Goal: Task Accomplishment & Management: Manage account settings

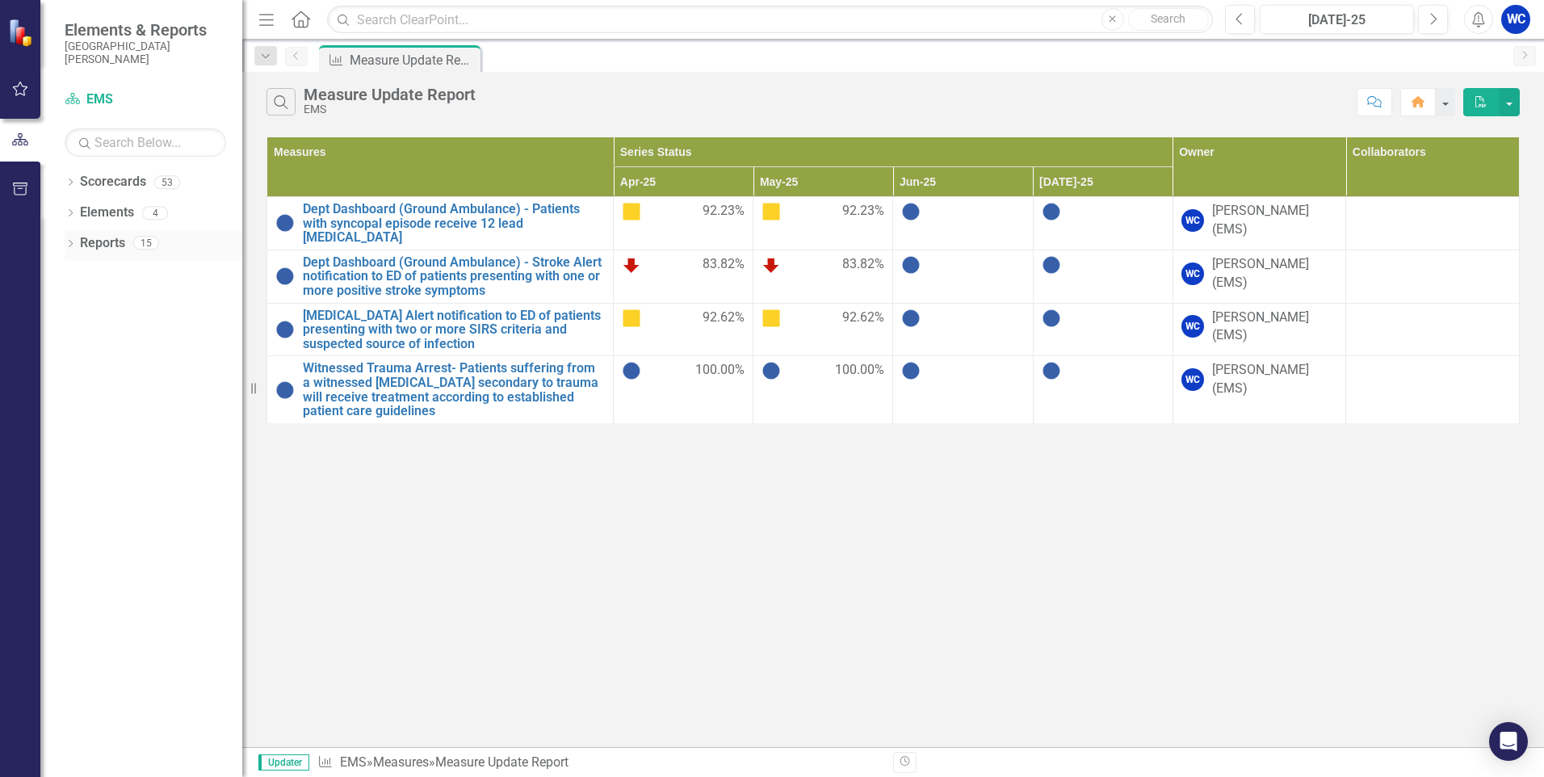
click at [96, 241] on link "Reports" at bounding box center [102, 243] width 45 height 19
click at [91, 94] on link "Scorecard EMS" at bounding box center [146, 99] width 162 height 19
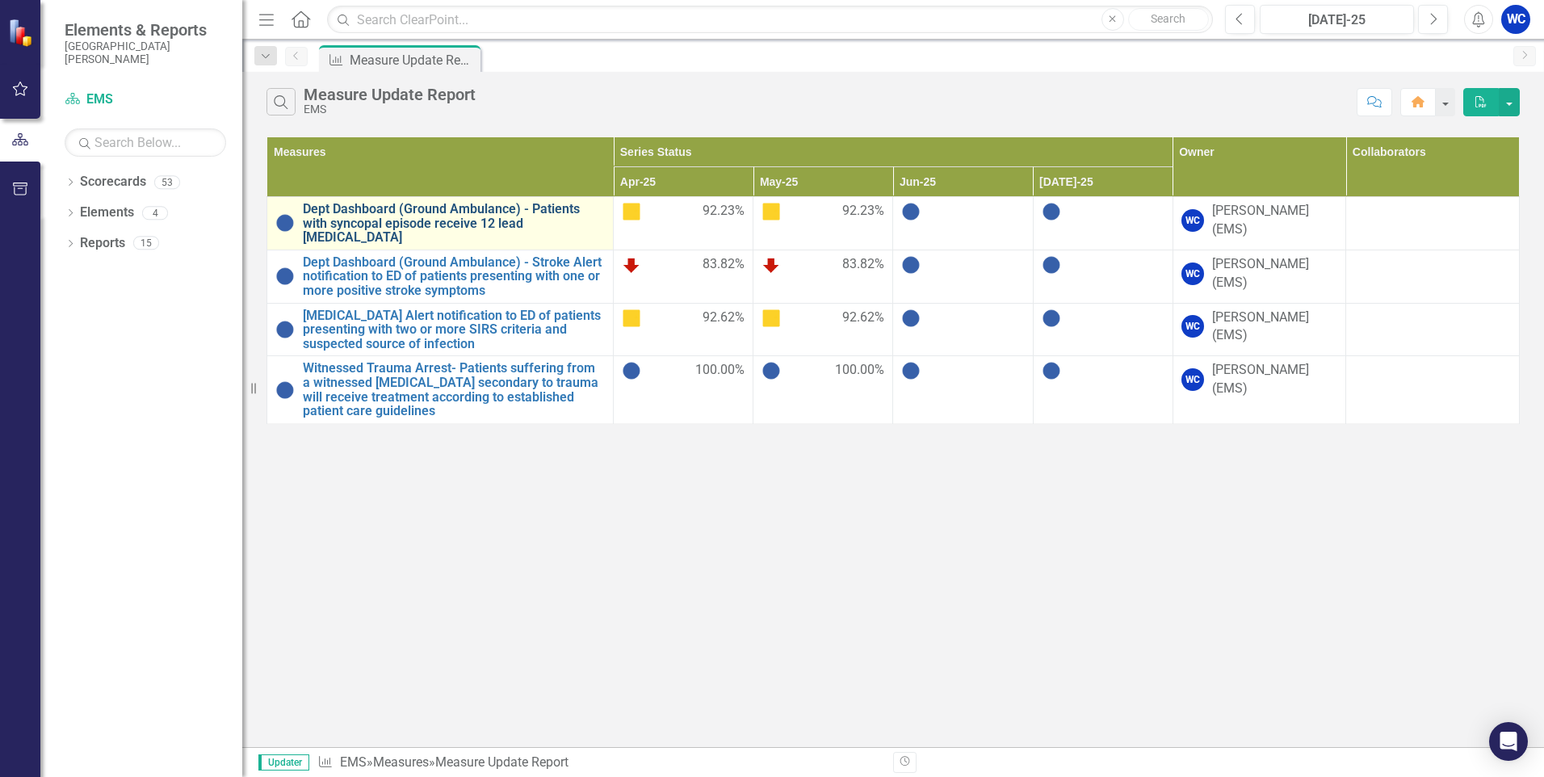
click at [364, 220] on link "Dept Dashboard (Ground Ambulance) - Patients with syncopal episode receive 12 l…" at bounding box center [454, 223] width 302 height 43
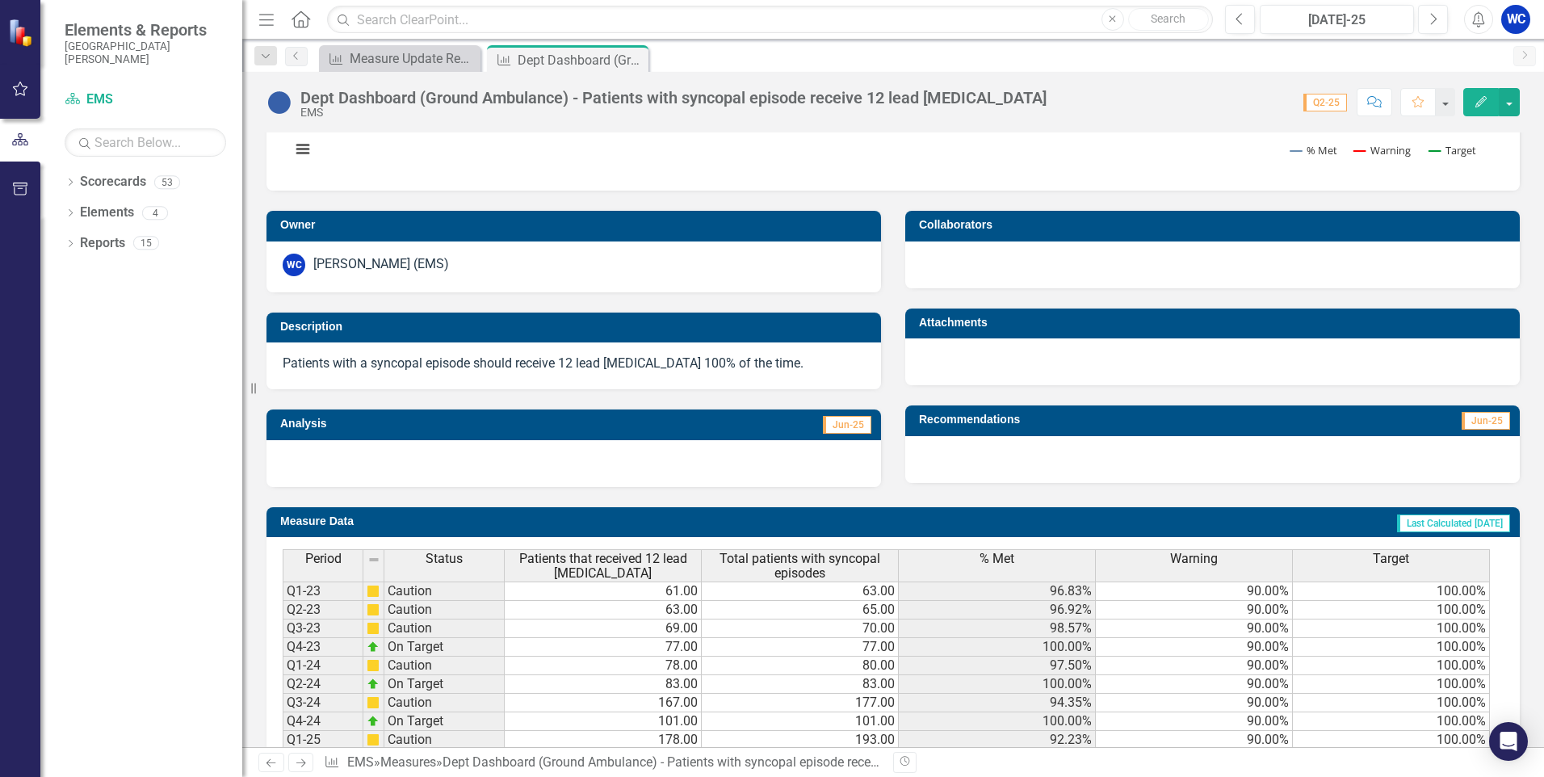
scroll to position [340, 0]
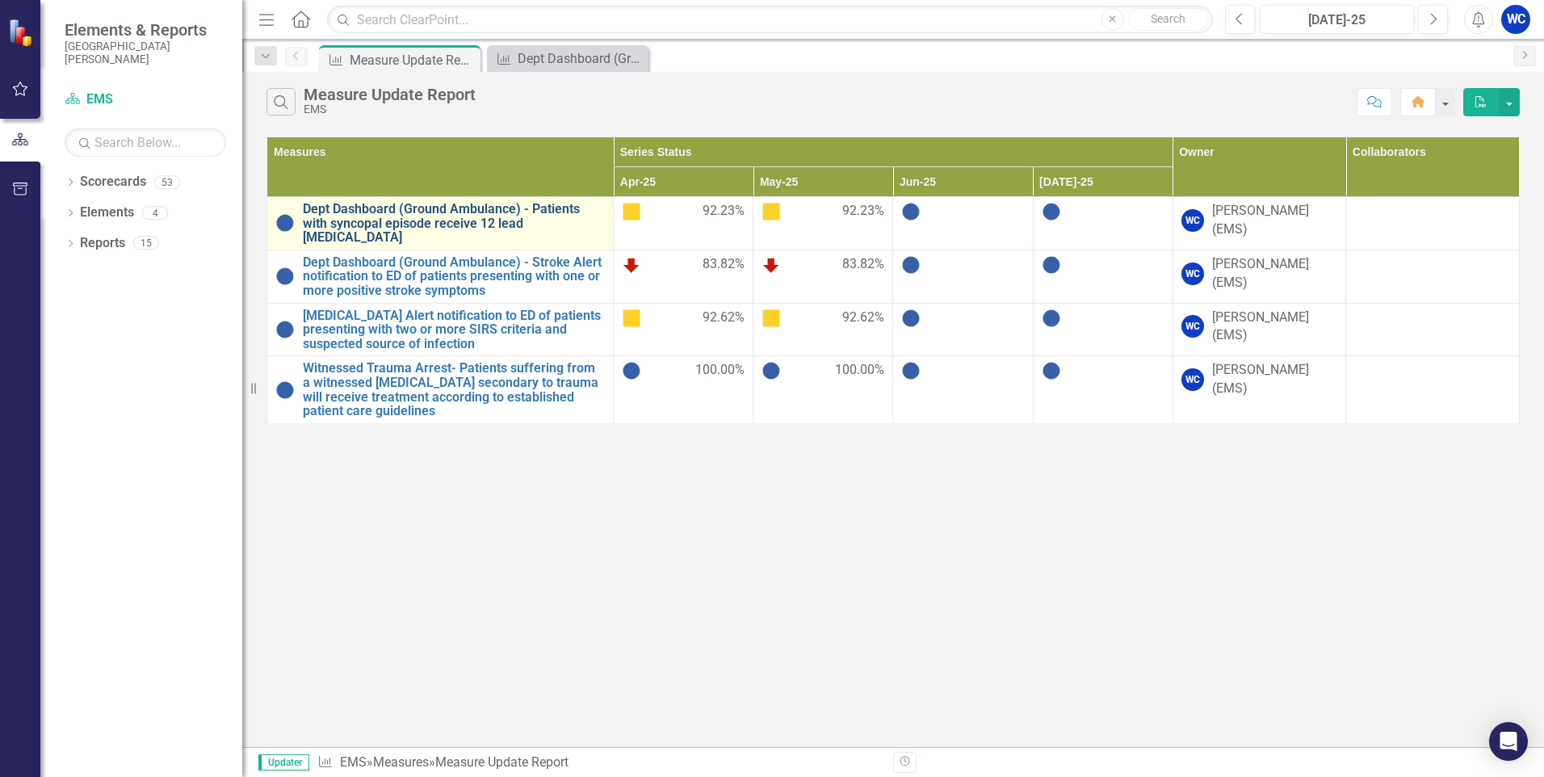
click at [387, 212] on link "Dept Dashboard (Ground Ambulance) - Patients with syncopal episode receive 12 l…" at bounding box center [454, 223] width 302 height 43
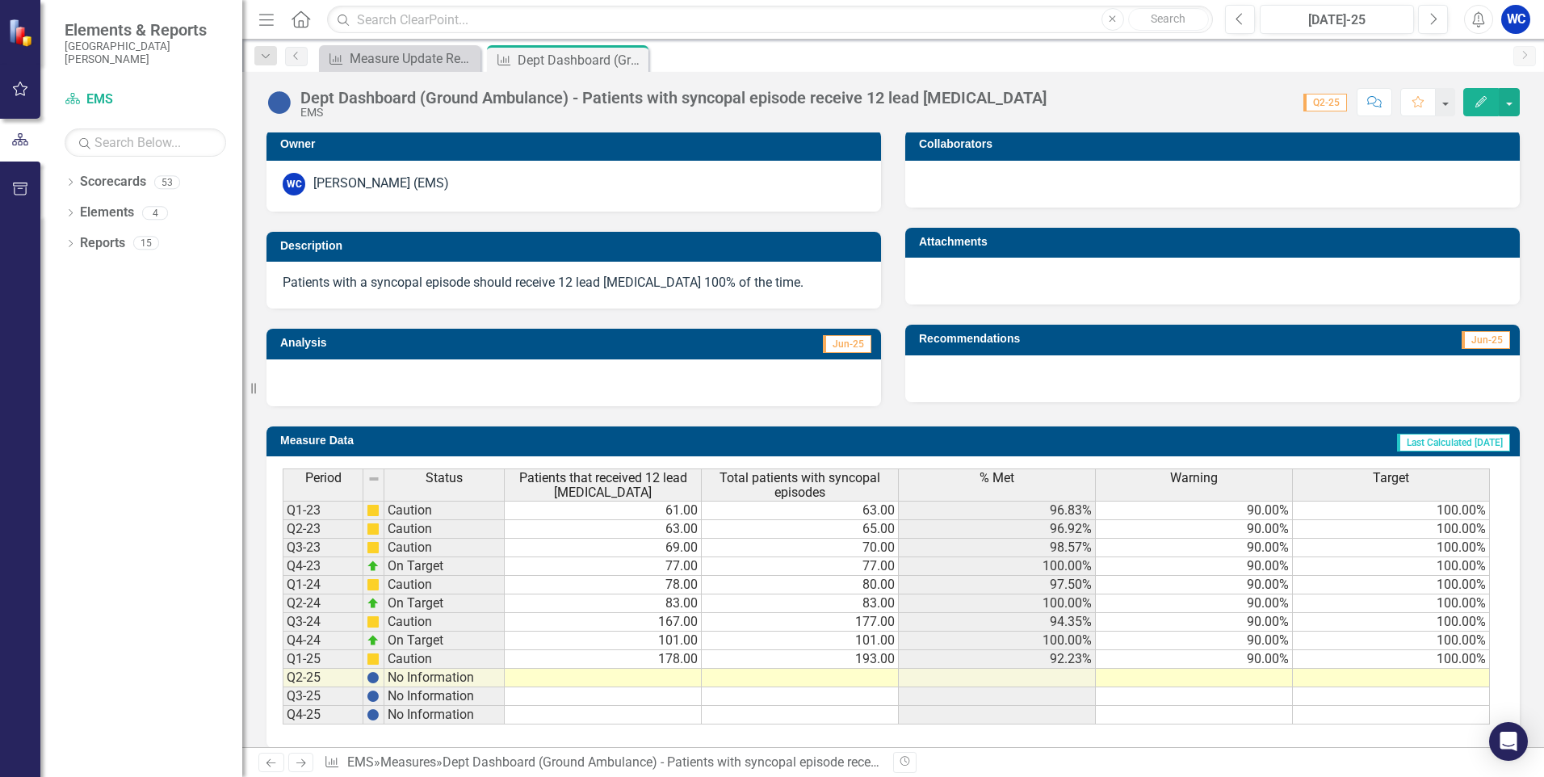
scroll to position [340, 0]
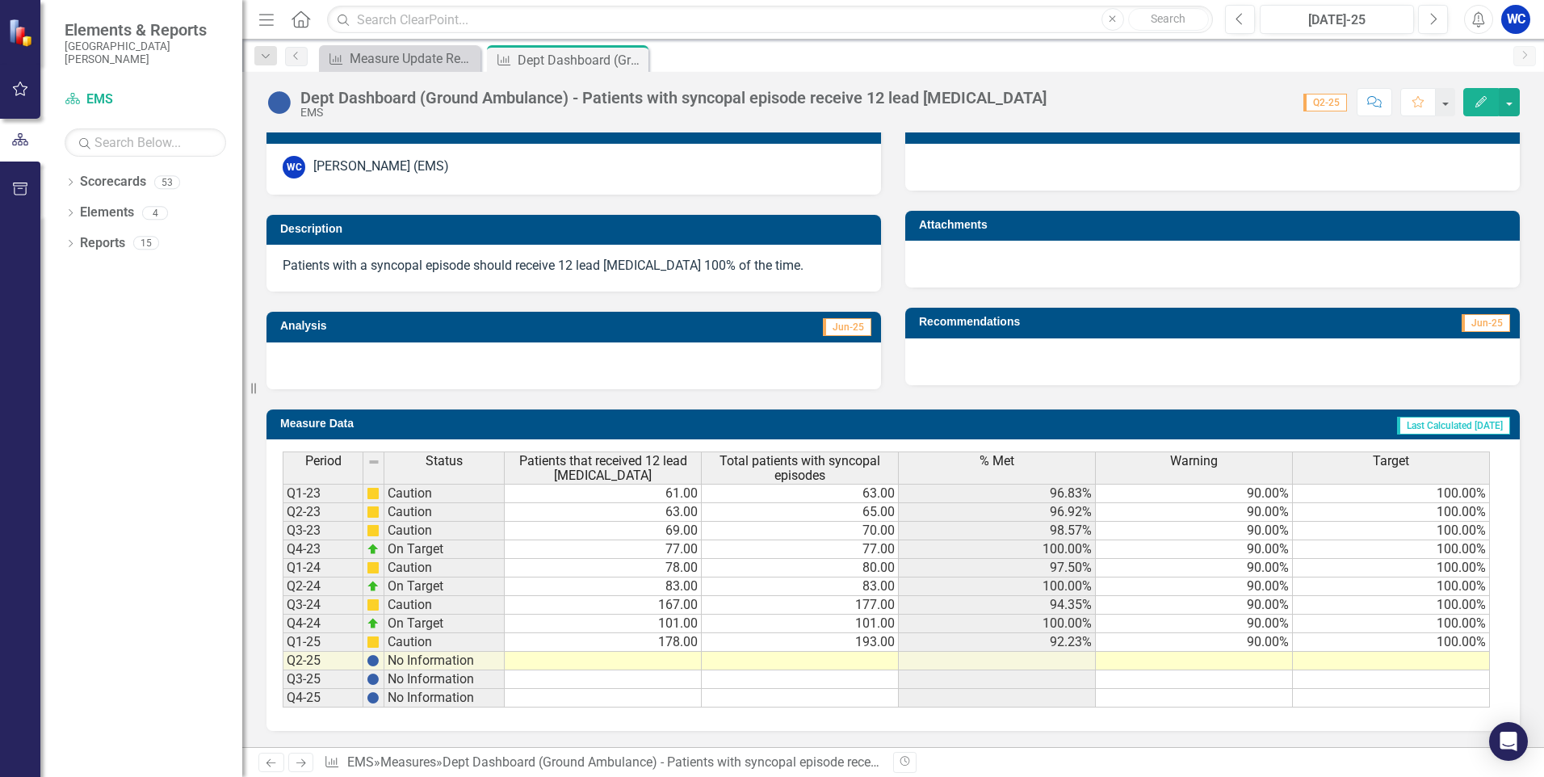
click at [863, 663] on td at bounding box center [800, 661] width 197 height 19
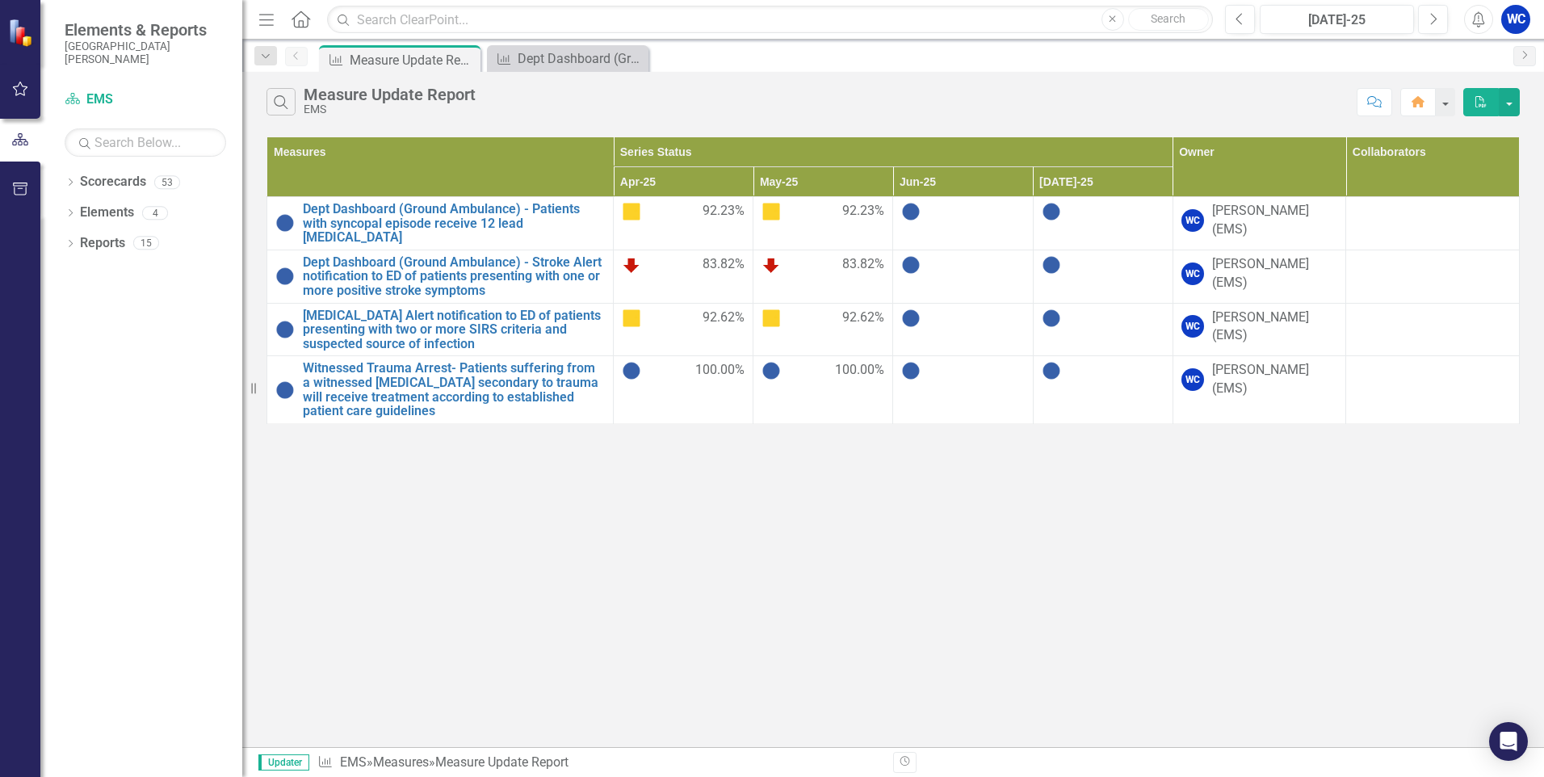
click at [910, 212] on img at bounding box center [910, 211] width 19 height 19
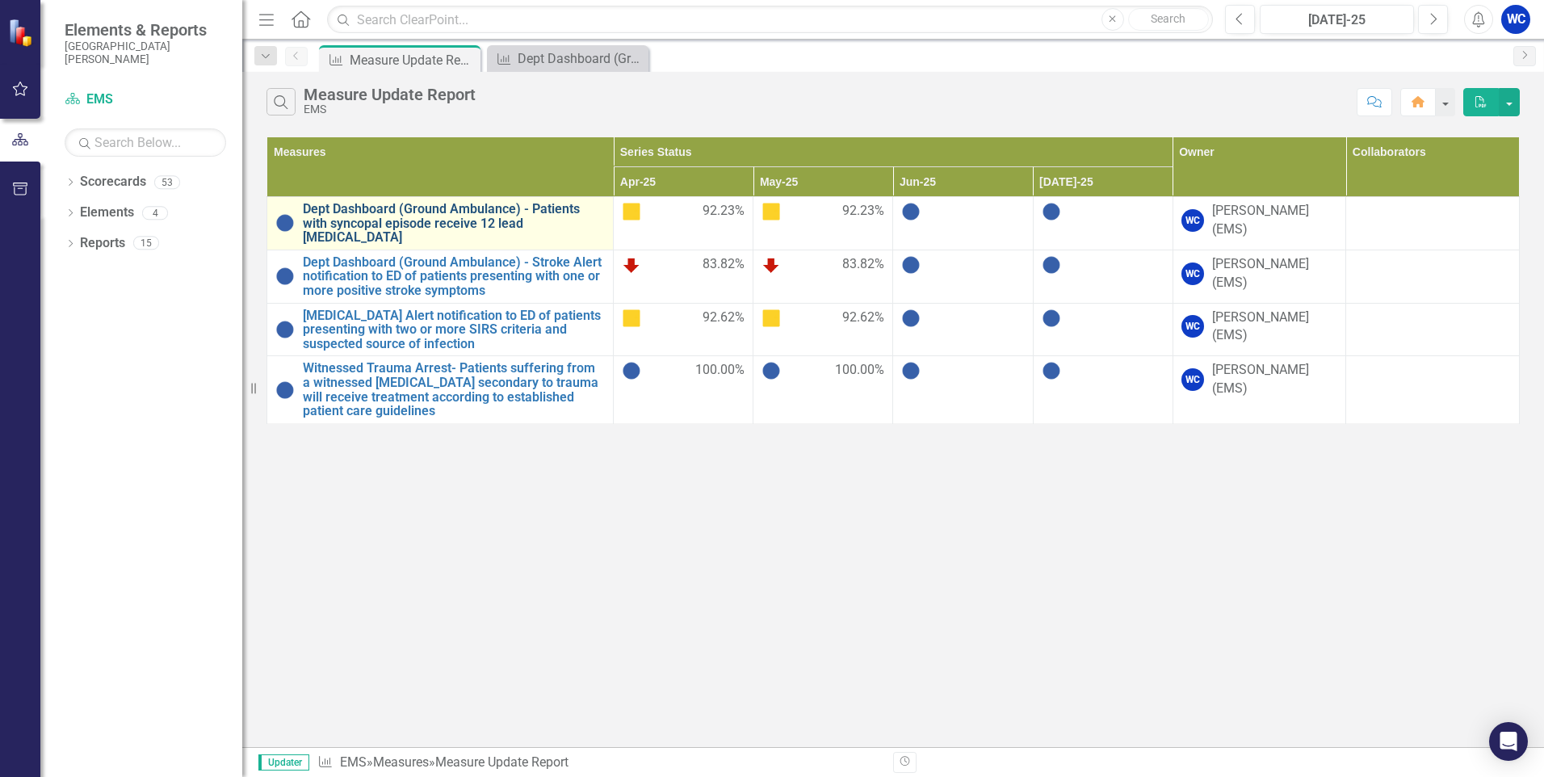
click at [449, 216] on link "Dept Dashboard (Ground Ambulance) - Patients with syncopal episode receive 12 l…" at bounding box center [454, 223] width 302 height 43
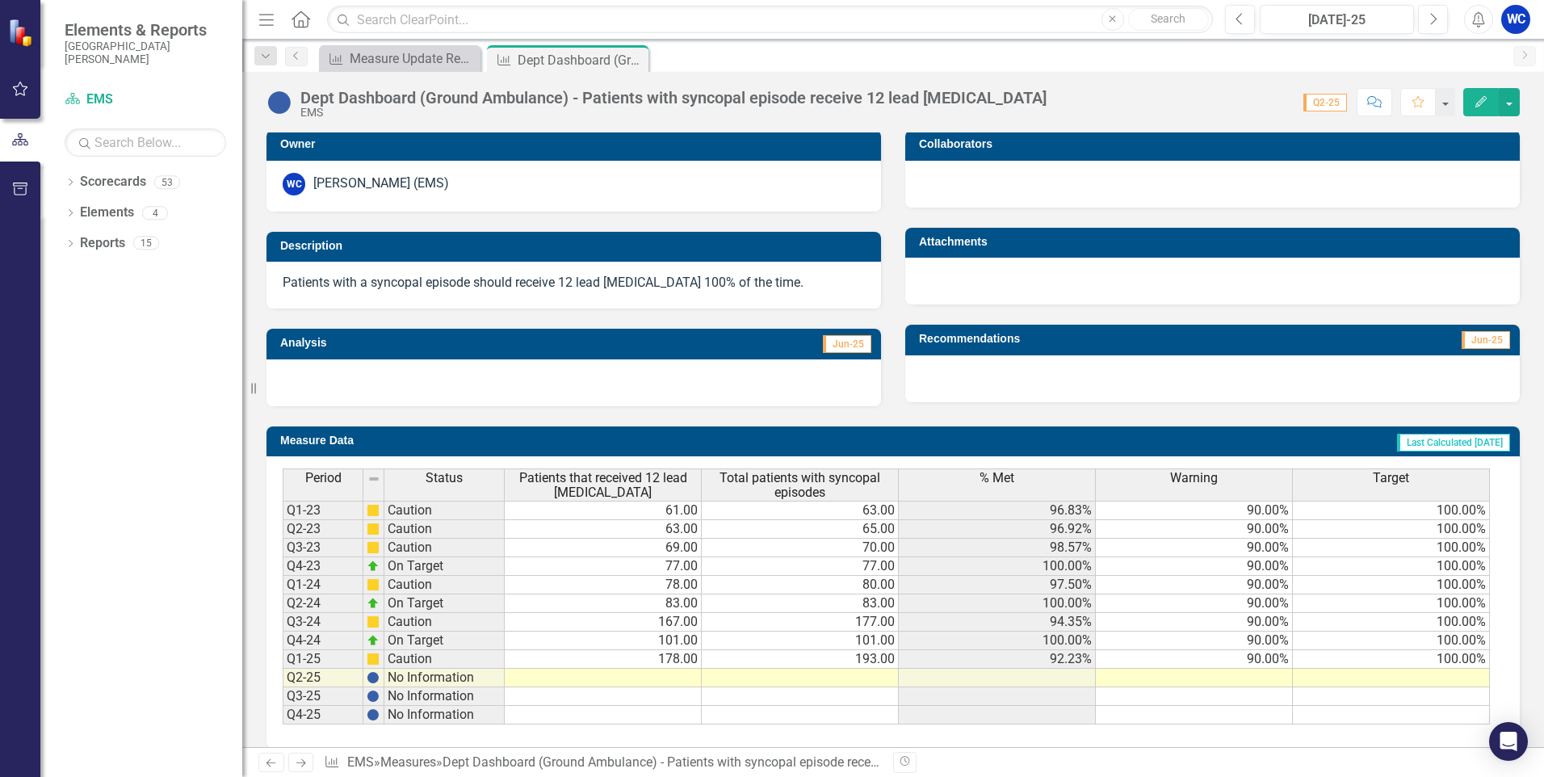
scroll to position [340, 0]
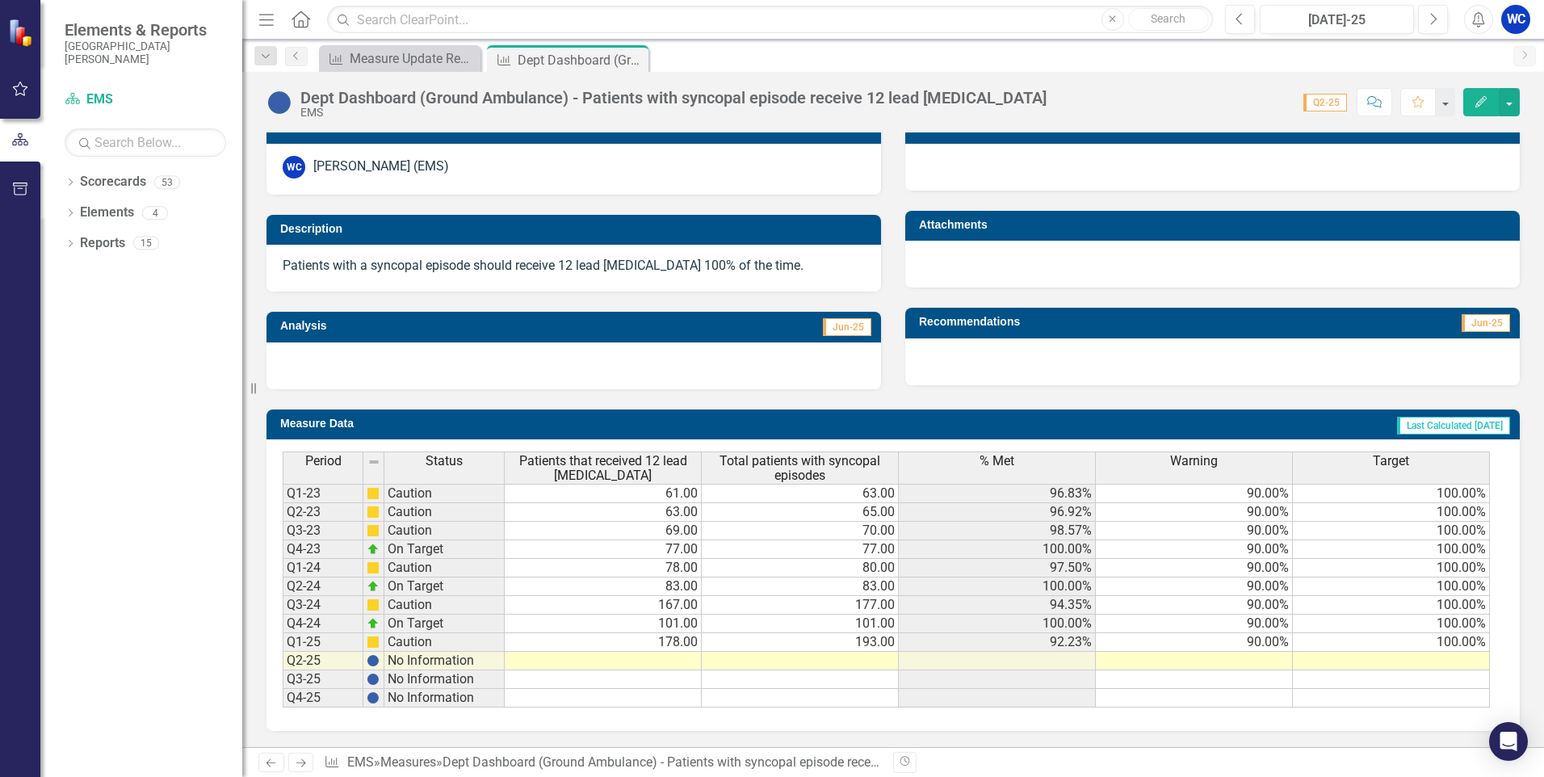
click at [839, 323] on span "Jun-25" at bounding box center [847, 327] width 48 height 18
click at [842, 328] on span "Jun-25" at bounding box center [847, 327] width 48 height 18
click at [674, 657] on td at bounding box center [603, 661] width 197 height 19
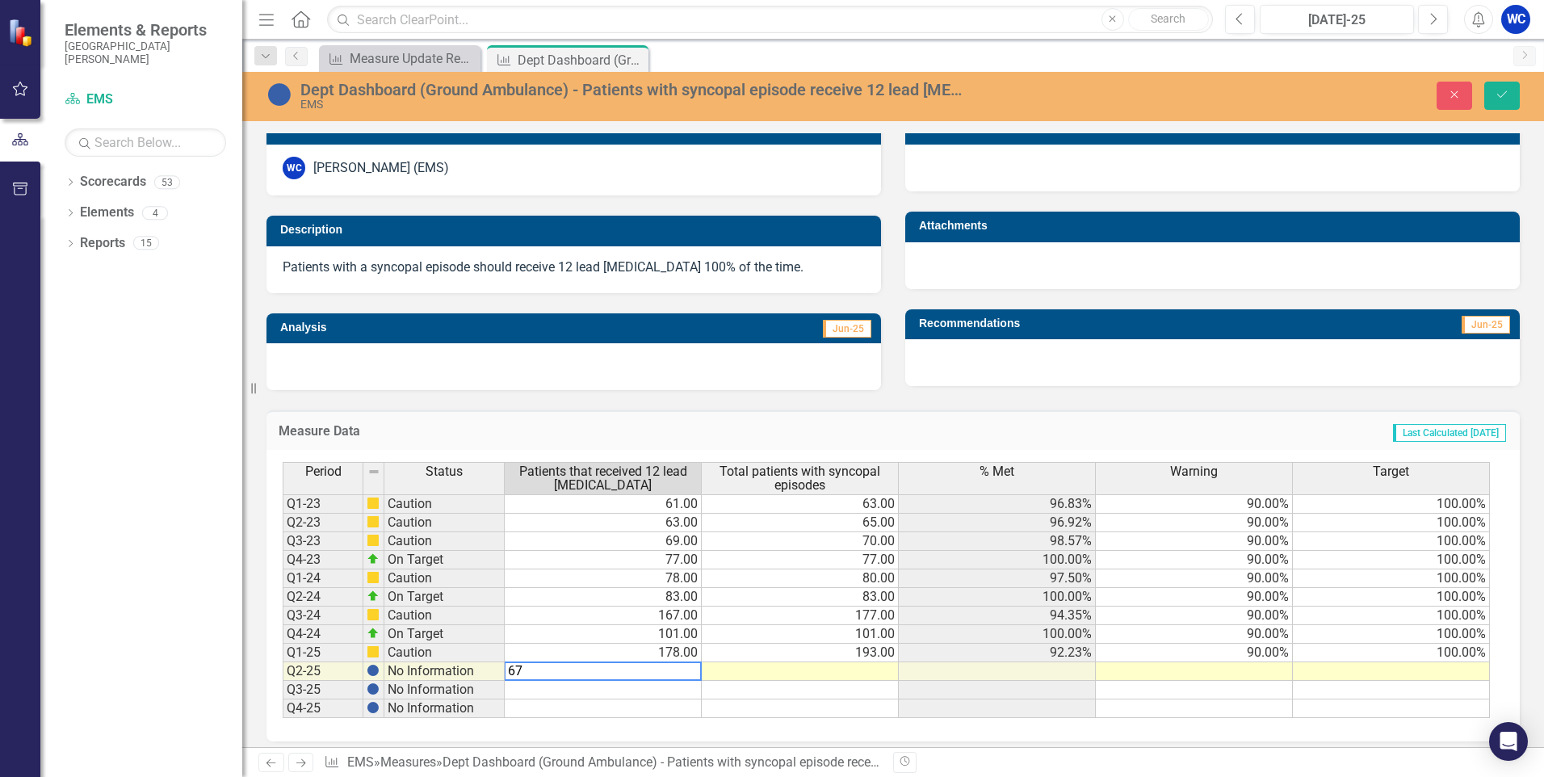
type textarea "67"
click at [858, 670] on td at bounding box center [800, 671] width 197 height 19
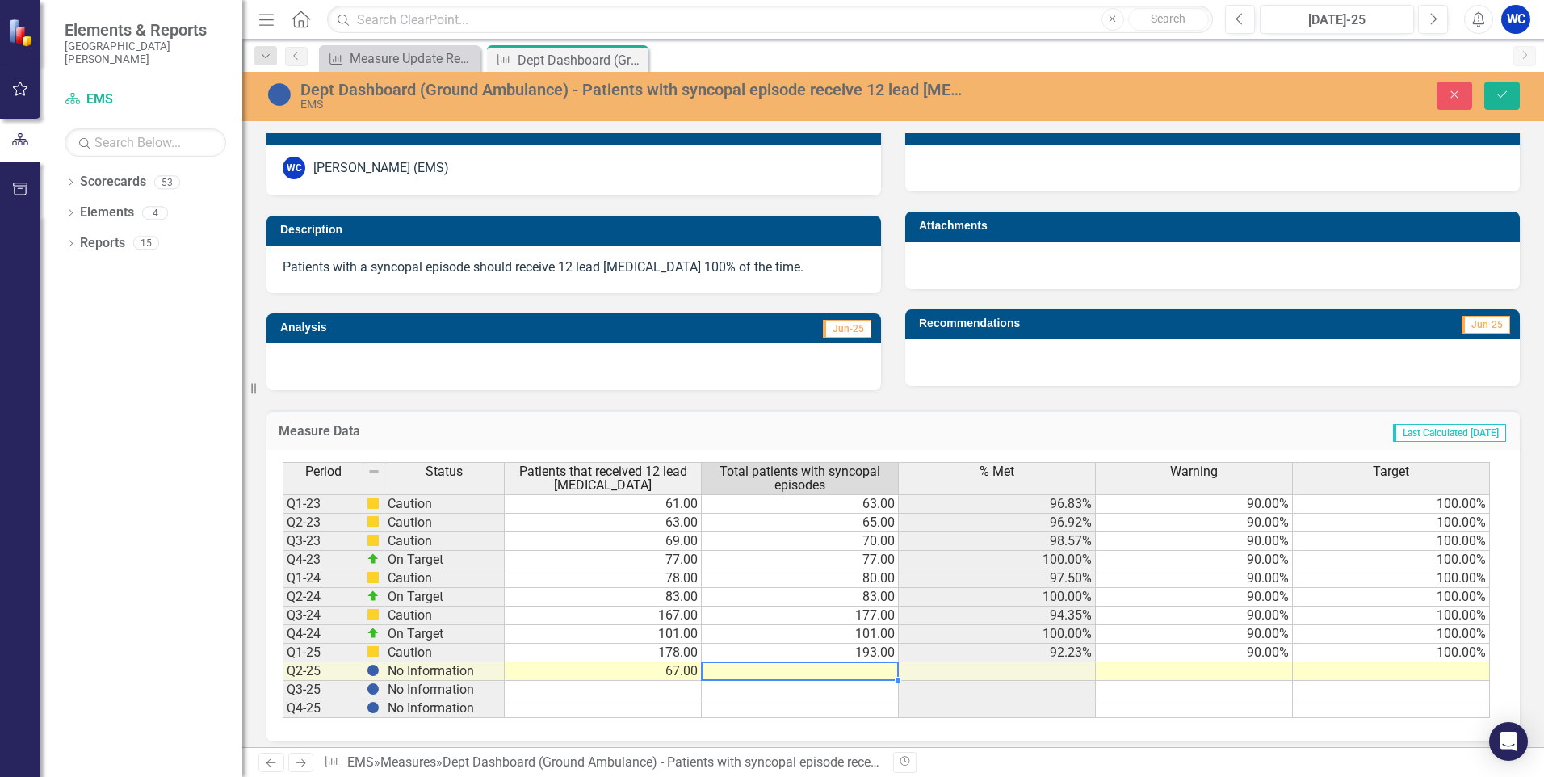
click at [867, 670] on td at bounding box center [800, 671] width 197 height 19
type textarea "67"
click at [873, 706] on td at bounding box center [800, 708] width 197 height 19
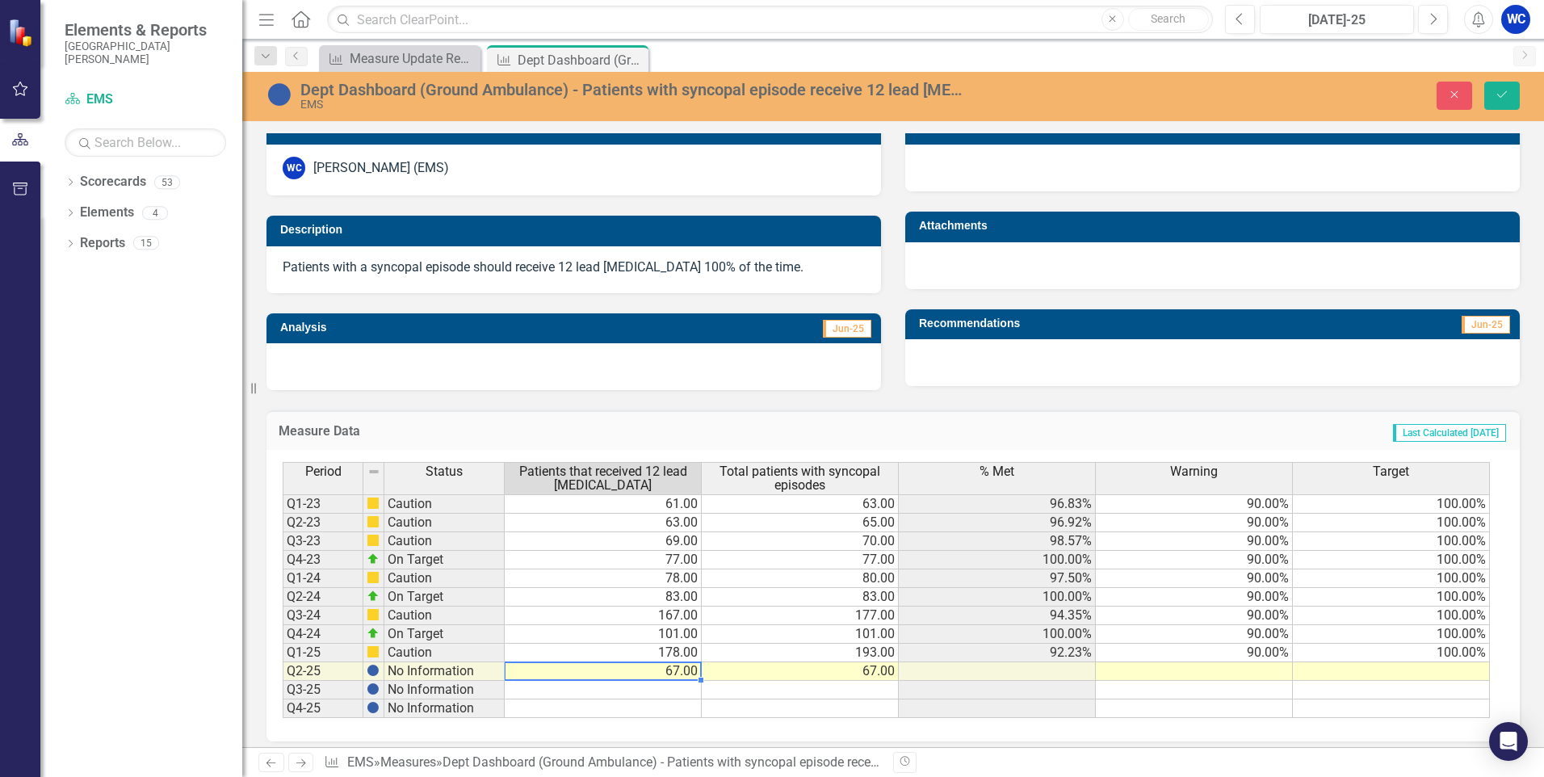
click at [669, 676] on td "67.00" at bounding box center [603, 671] width 197 height 19
type textarea "62"
click at [283, 695] on div "Period Status Patients that received 12 lead [MEDICAL_DATA] Total patients with…" at bounding box center [283, 590] width 0 height 256
click at [1503, 94] on icon "Save" at bounding box center [1502, 94] width 15 height 11
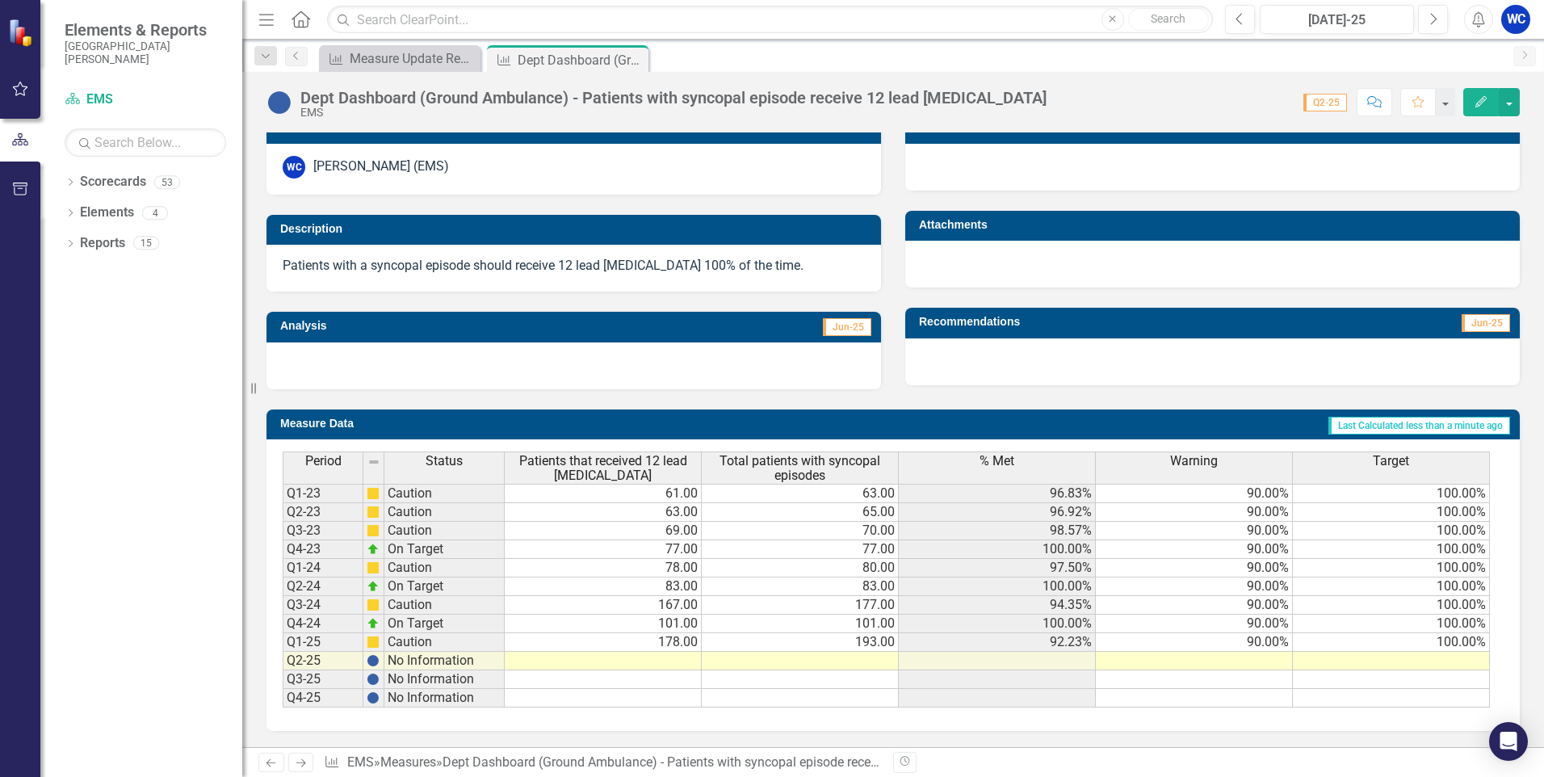
click at [1478, 102] on icon "Edit" at bounding box center [1481, 101] width 15 height 11
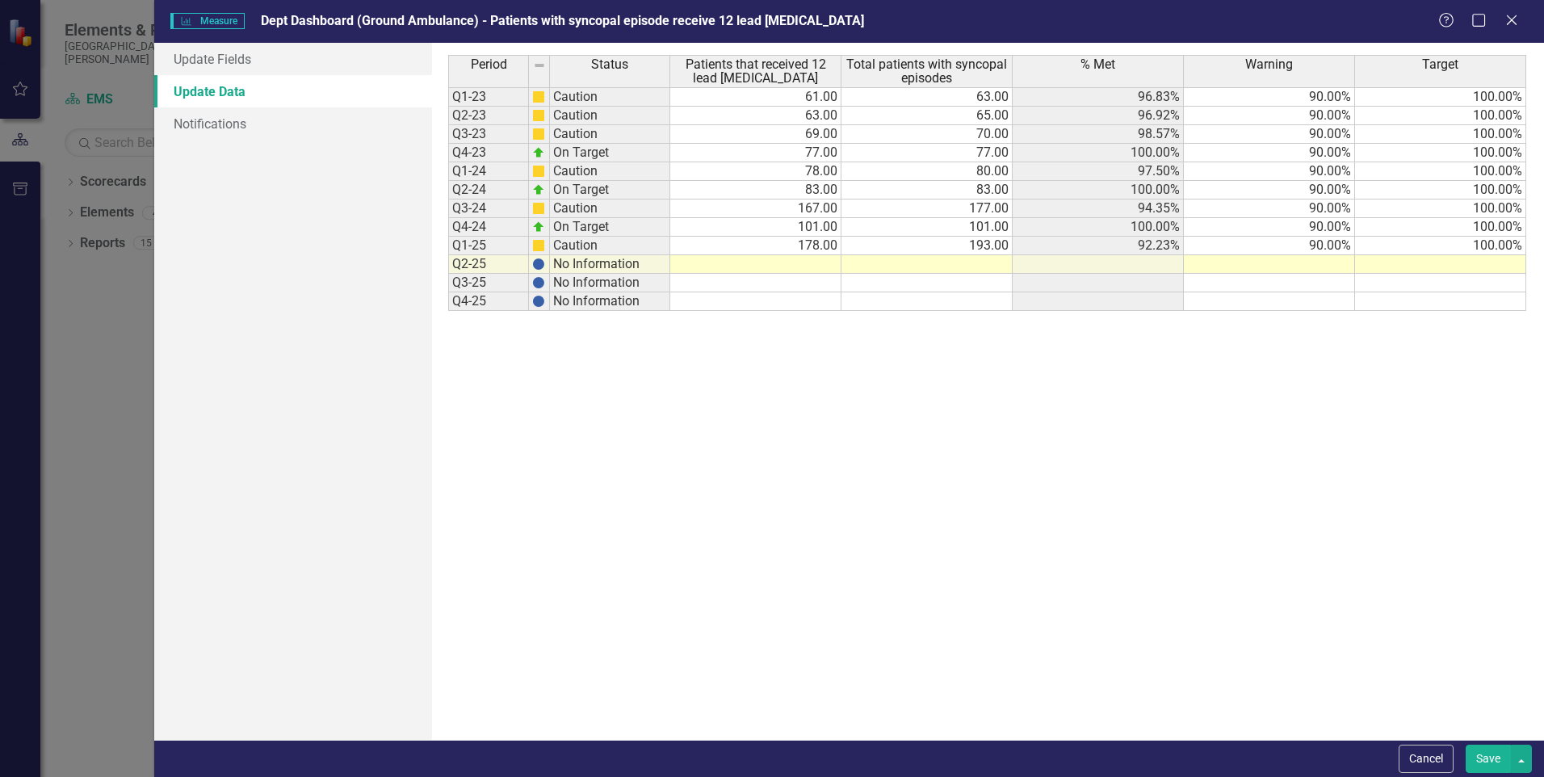
scroll to position [0, 0]
click at [809, 266] on td at bounding box center [755, 264] width 171 height 19
type textarea "62"
click at [963, 267] on td at bounding box center [927, 264] width 171 height 19
type textarea "67"
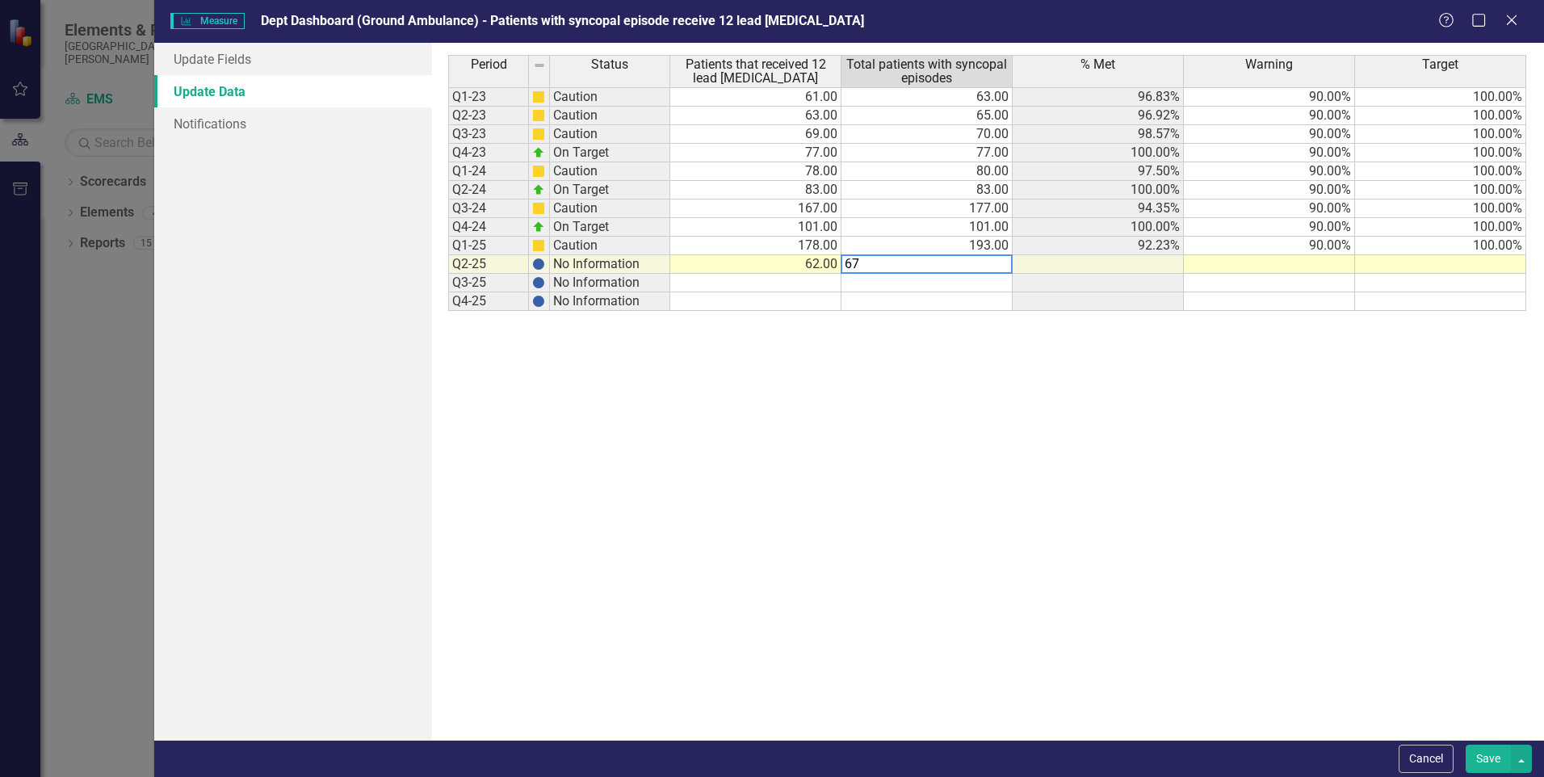
click at [1134, 467] on div "Period Status Patients that received 12 lead [MEDICAL_DATA] Total patients with…" at bounding box center [987, 391] width 1079 height 673
click at [1485, 767] on button "Save" at bounding box center [1488, 759] width 45 height 28
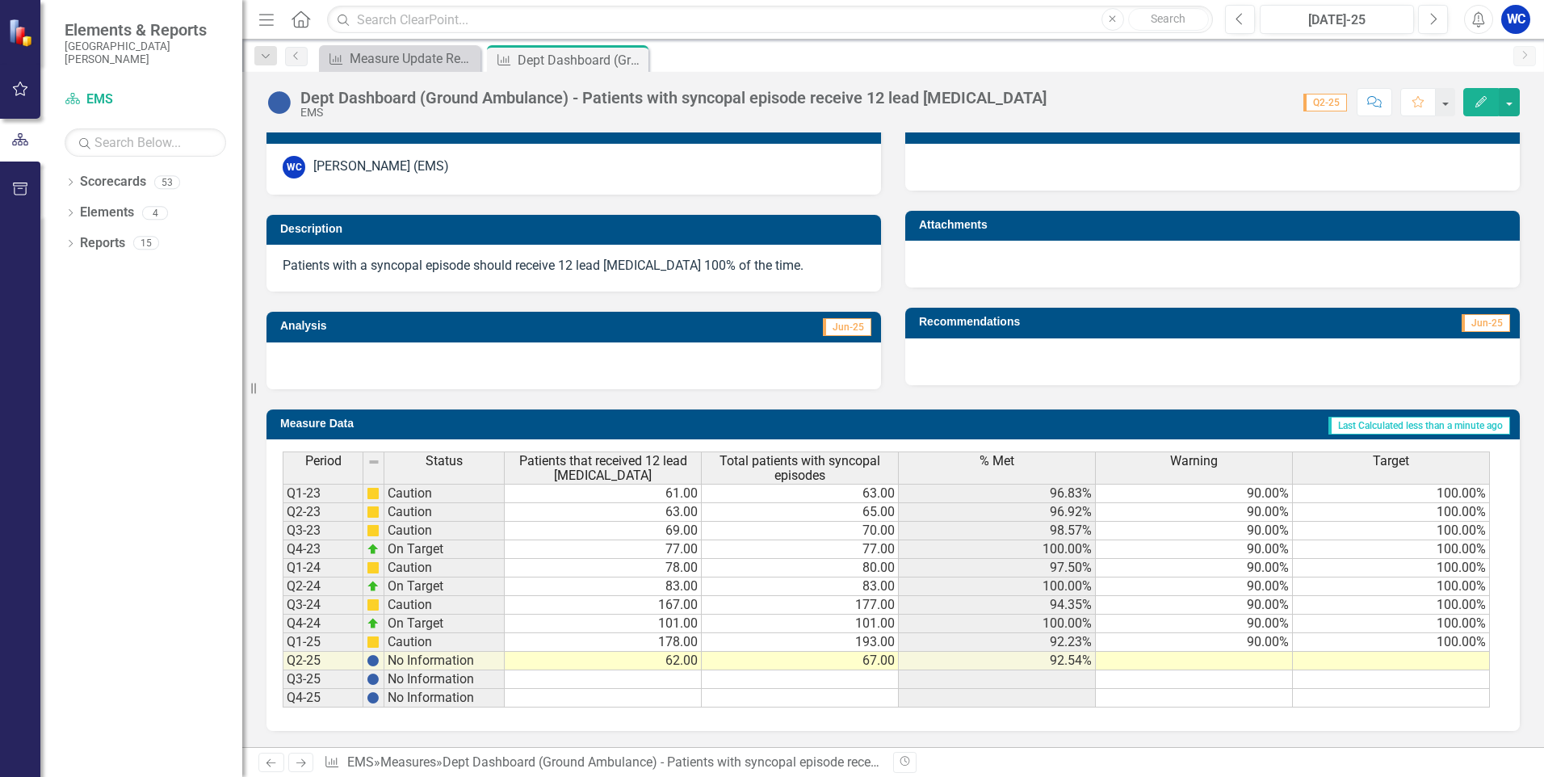
click at [1259, 664] on td at bounding box center [1194, 661] width 197 height 19
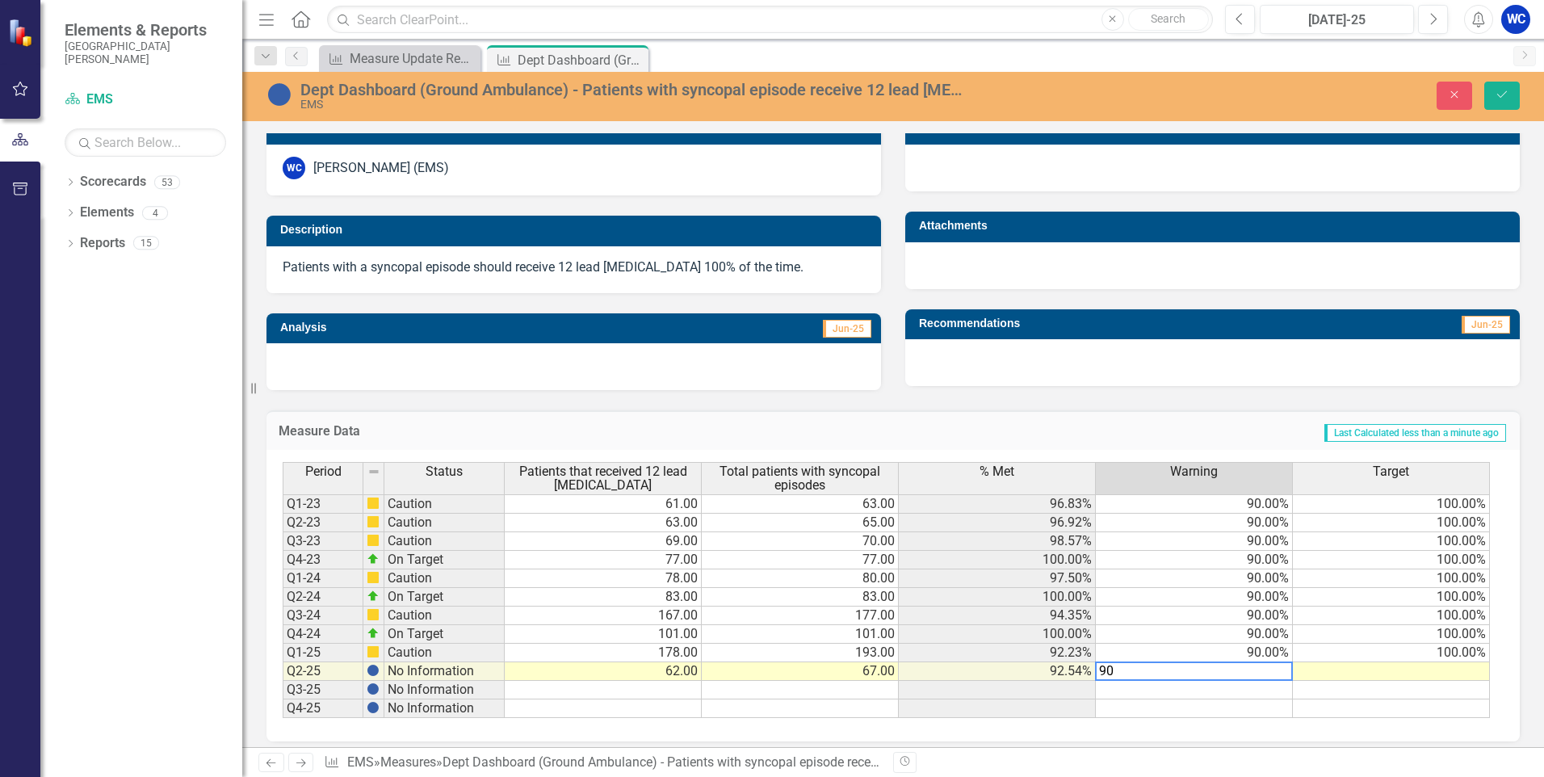
type textarea "90"
click at [1448, 674] on td at bounding box center [1391, 671] width 197 height 19
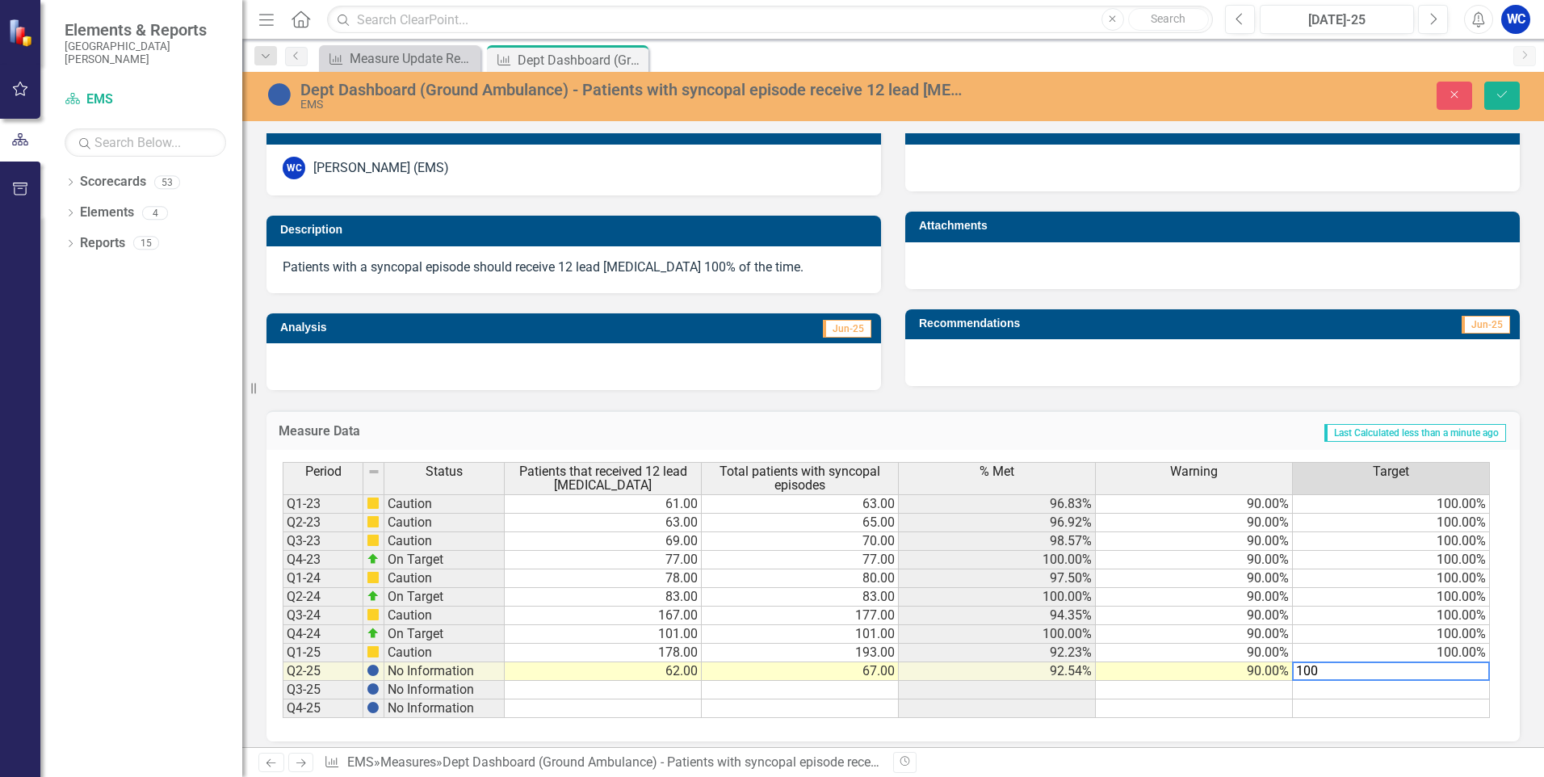
type textarea "100"
click at [1329, 700] on td at bounding box center [1391, 708] width 197 height 19
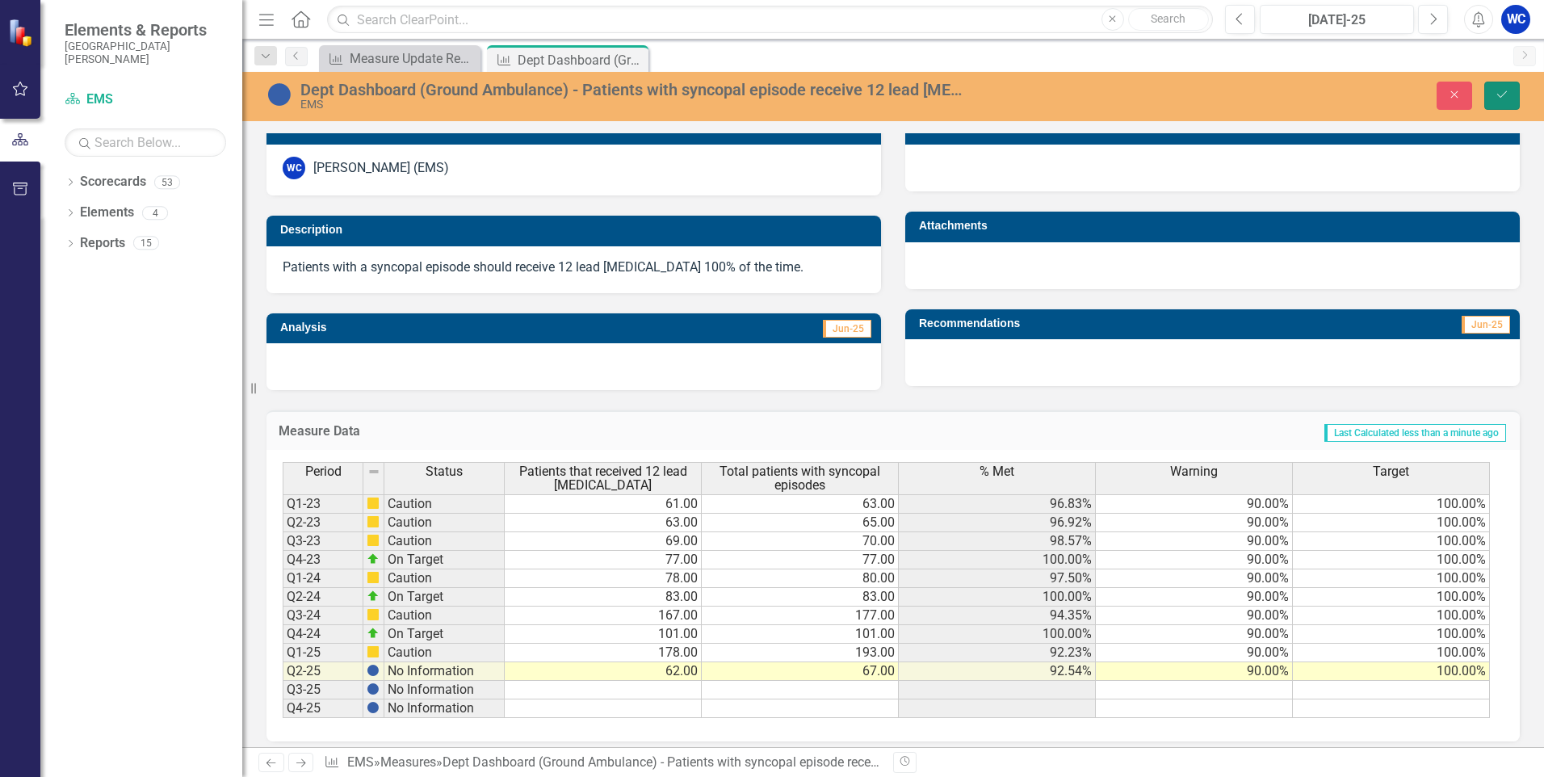
click at [1504, 93] on icon "Save" at bounding box center [1502, 94] width 15 height 11
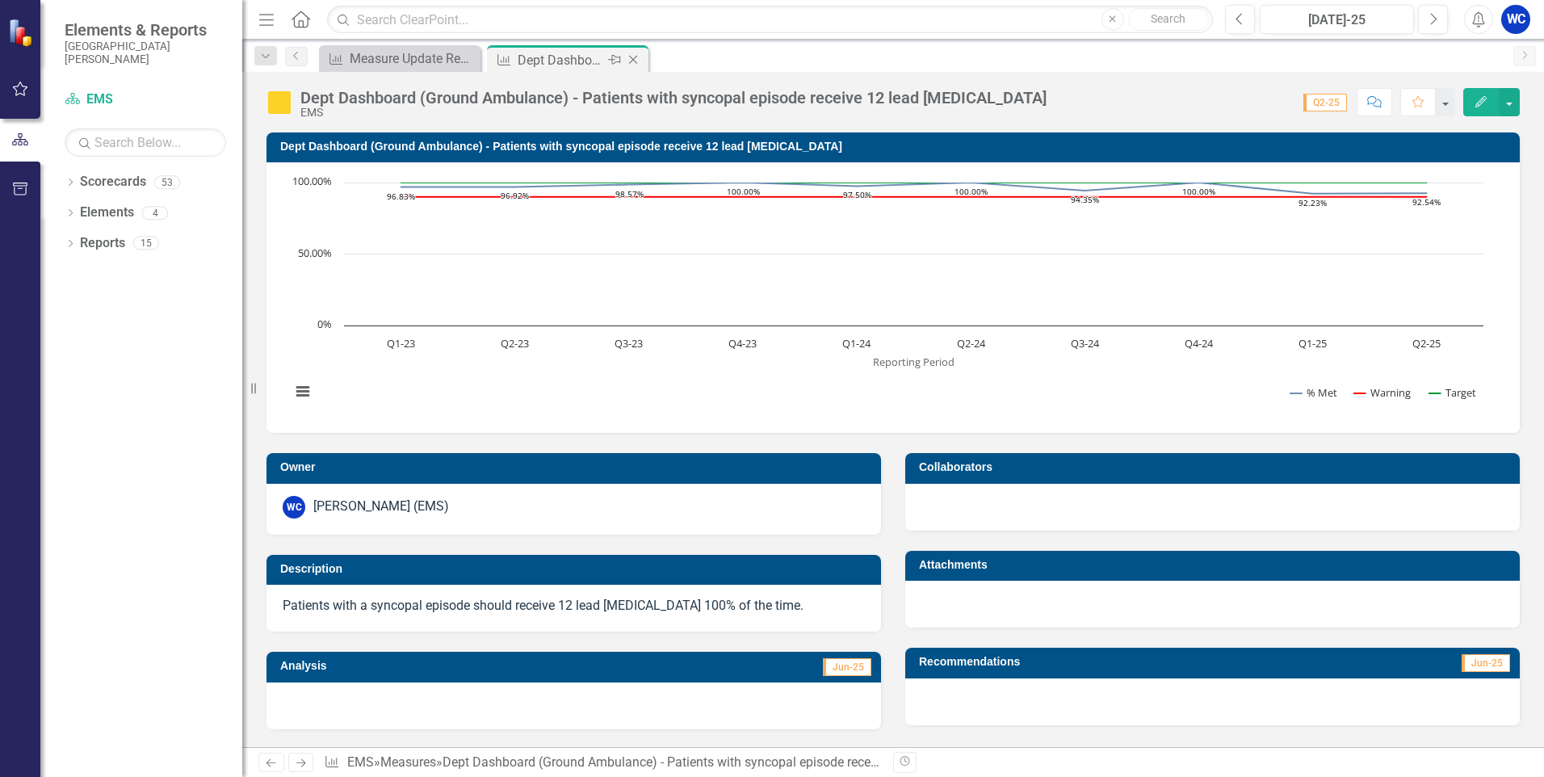
click at [632, 60] on icon "Close" at bounding box center [633, 59] width 16 height 13
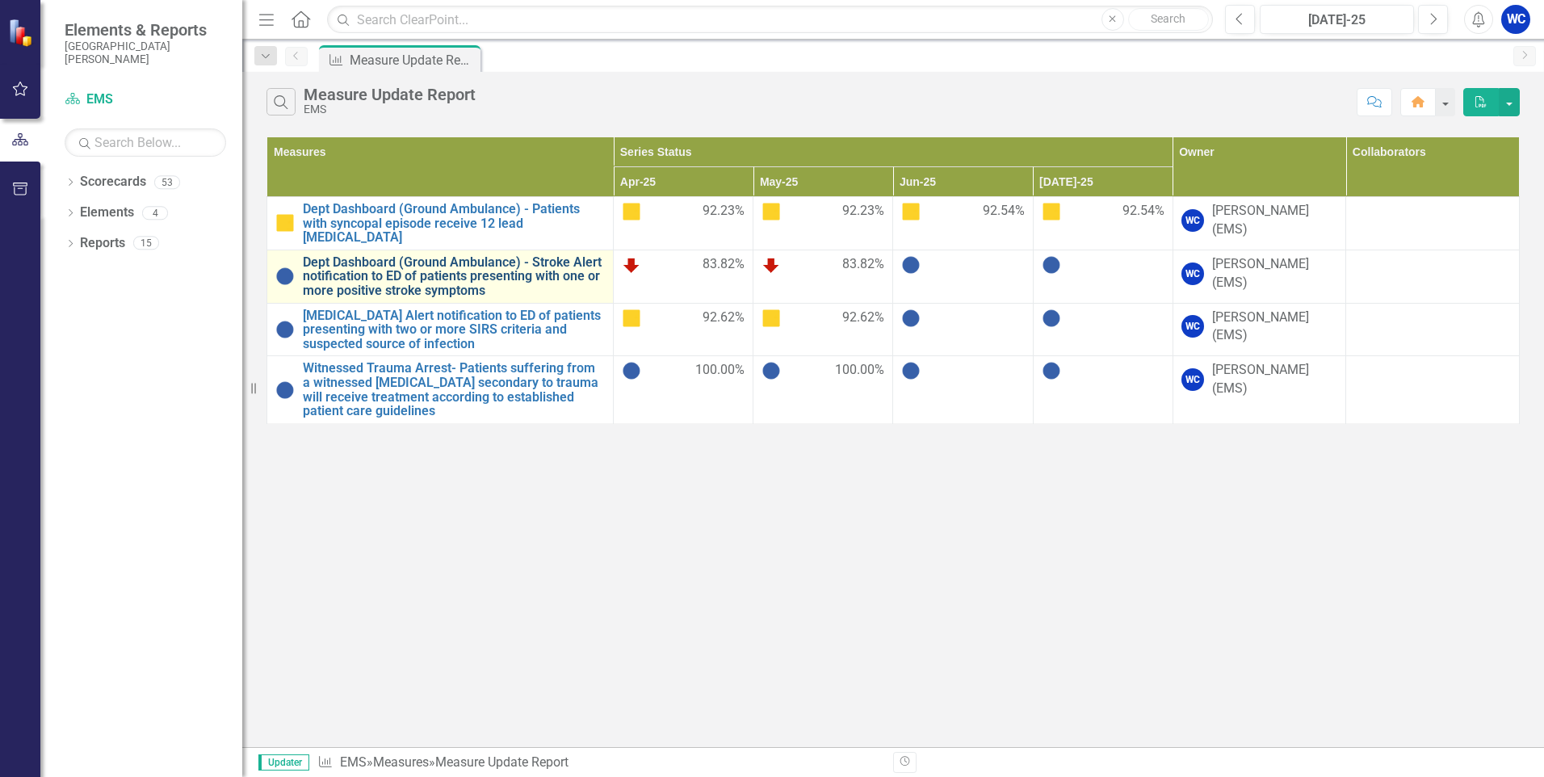
click at [389, 264] on link "Dept Dashboard (Ground Ambulance) - Stroke Alert notification to ED of patients…" at bounding box center [454, 276] width 302 height 43
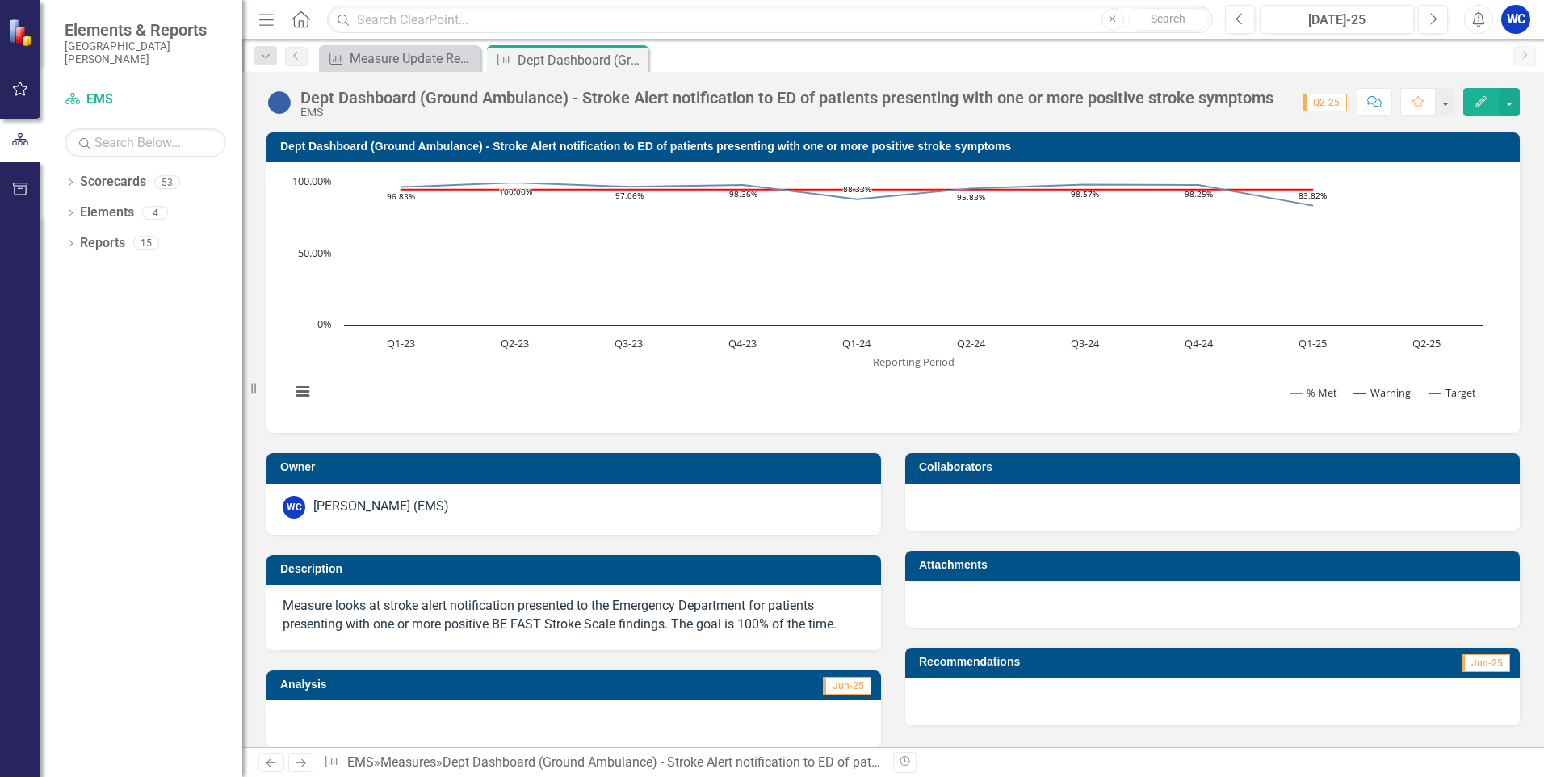
click at [1474, 106] on icon "Edit" at bounding box center [1481, 101] width 15 height 11
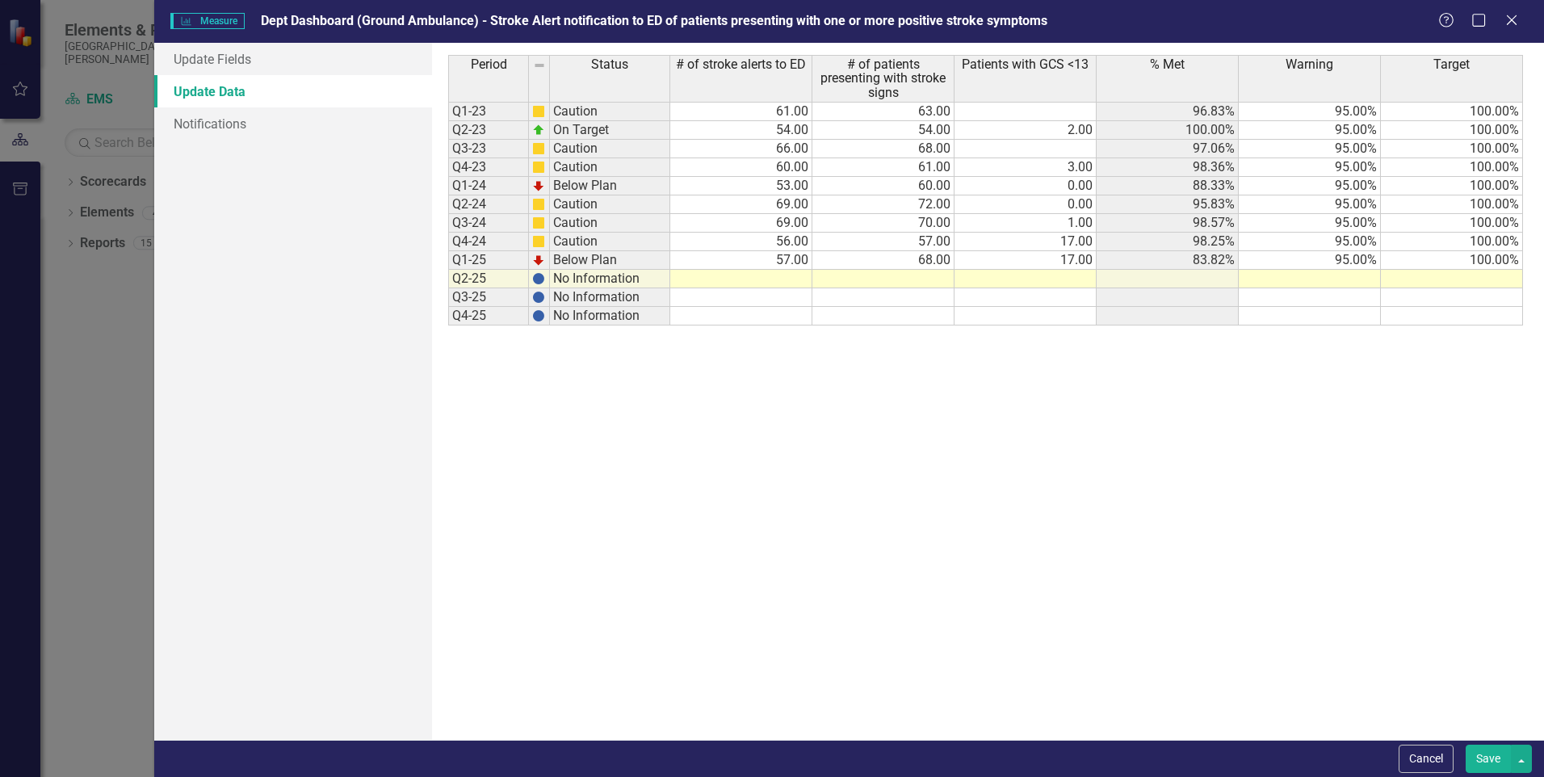
click at [792, 281] on td at bounding box center [741, 279] width 142 height 19
type textarea "10"
click at [915, 275] on td at bounding box center [883, 279] width 142 height 19
click at [1035, 367] on div "Period Status # of stroke alerts to ED # of patients presenting with stroke sig…" at bounding box center [987, 391] width 1079 height 673
click at [1070, 279] on td at bounding box center [1026, 279] width 142 height 19
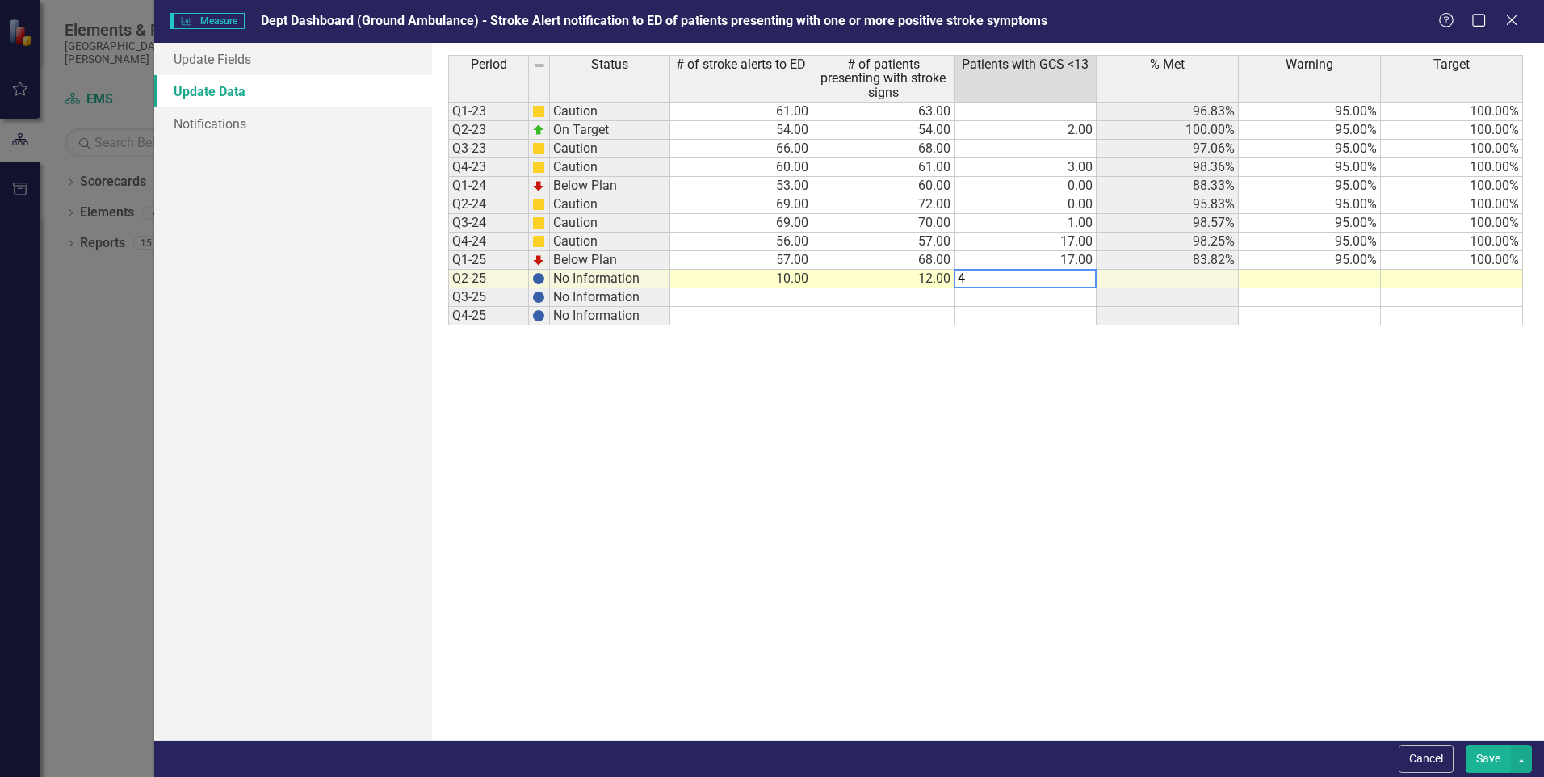
type textarea "4"
click at [1201, 425] on div "Period Status # of stroke alerts to ED # of patients presenting with stroke sig…" at bounding box center [987, 391] width 1079 height 673
click at [1493, 762] on button "Save" at bounding box center [1488, 759] width 45 height 28
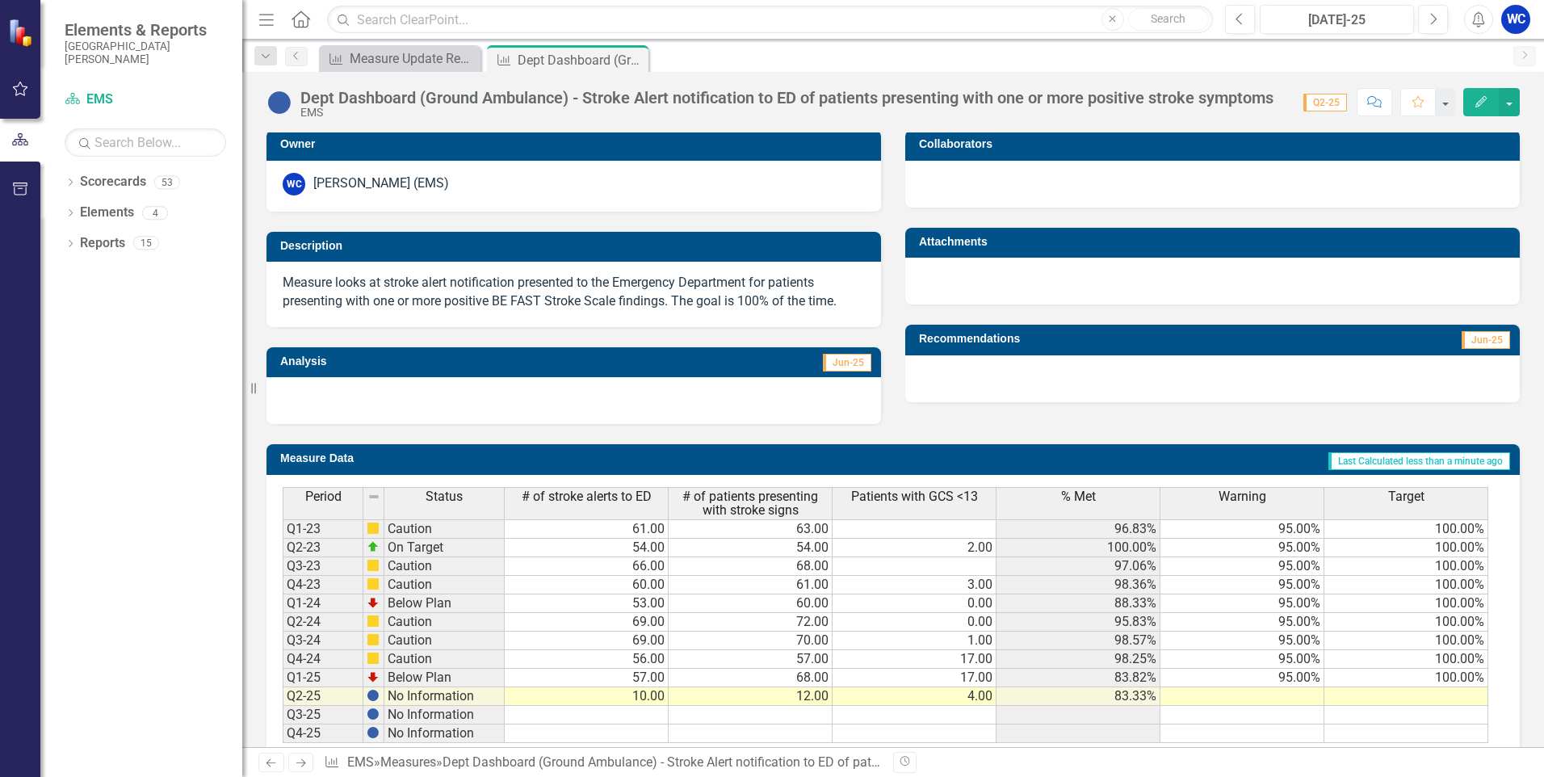
scroll to position [359, 0]
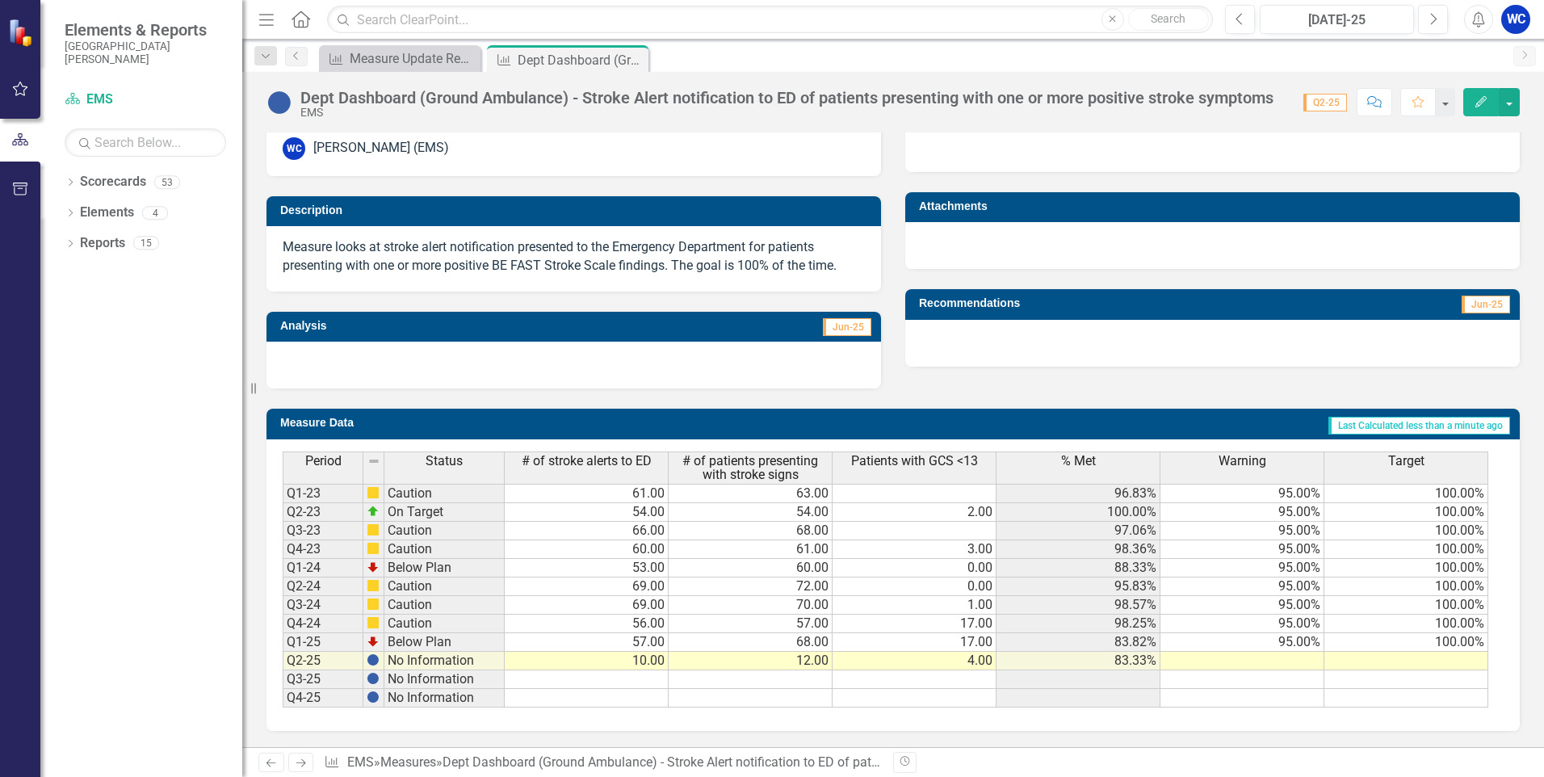
click at [1294, 663] on td at bounding box center [1243, 661] width 164 height 19
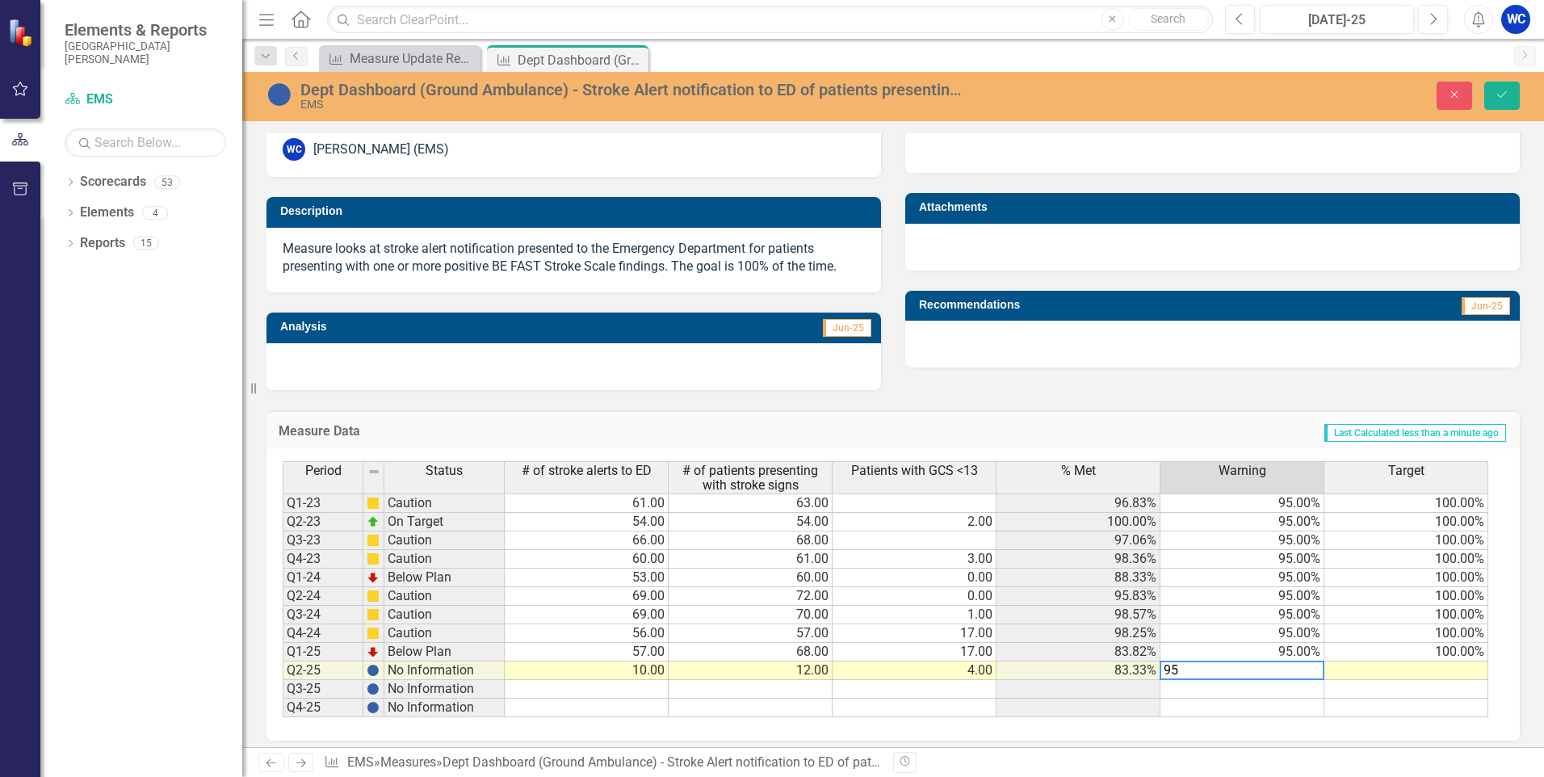
type textarea "95"
click at [1465, 672] on td at bounding box center [1406, 670] width 164 height 19
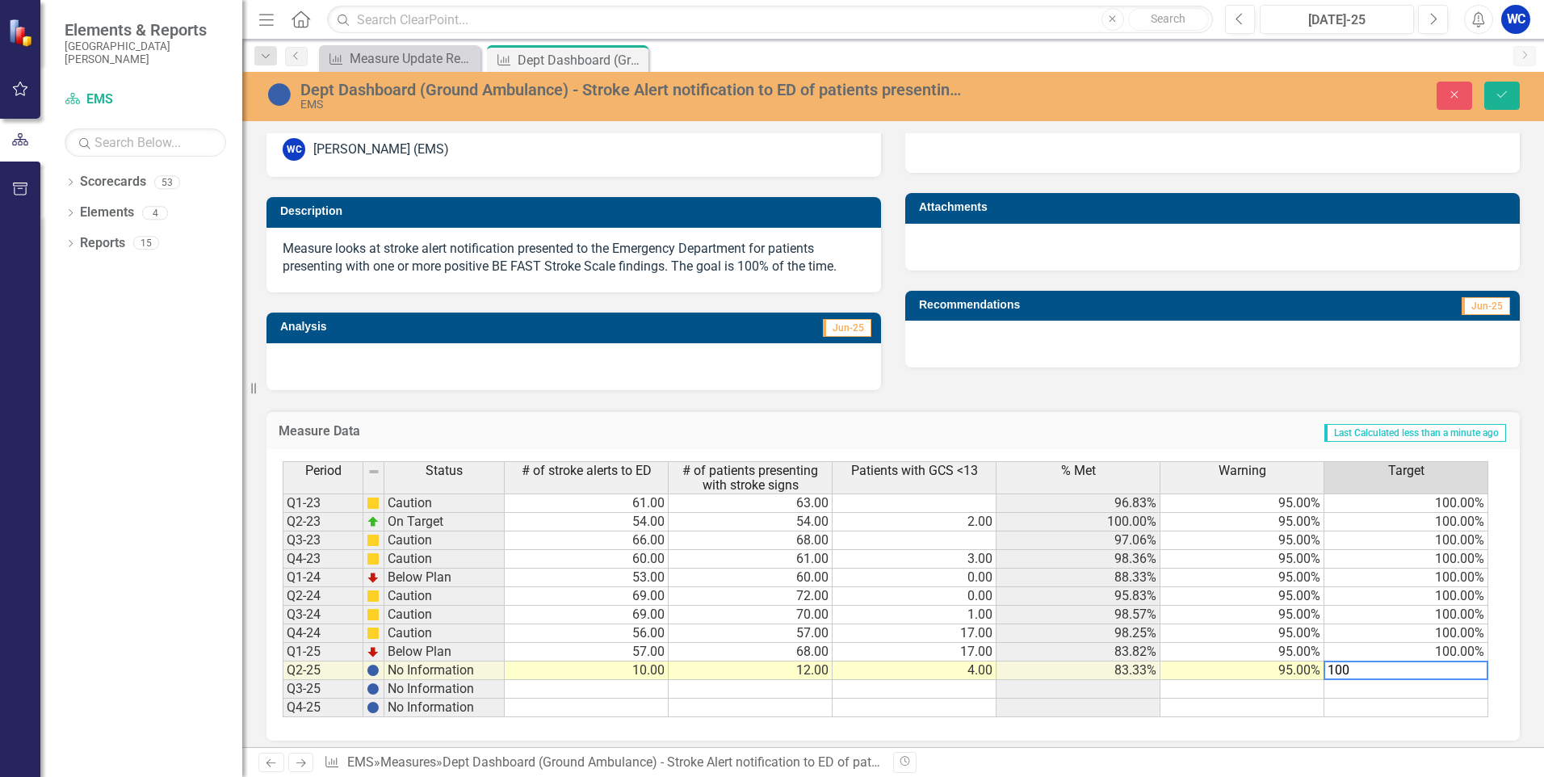
type textarea "100"
click at [1218, 709] on td at bounding box center [1243, 708] width 164 height 19
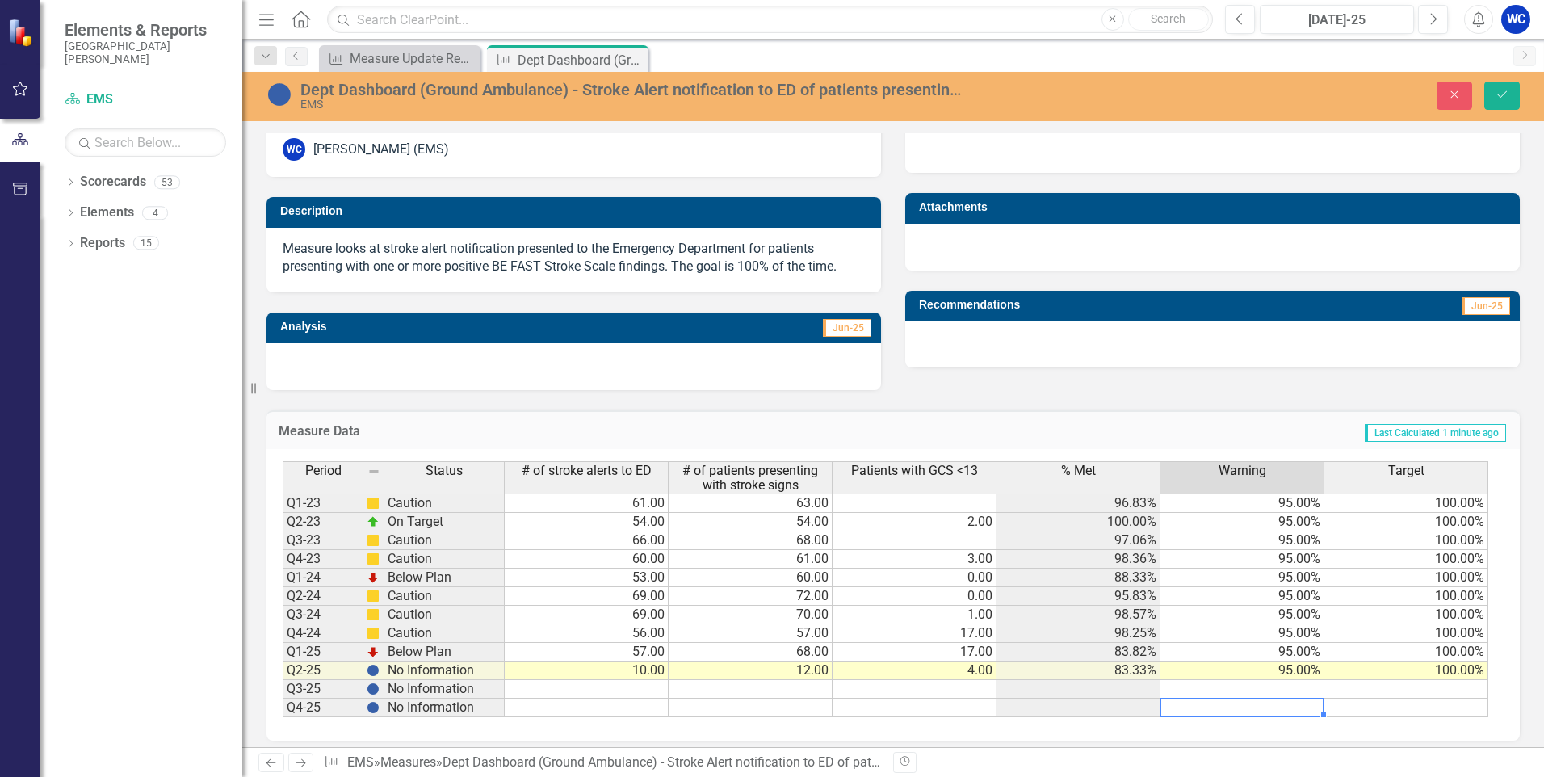
scroll to position [368, 0]
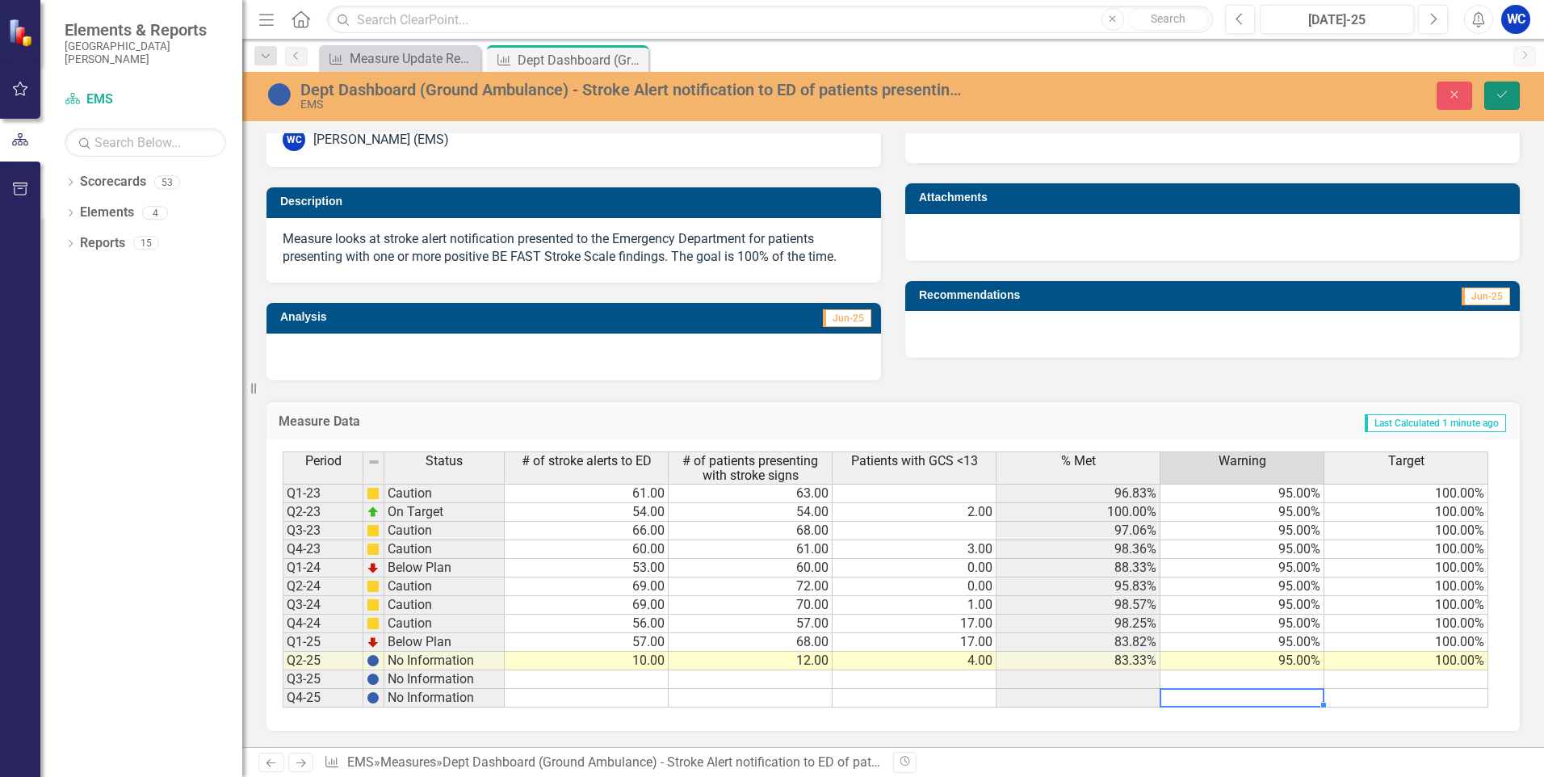
drag, startPoint x: 1512, startPoint y: 92, endPoint x: 1141, endPoint y: 407, distance: 486.4
click at [1512, 92] on button "Save" at bounding box center [1502, 96] width 36 height 28
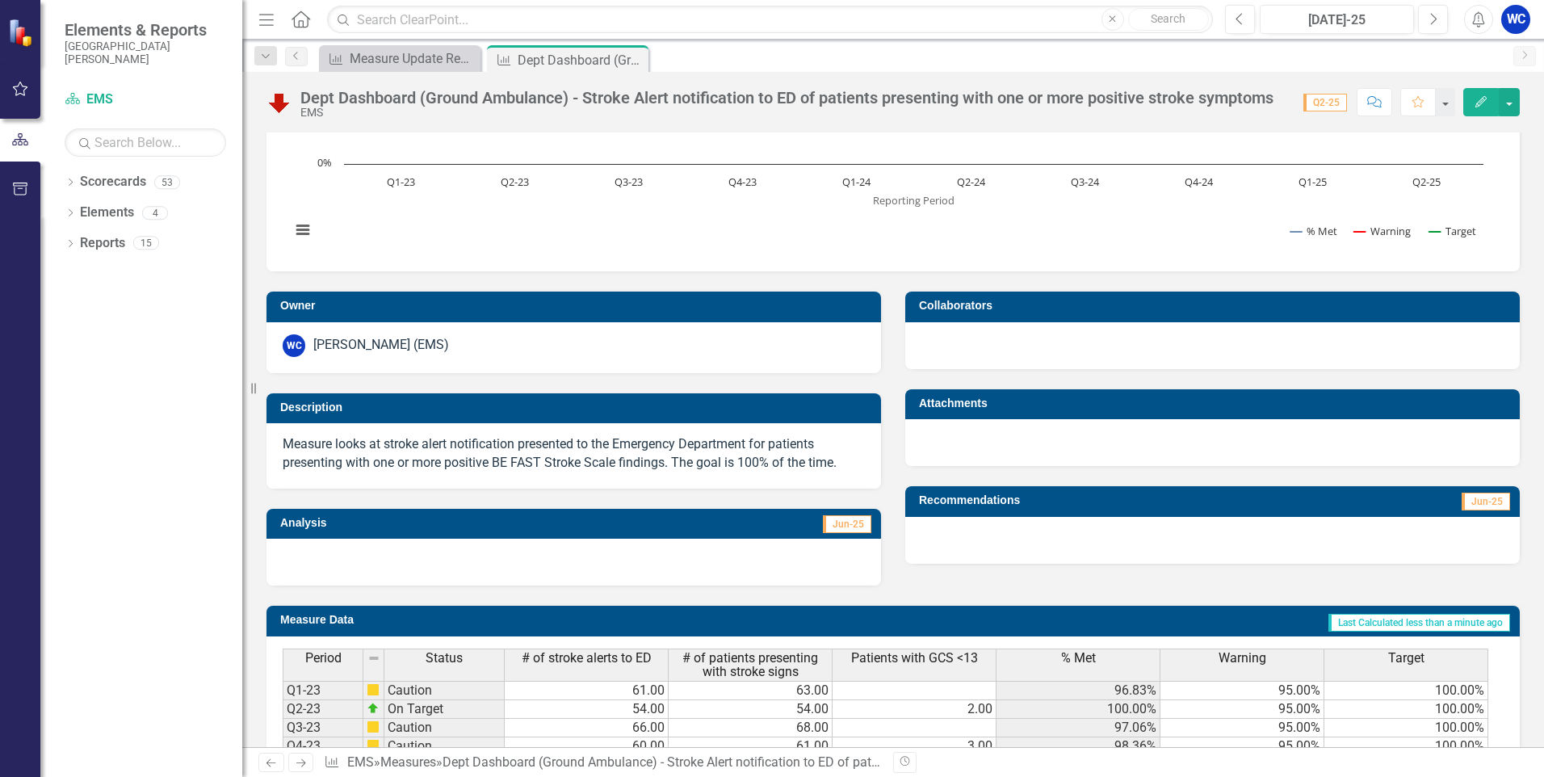
scroll to position [359, 0]
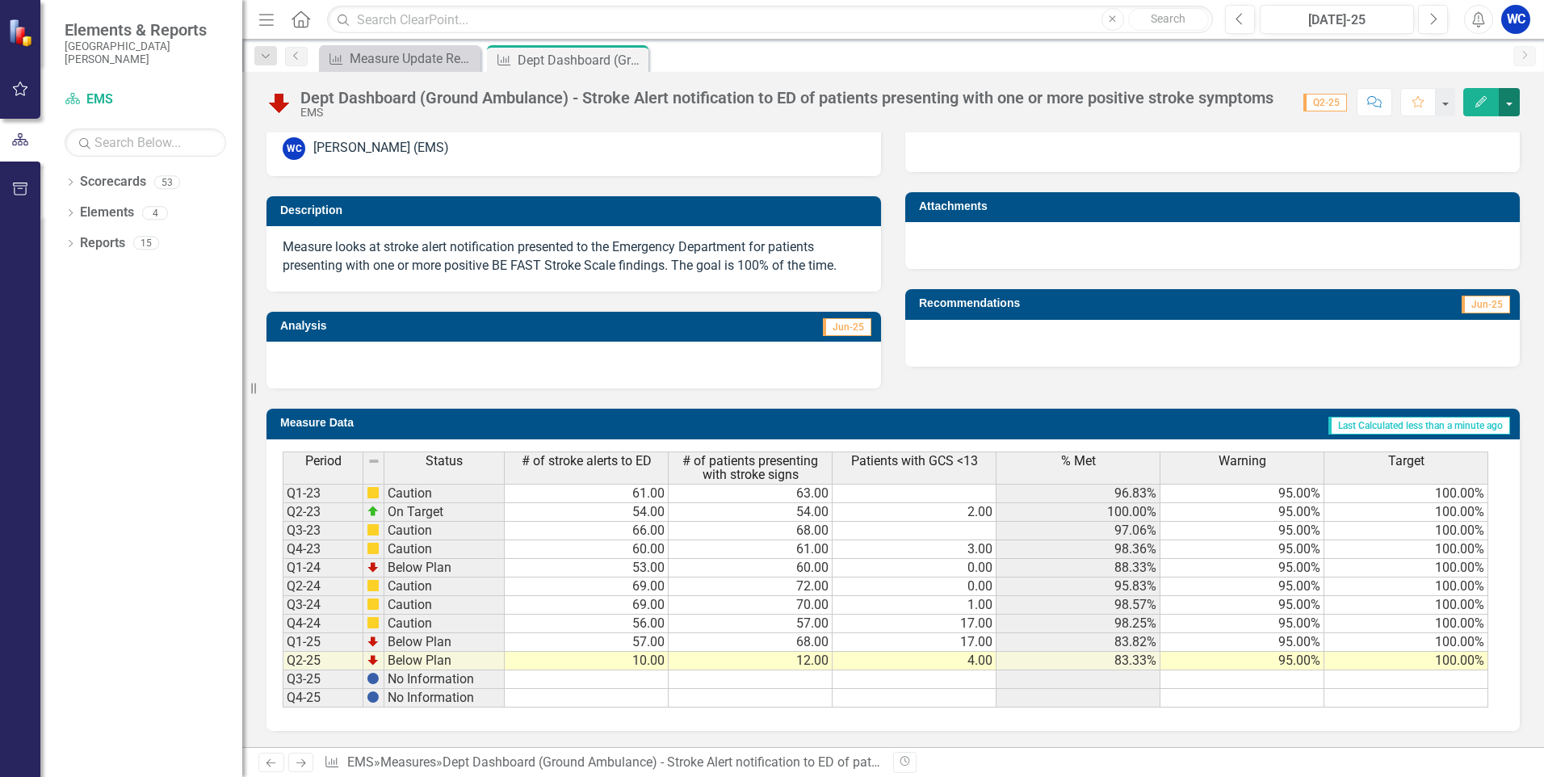
click at [1513, 102] on button "button" at bounding box center [1509, 102] width 21 height 28
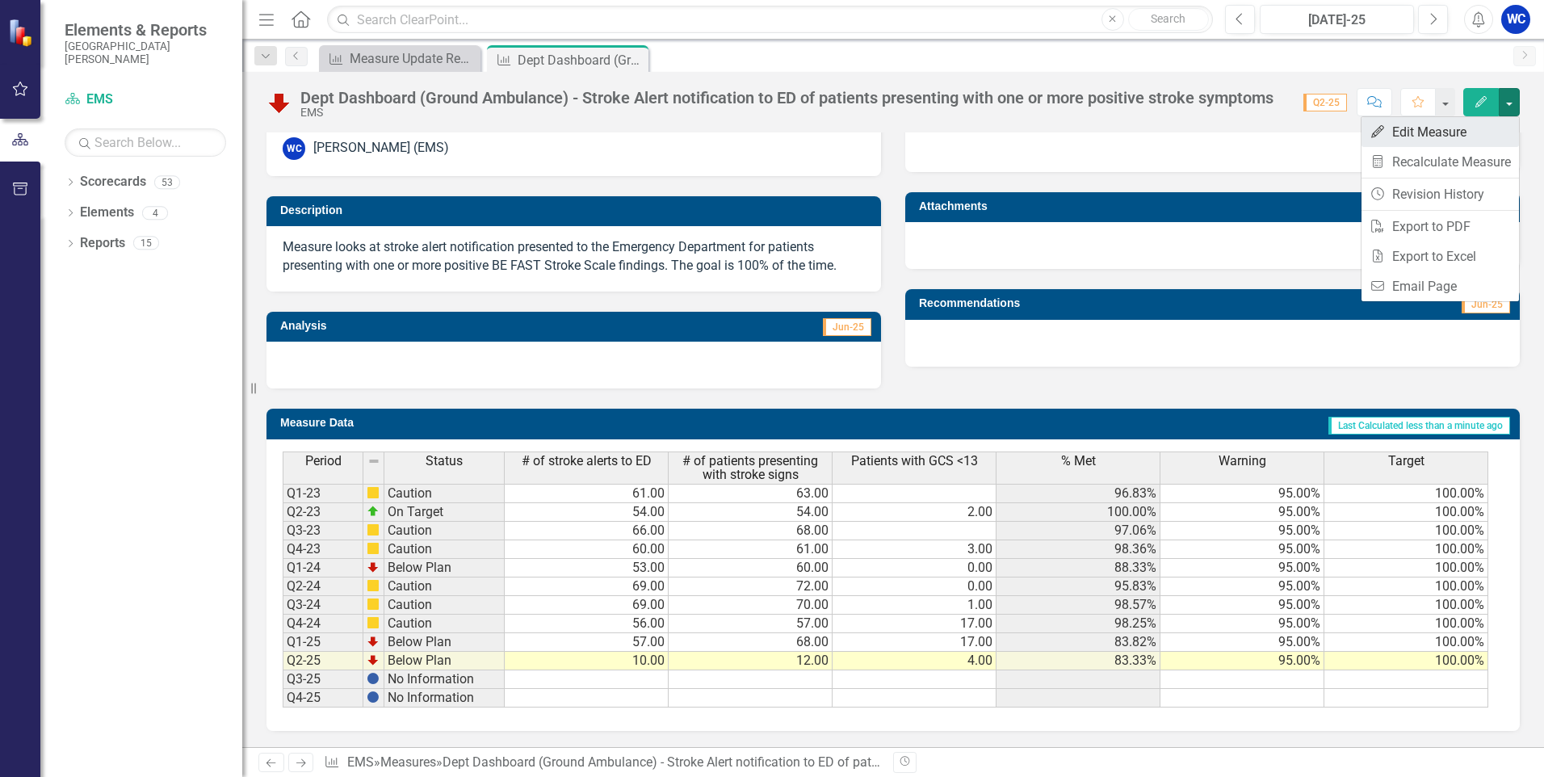
click at [1426, 133] on link "Edit Edit Measure" at bounding box center [1440, 132] width 157 height 30
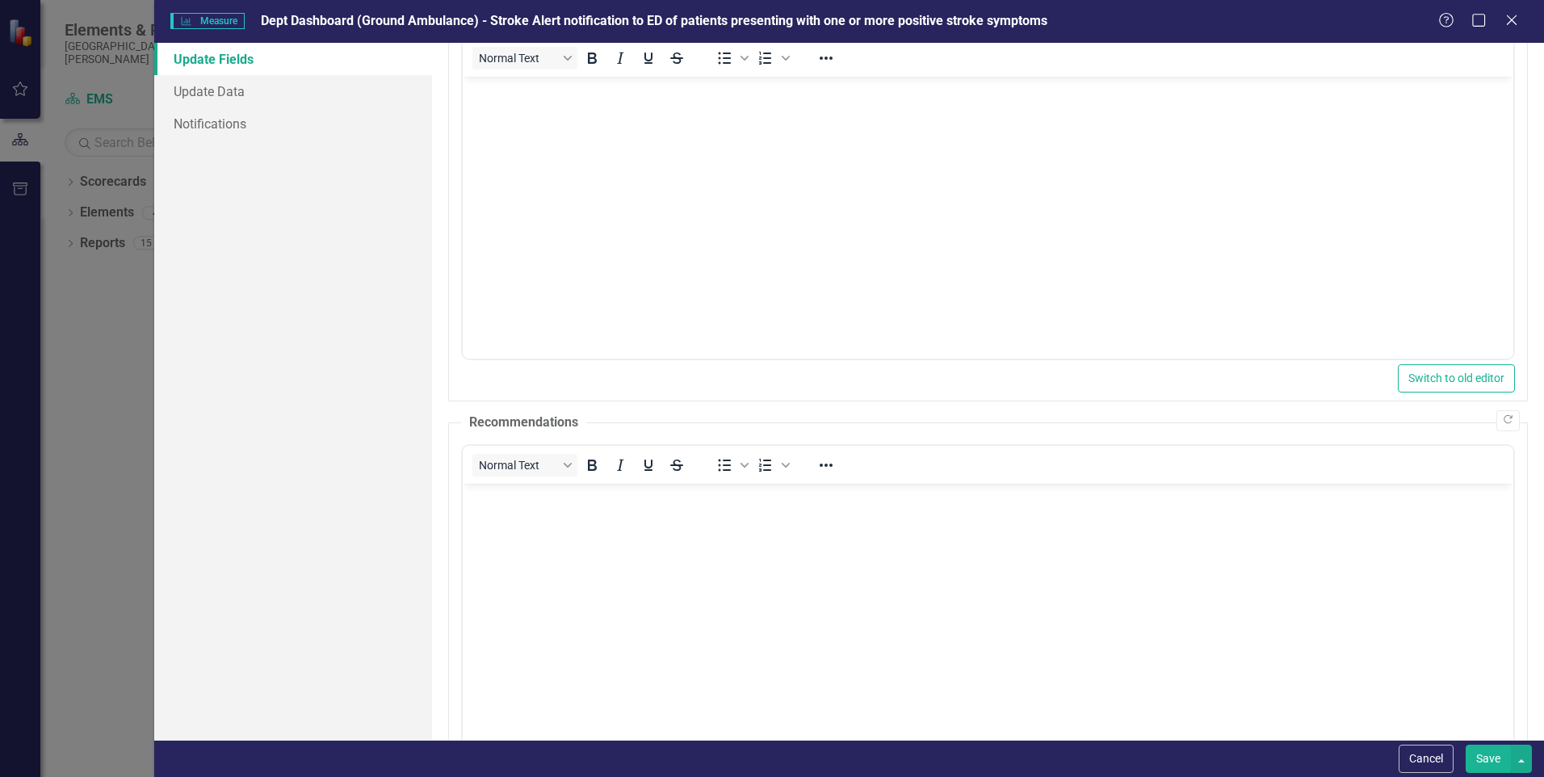
scroll to position [0, 0]
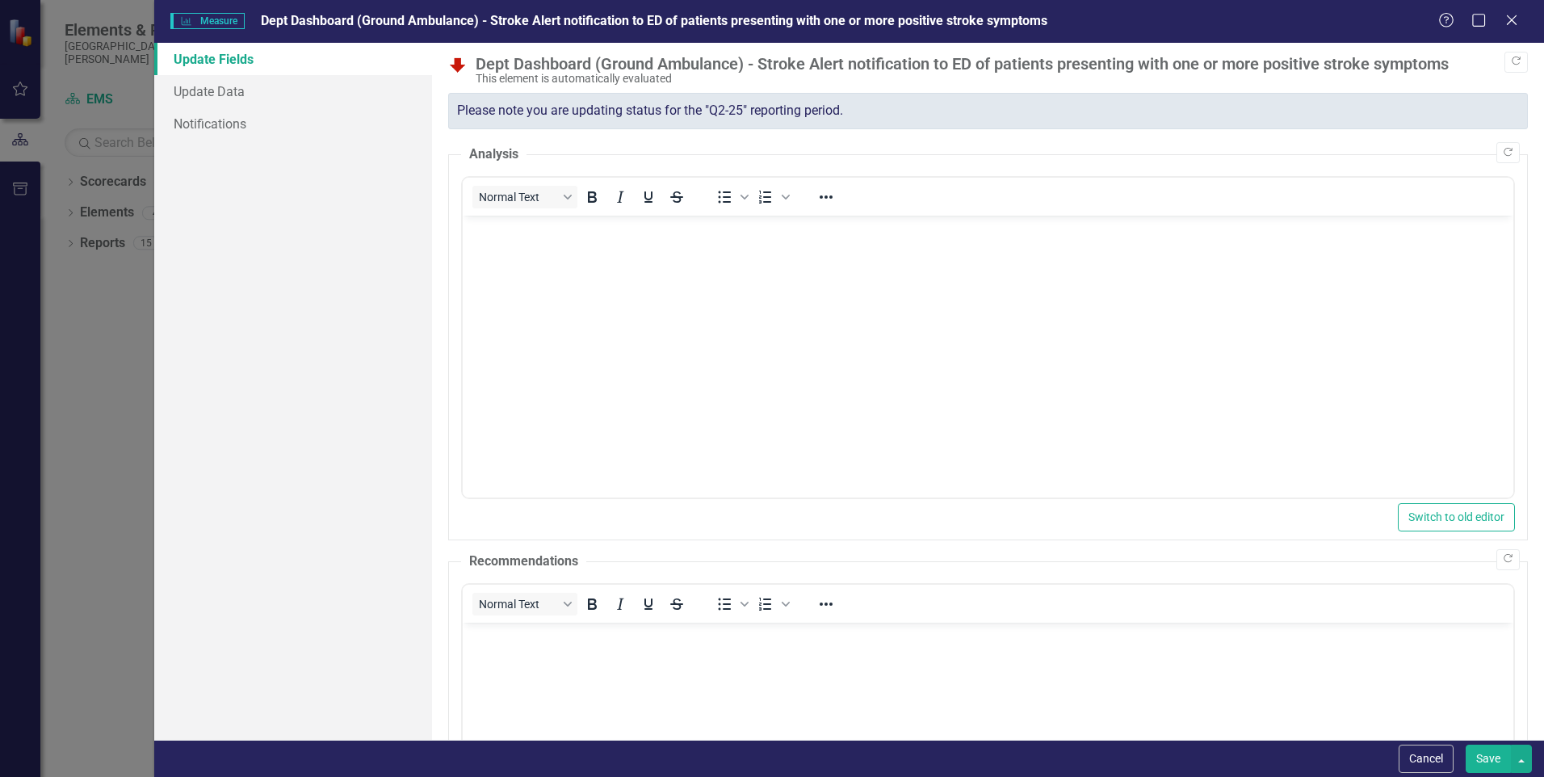
click at [514, 255] on body "Rich Text Area. Press ALT-0 for help." at bounding box center [988, 336] width 1051 height 242
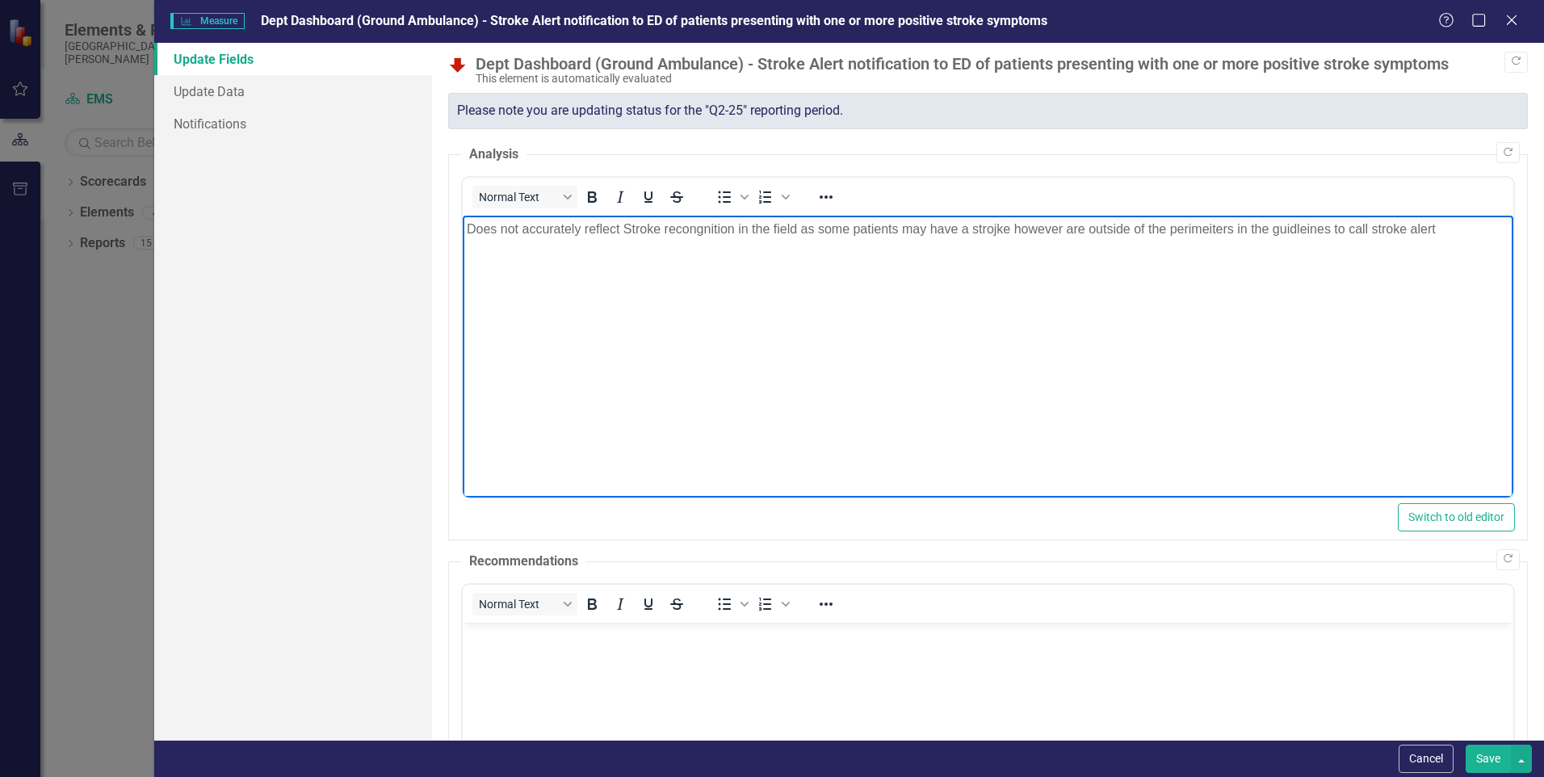
click at [1442, 231] on p "Does not accurately reflect Stroke recongnition in the field as some patients m…" at bounding box center [988, 228] width 1043 height 19
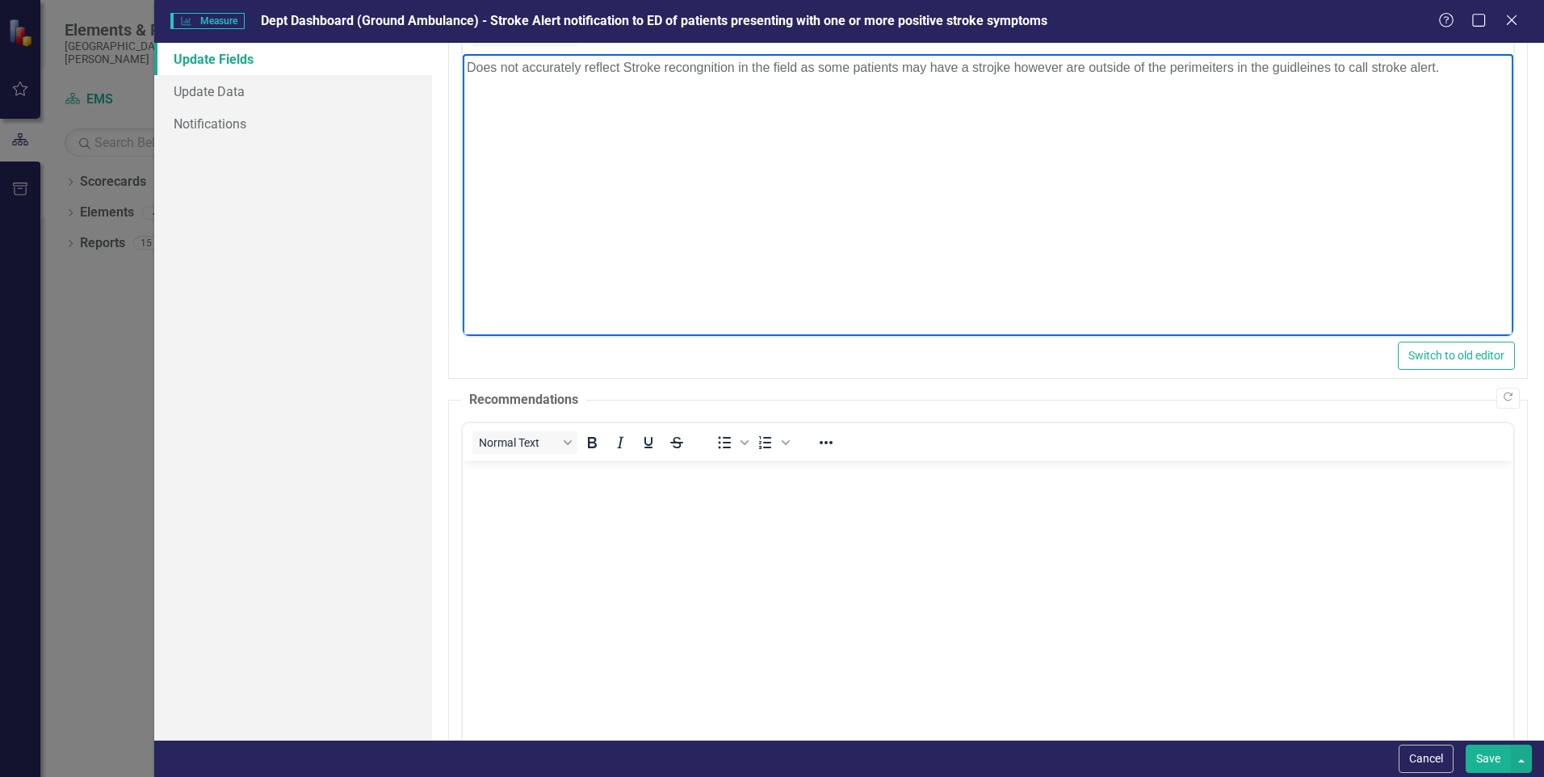
scroll to position [323, 0]
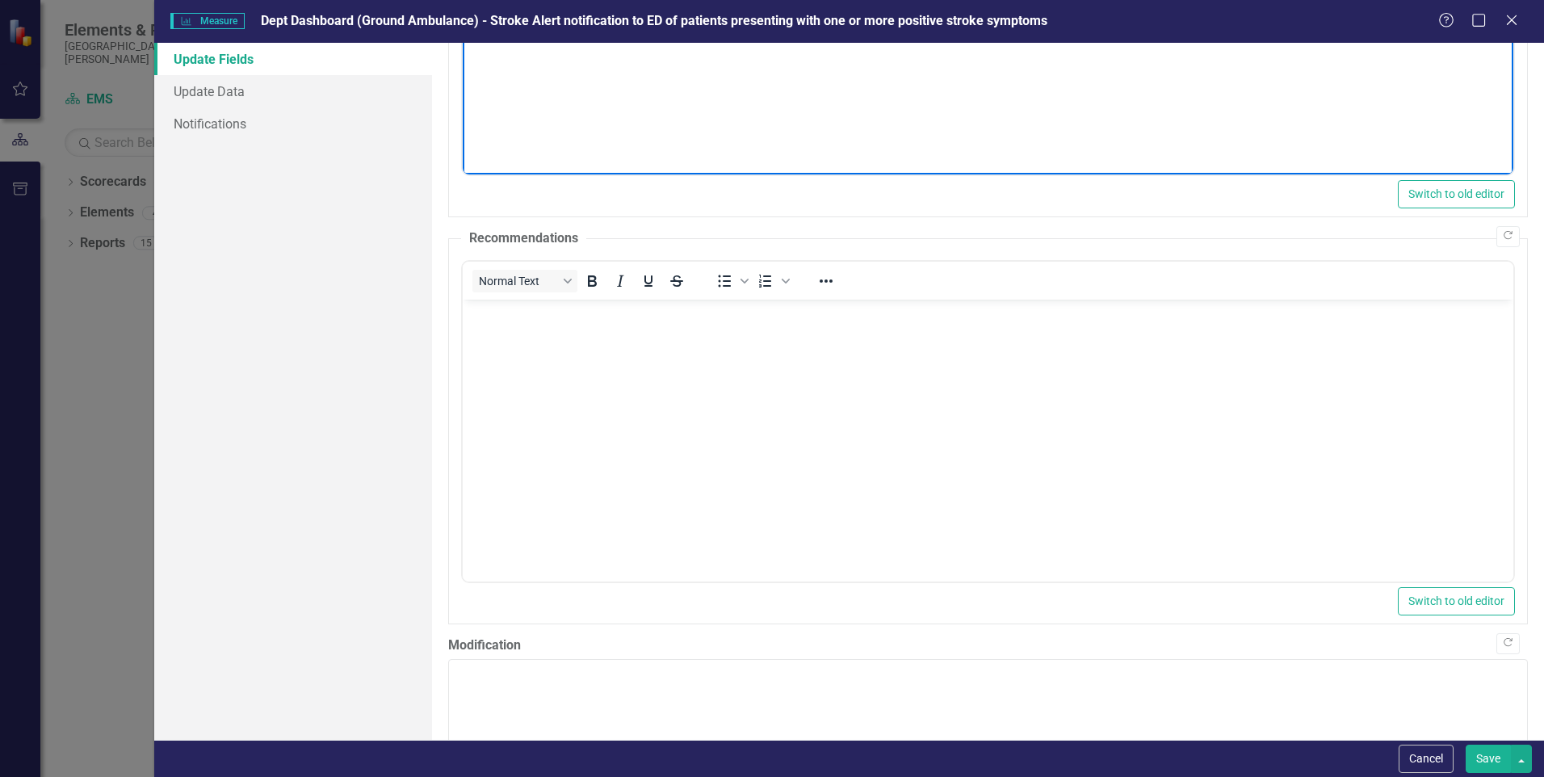
click at [505, 325] on body "Rich Text Area. Press ALT-0 for help." at bounding box center [988, 420] width 1051 height 242
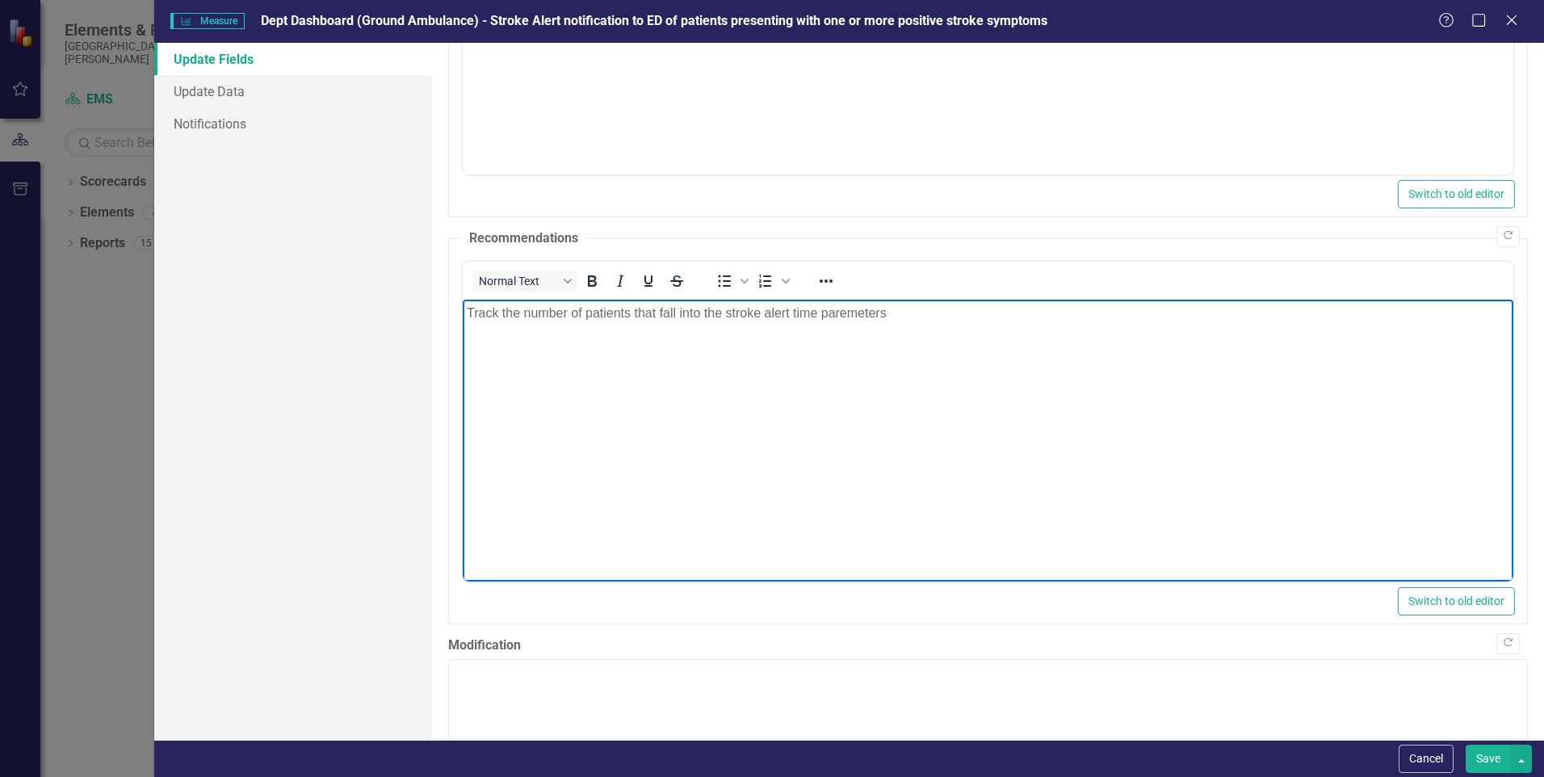
click at [732, 426] on body "Track the number of patients that fall into the stroke alert time paremeters" at bounding box center [988, 420] width 1051 height 242
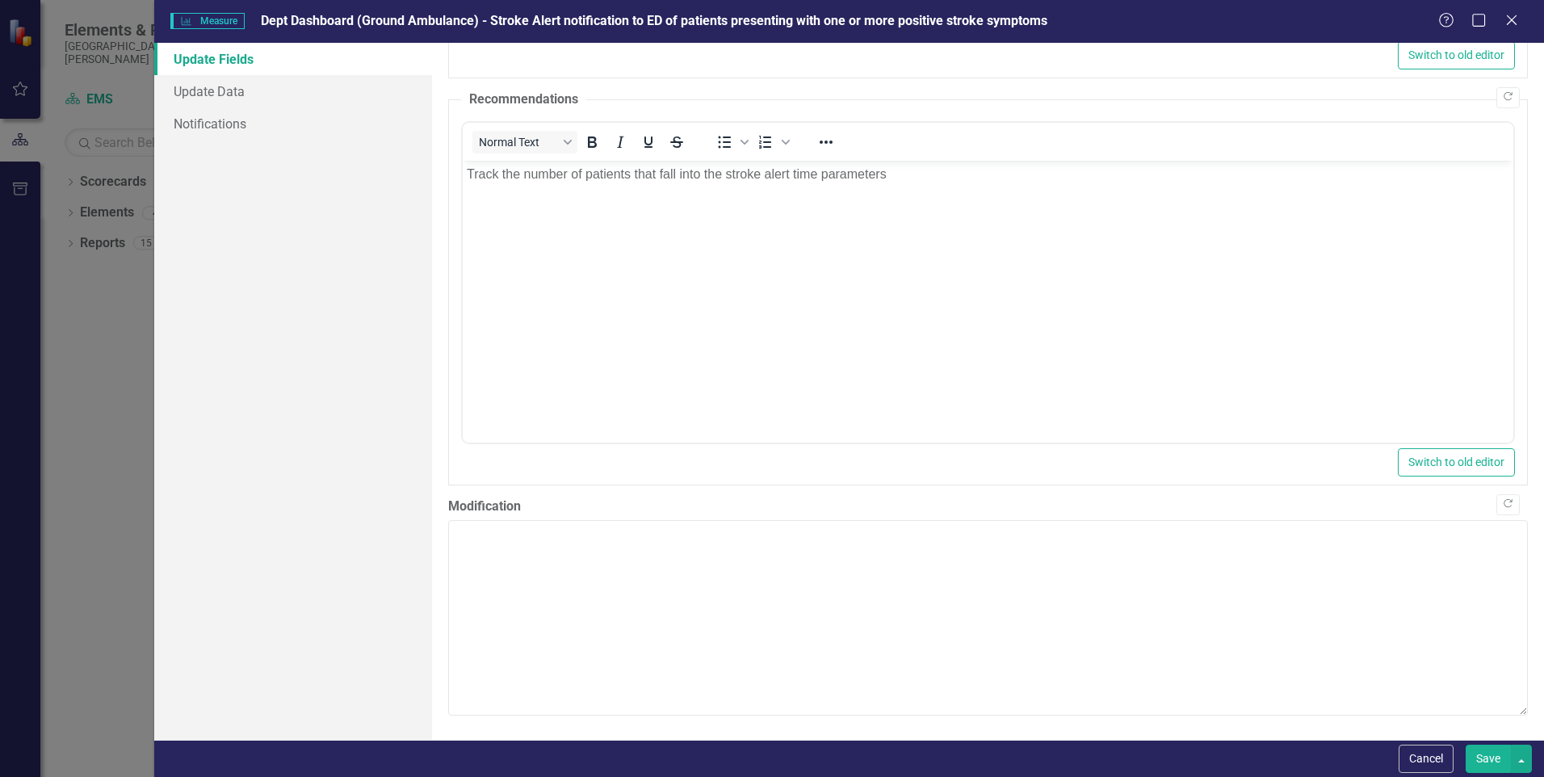
click at [1486, 753] on button "Save" at bounding box center [1488, 759] width 45 height 28
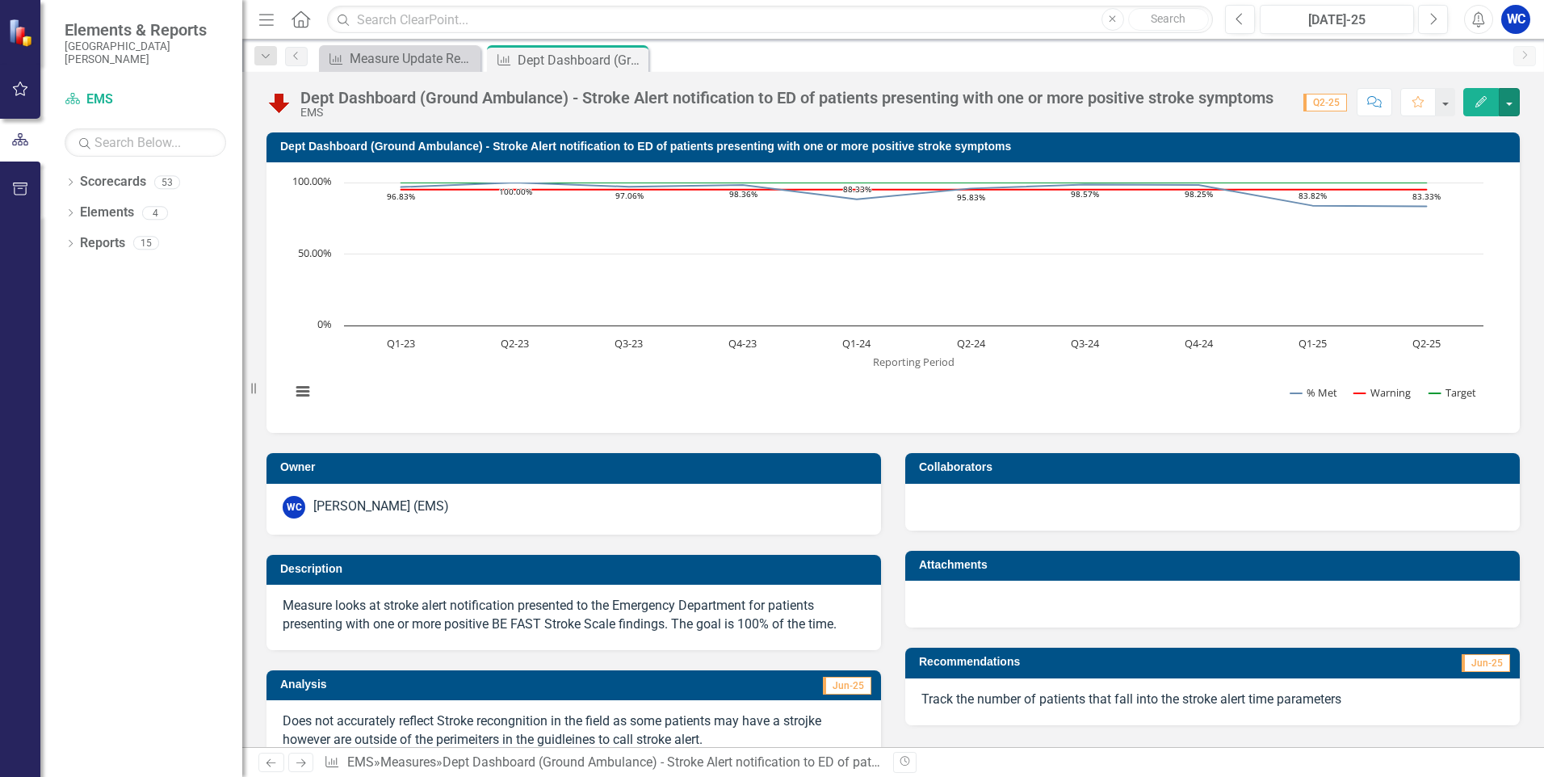
scroll to position [323, 0]
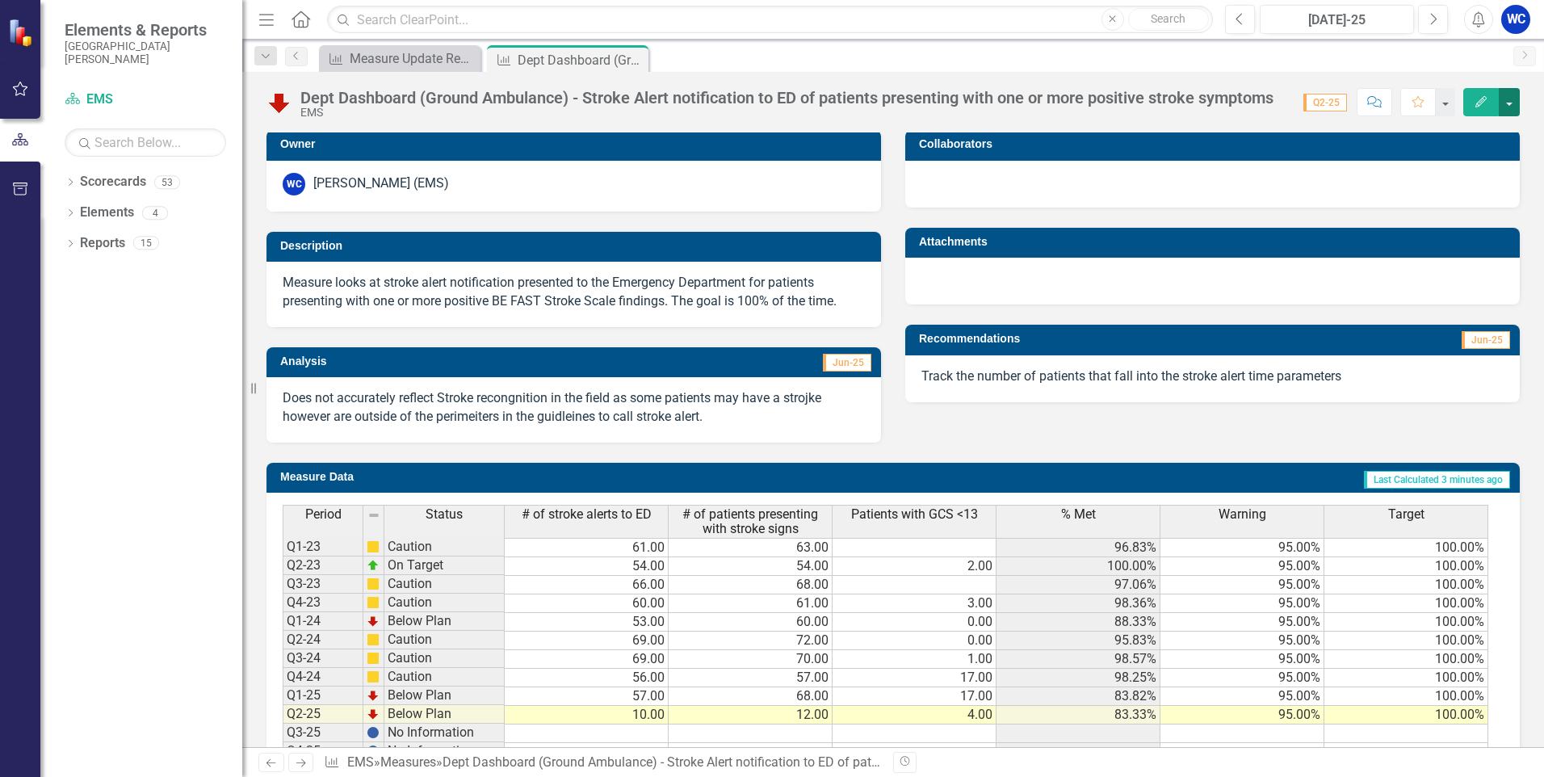
click at [1502, 101] on button "button" at bounding box center [1509, 102] width 21 height 28
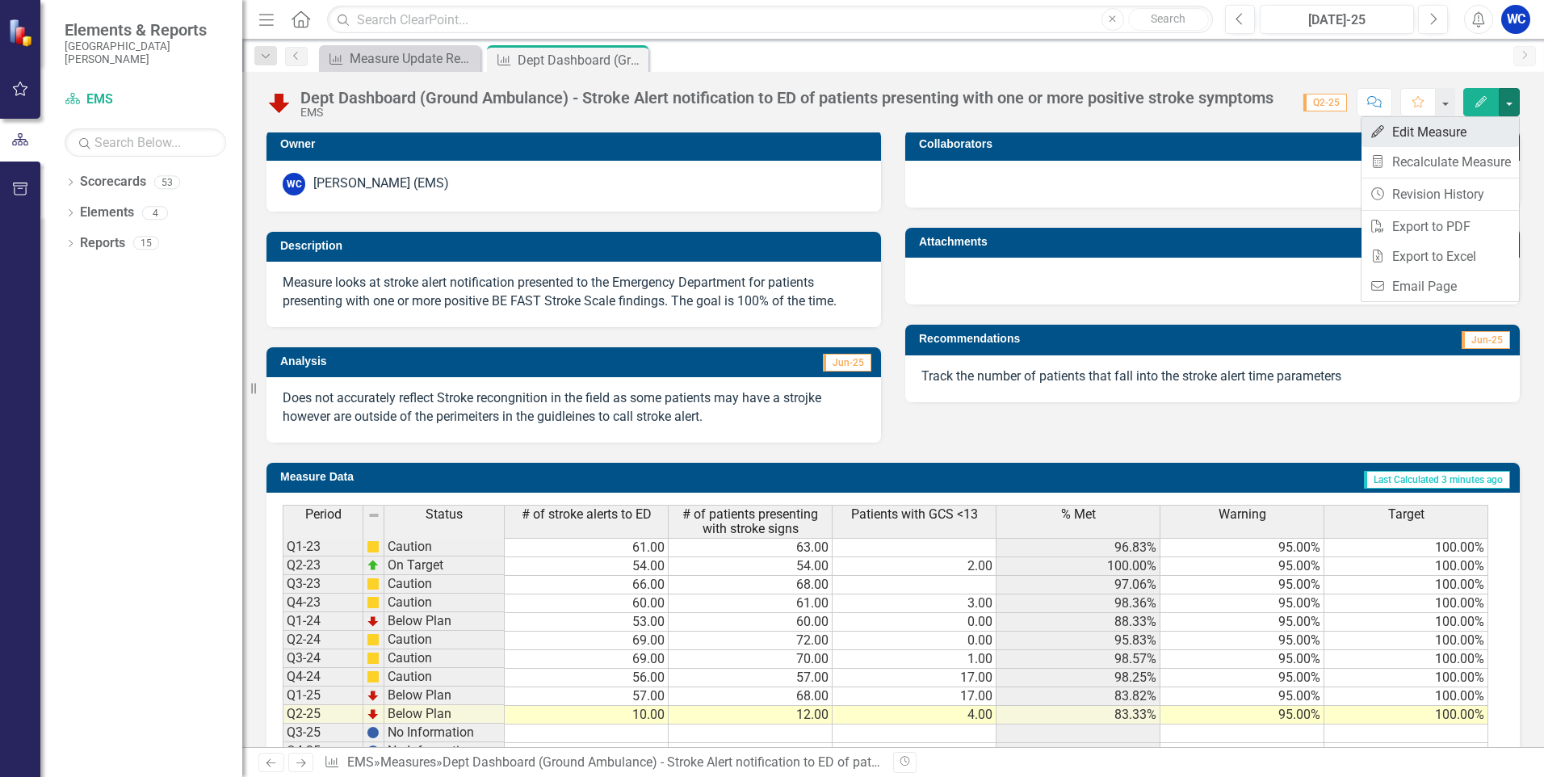
click at [1429, 132] on link "Edit Edit Measure" at bounding box center [1440, 132] width 157 height 30
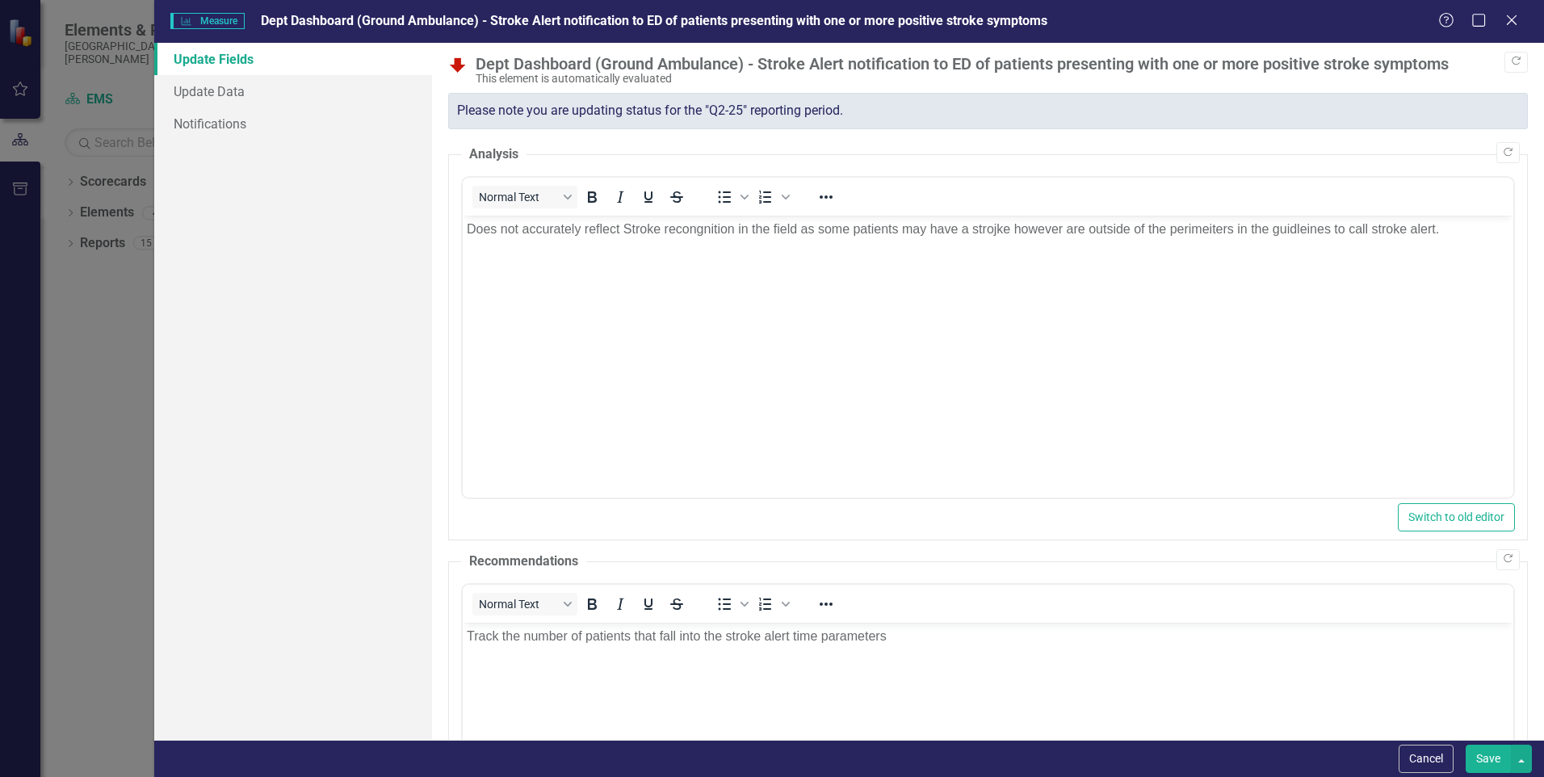
scroll to position [0, 0]
click at [208, 92] on link "Update Data" at bounding box center [293, 91] width 278 height 32
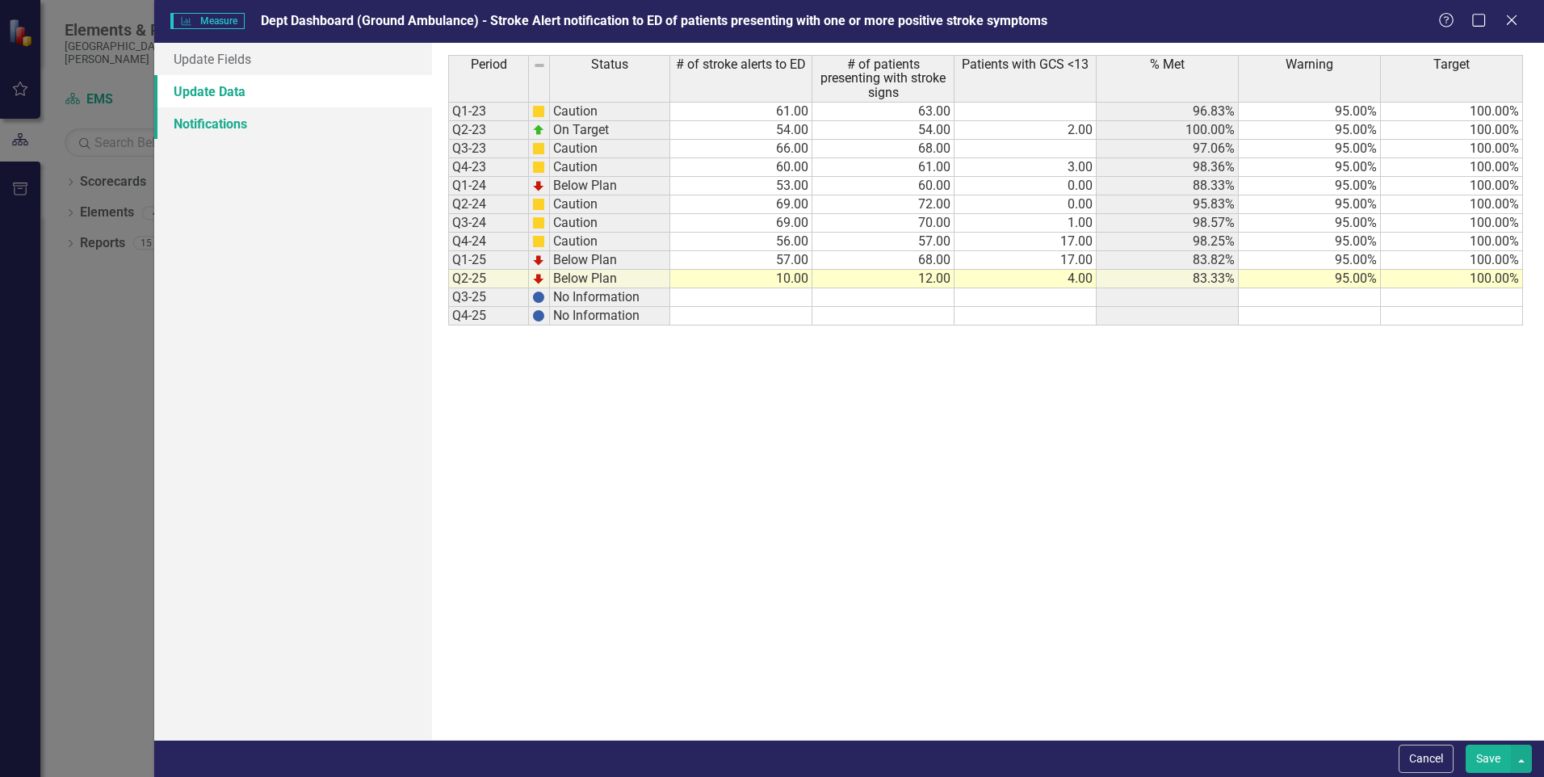
click at [220, 124] on link "Notifications" at bounding box center [293, 123] width 278 height 32
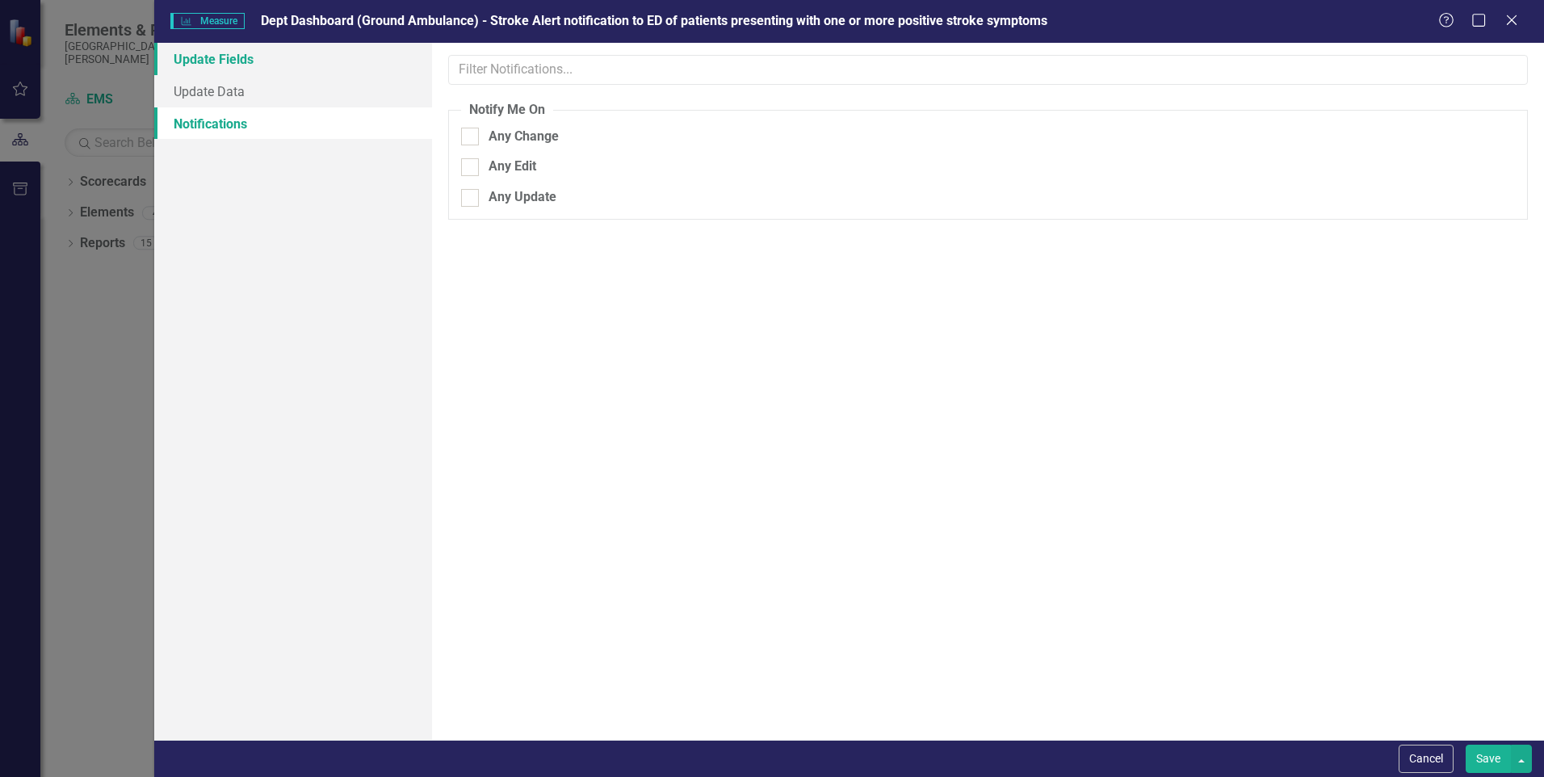
click at [222, 61] on link "Update Fields" at bounding box center [293, 59] width 278 height 32
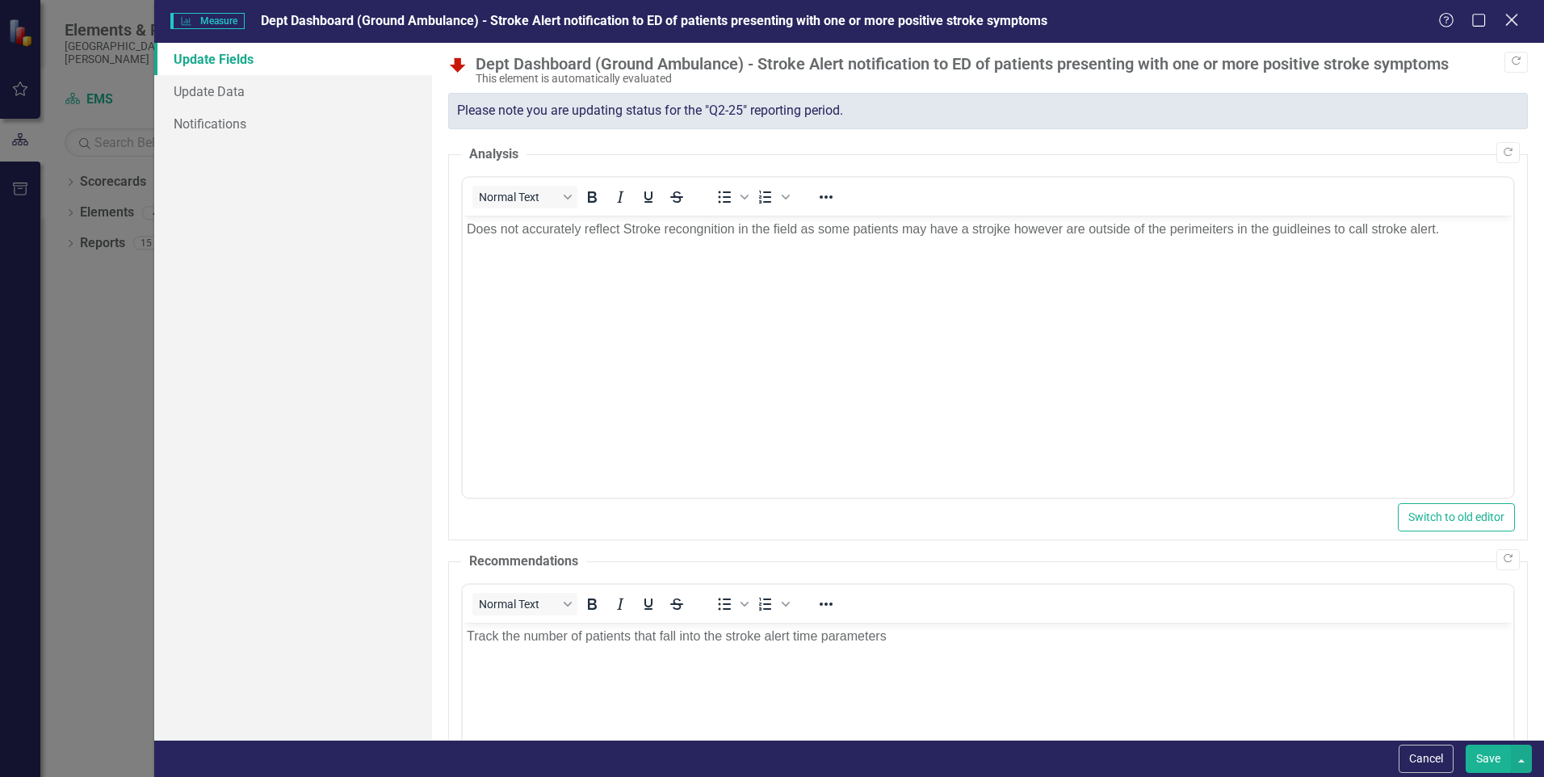
click at [1513, 20] on icon "Close" at bounding box center [1511, 19] width 20 height 15
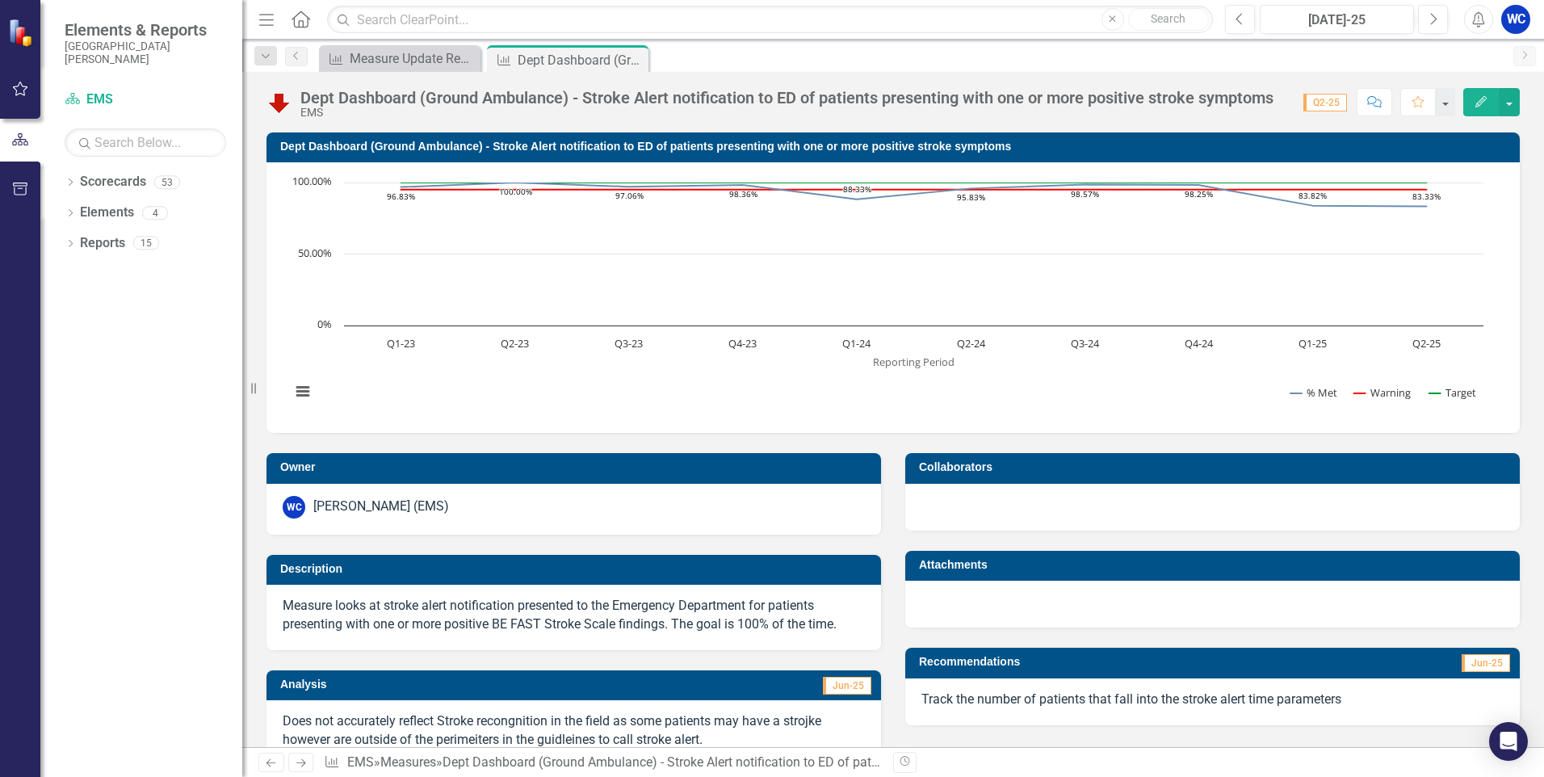
click at [299, 22] on icon at bounding box center [301, 18] width 19 height 17
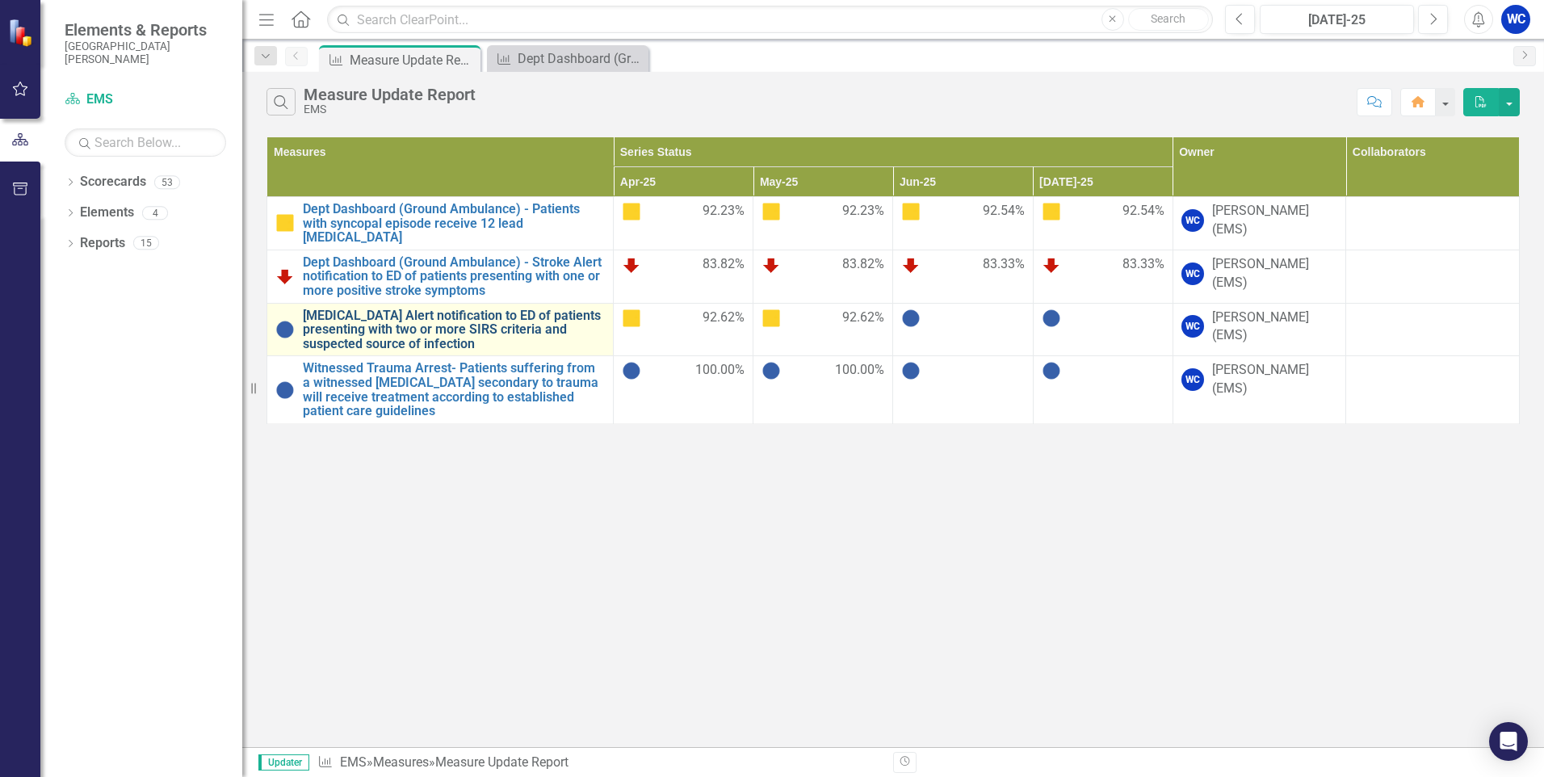
click at [492, 309] on link "[MEDICAL_DATA] Alert notification to ED of patients presenting with two or more…" at bounding box center [454, 330] width 302 height 43
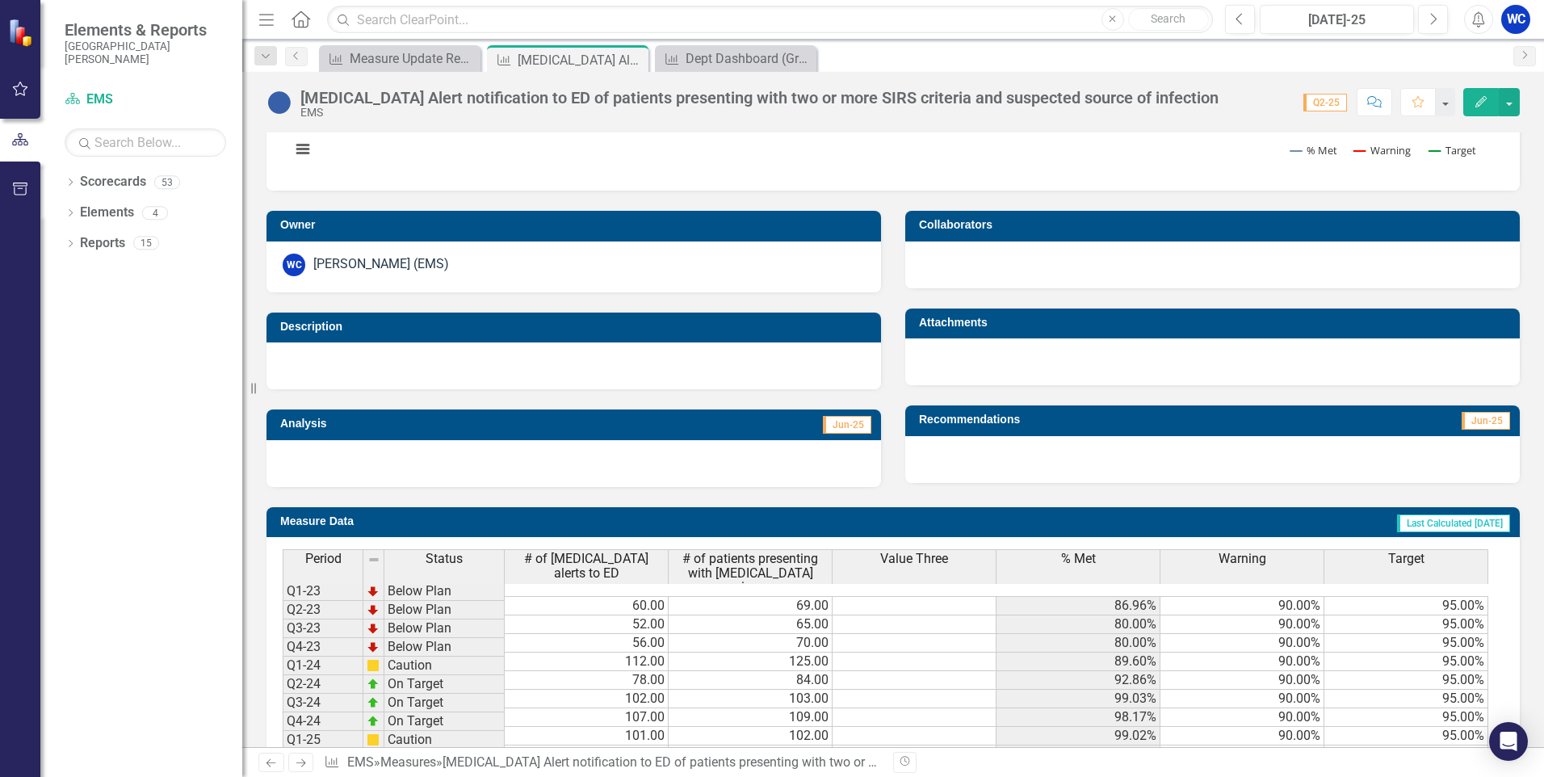
scroll to position [340, 0]
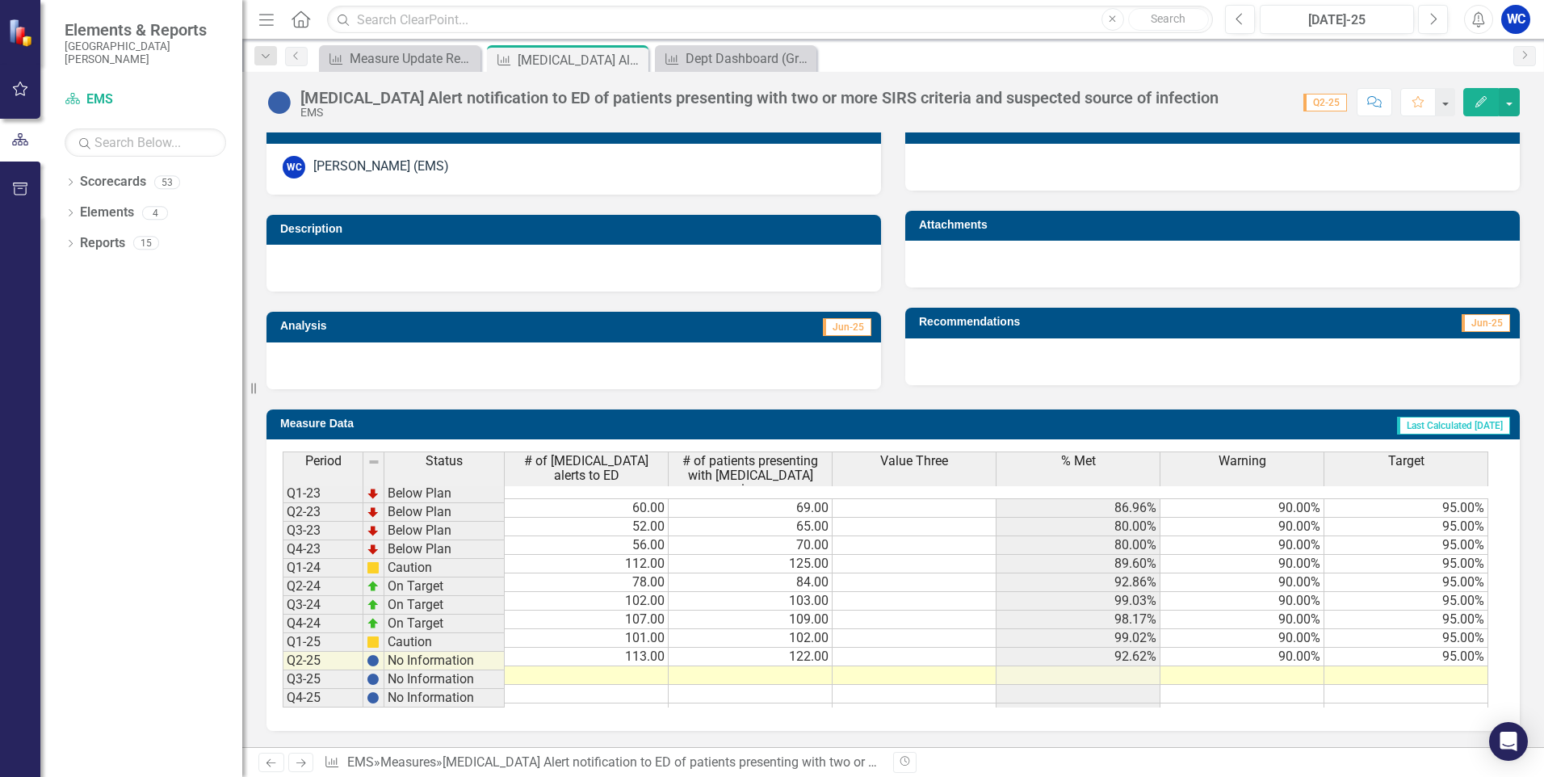
click at [652, 666] on td at bounding box center [587, 675] width 164 height 19
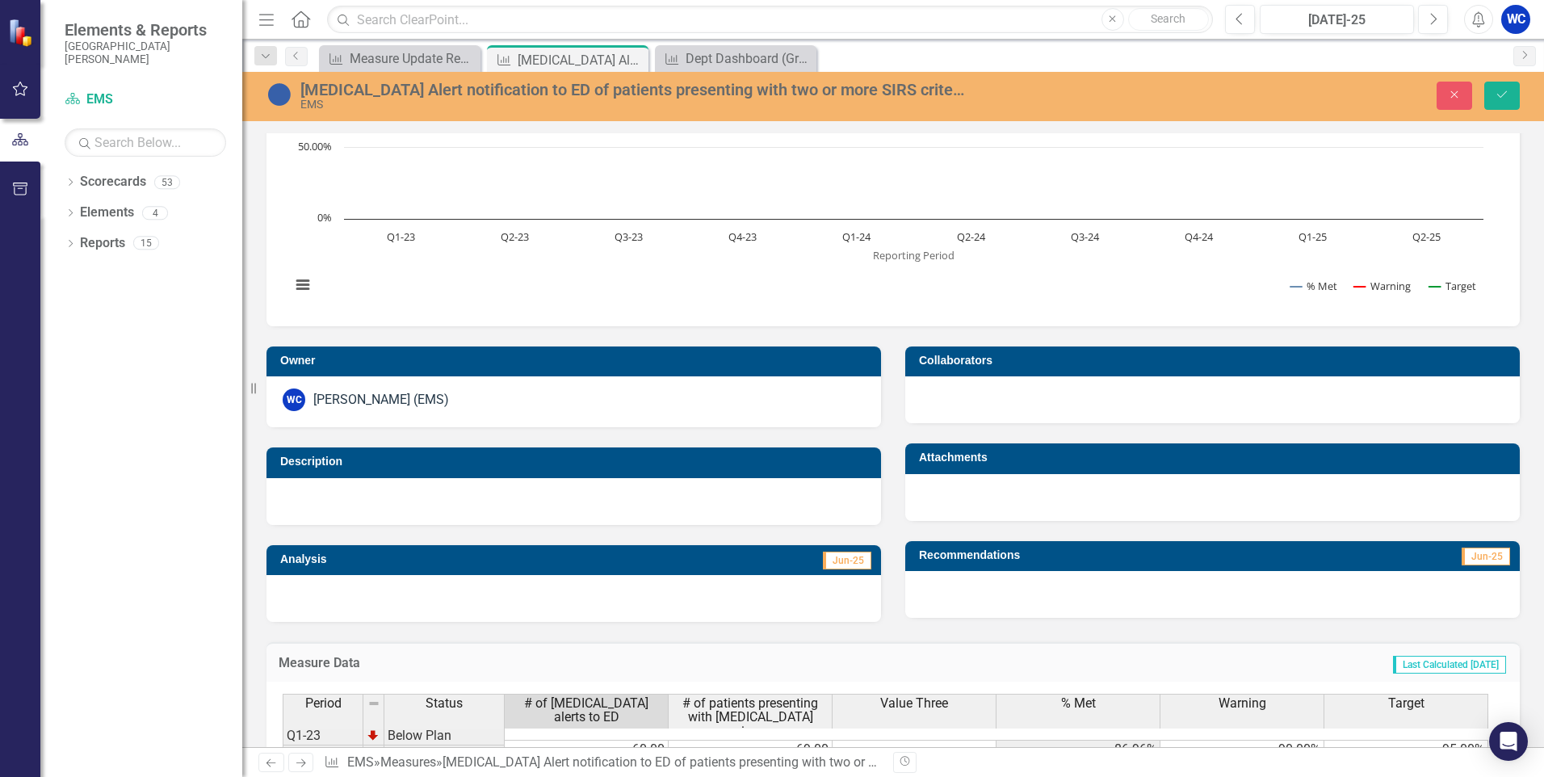
scroll to position [350, 0]
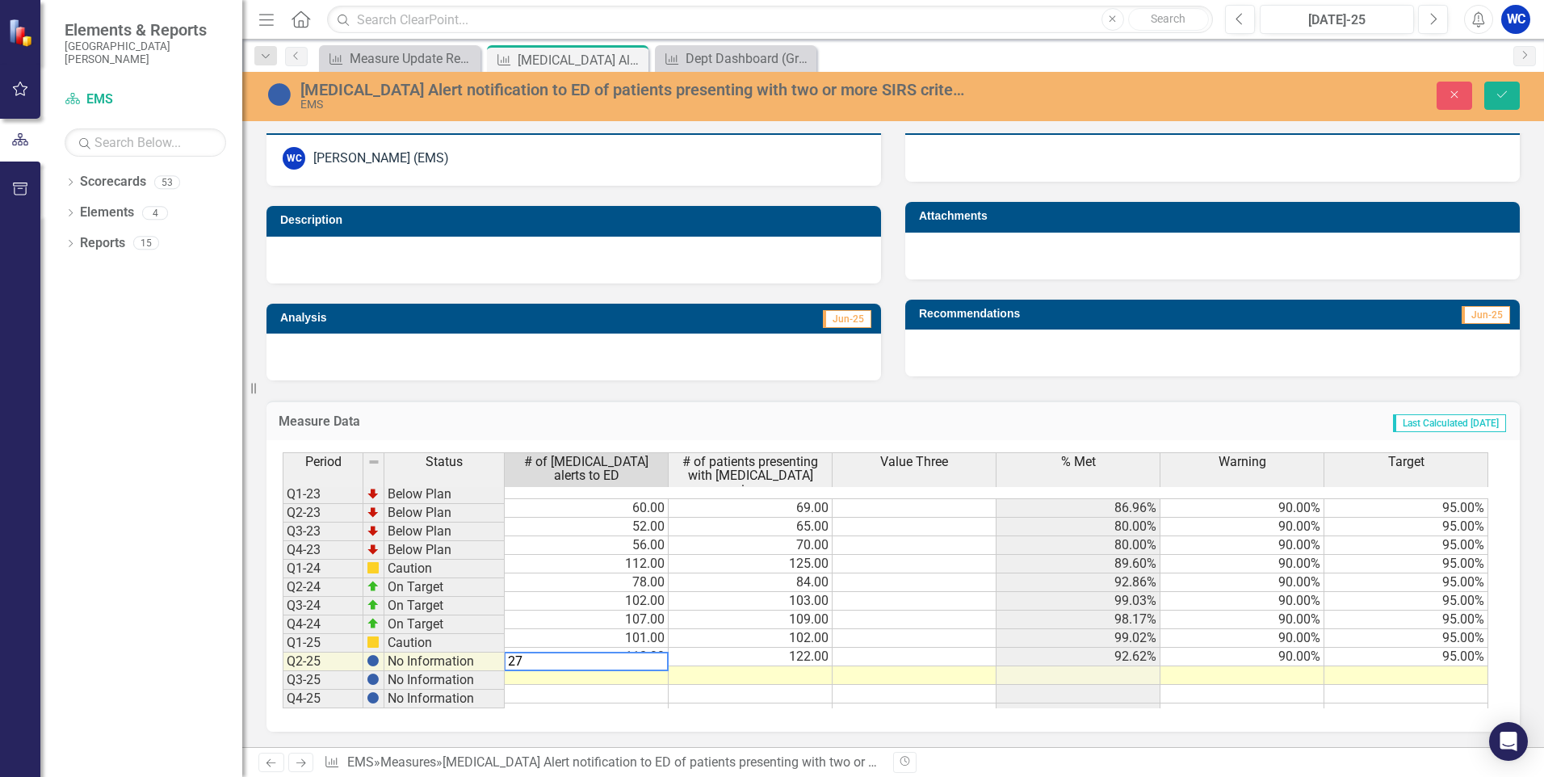
click at [1019, 409] on div "Measure Data Last Calculated [DATE]" at bounding box center [893, 421] width 1253 height 40
click at [803, 666] on td at bounding box center [751, 675] width 164 height 19
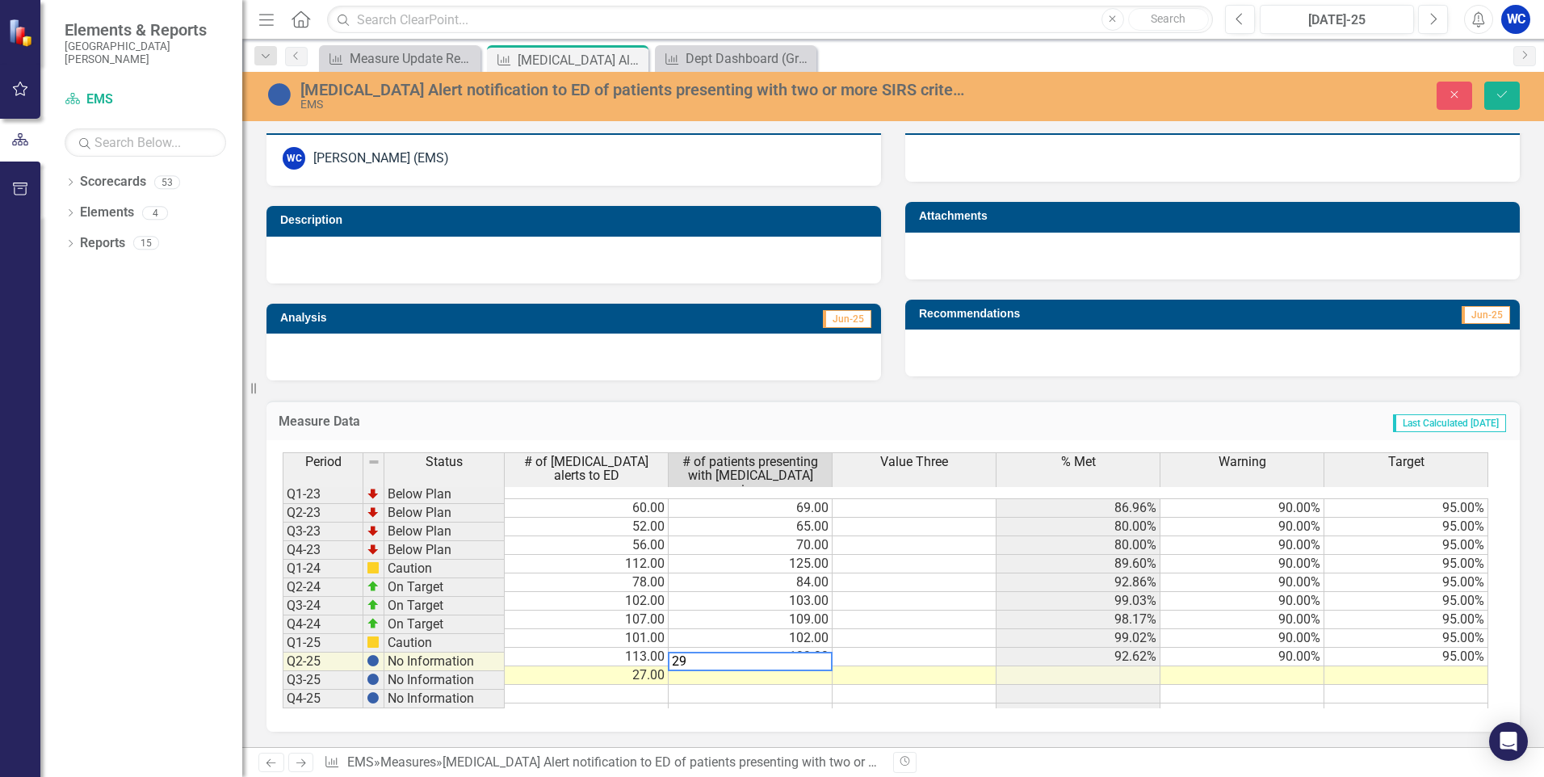
type textarea "29"
click at [971, 704] on td at bounding box center [915, 712] width 164 height 19
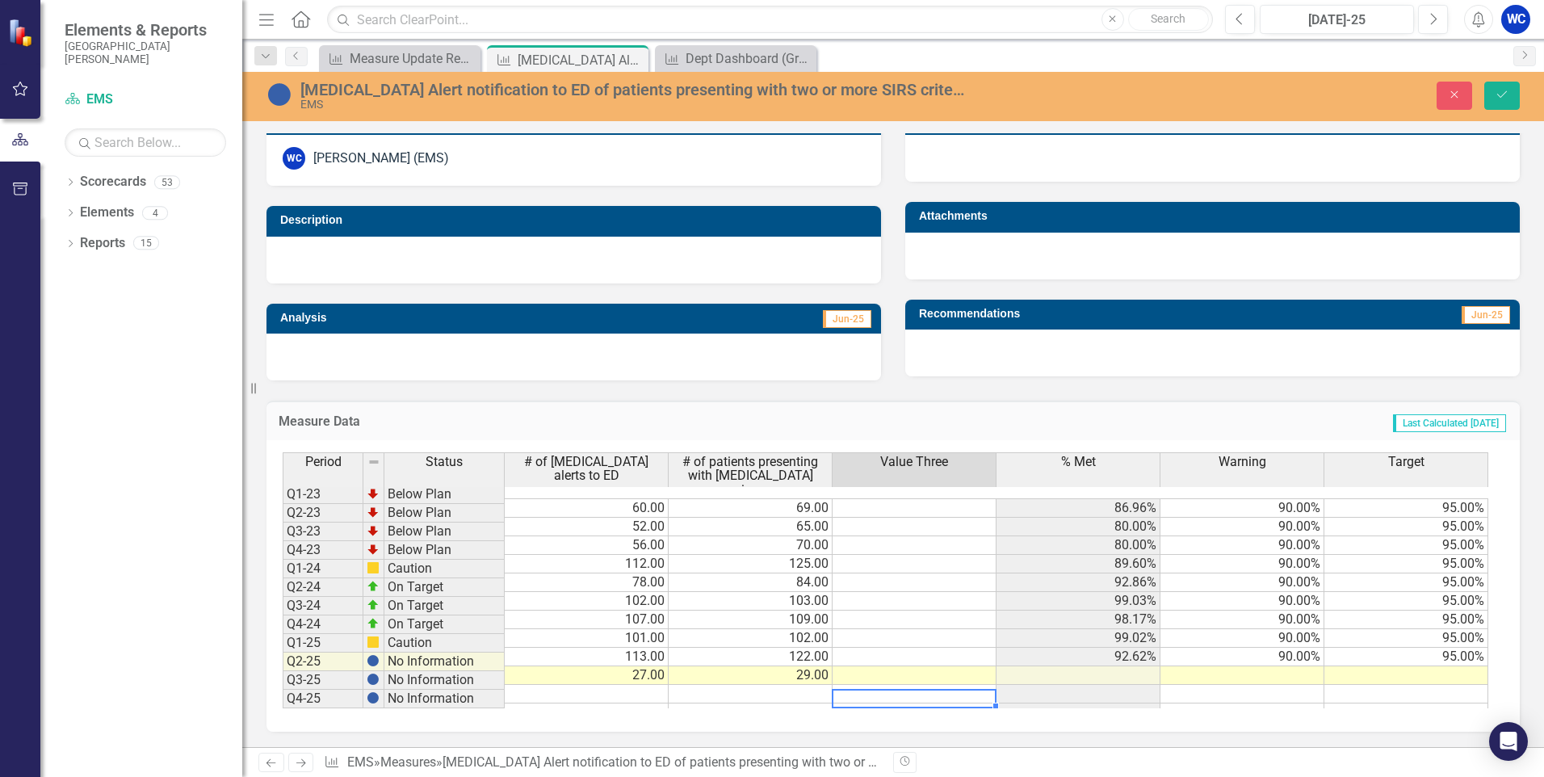
click at [919, 472] on th "Value Three" at bounding box center [915, 475] width 164 height 47
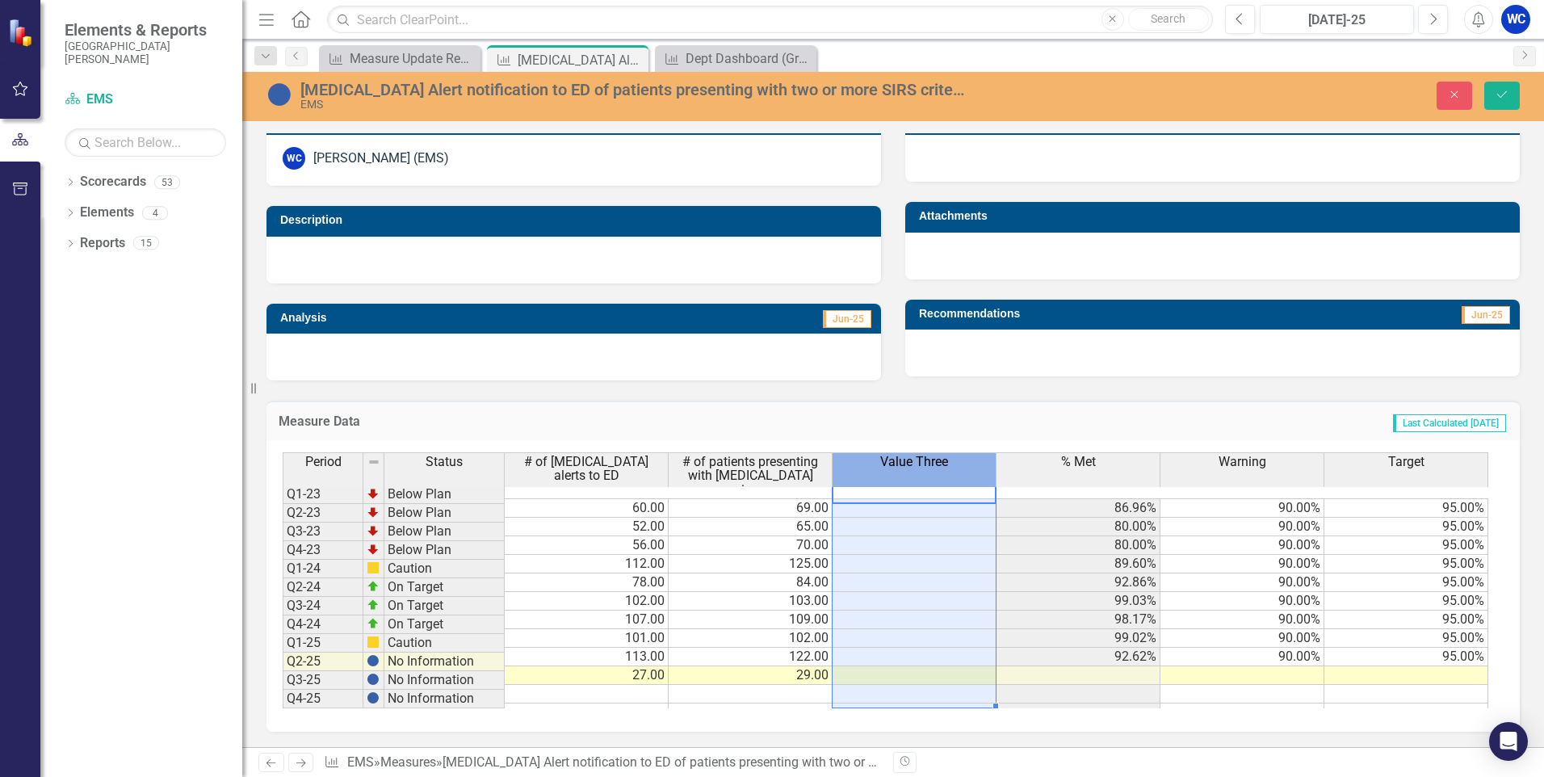
click at [921, 460] on span "Value Three" at bounding box center [914, 462] width 68 height 15
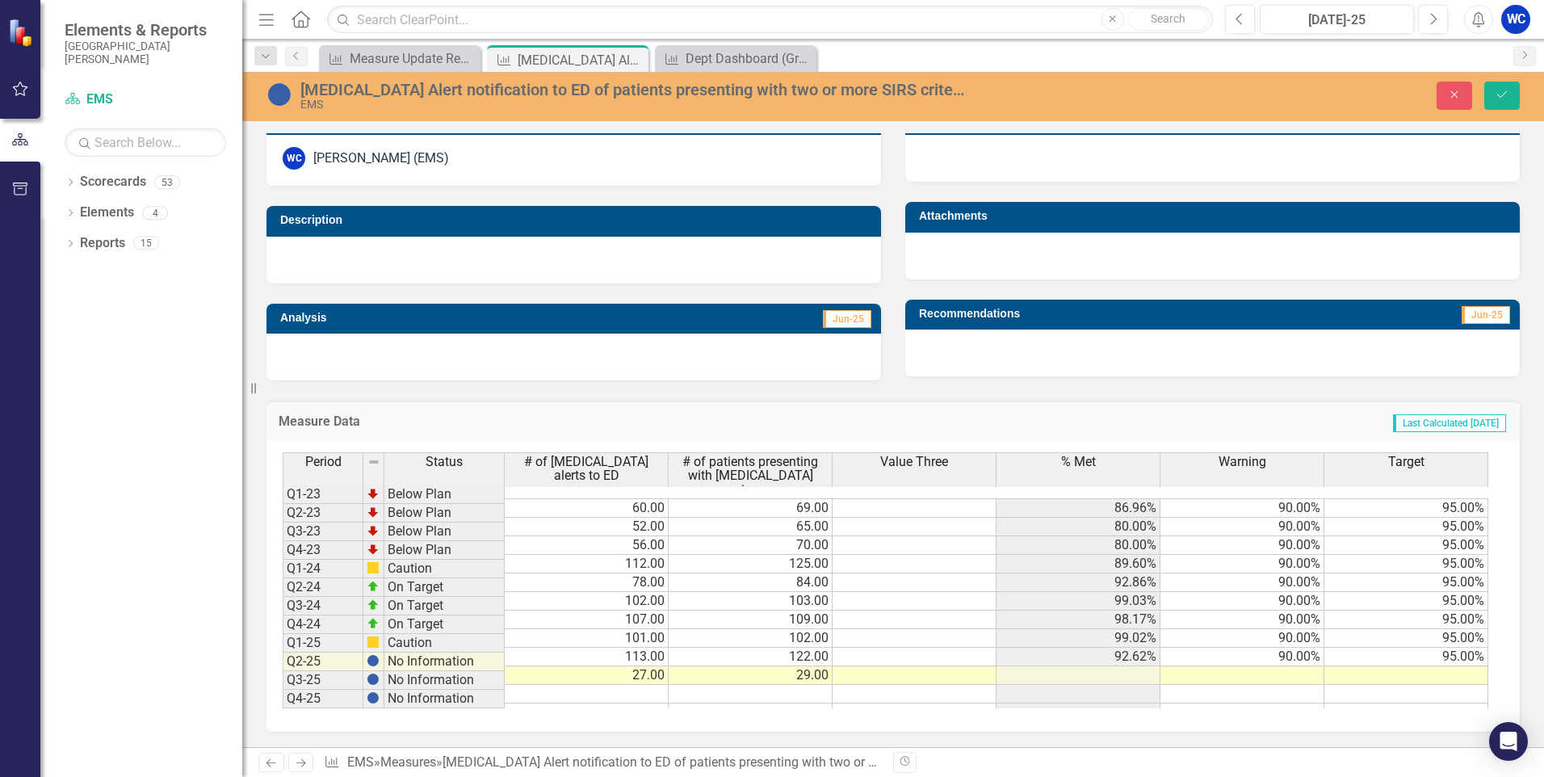
click at [1031, 413] on td "Last Calculated [DATE]" at bounding box center [1149, 423] width 718 height 21
drag, startPoint x: 1516, startPoint y: 90, endPoint x: 1492, endPoint y: 112, distance: 32.6
click at [1517, 90] on button "Save" at bounding box center [1502, 96] width 36 height 28
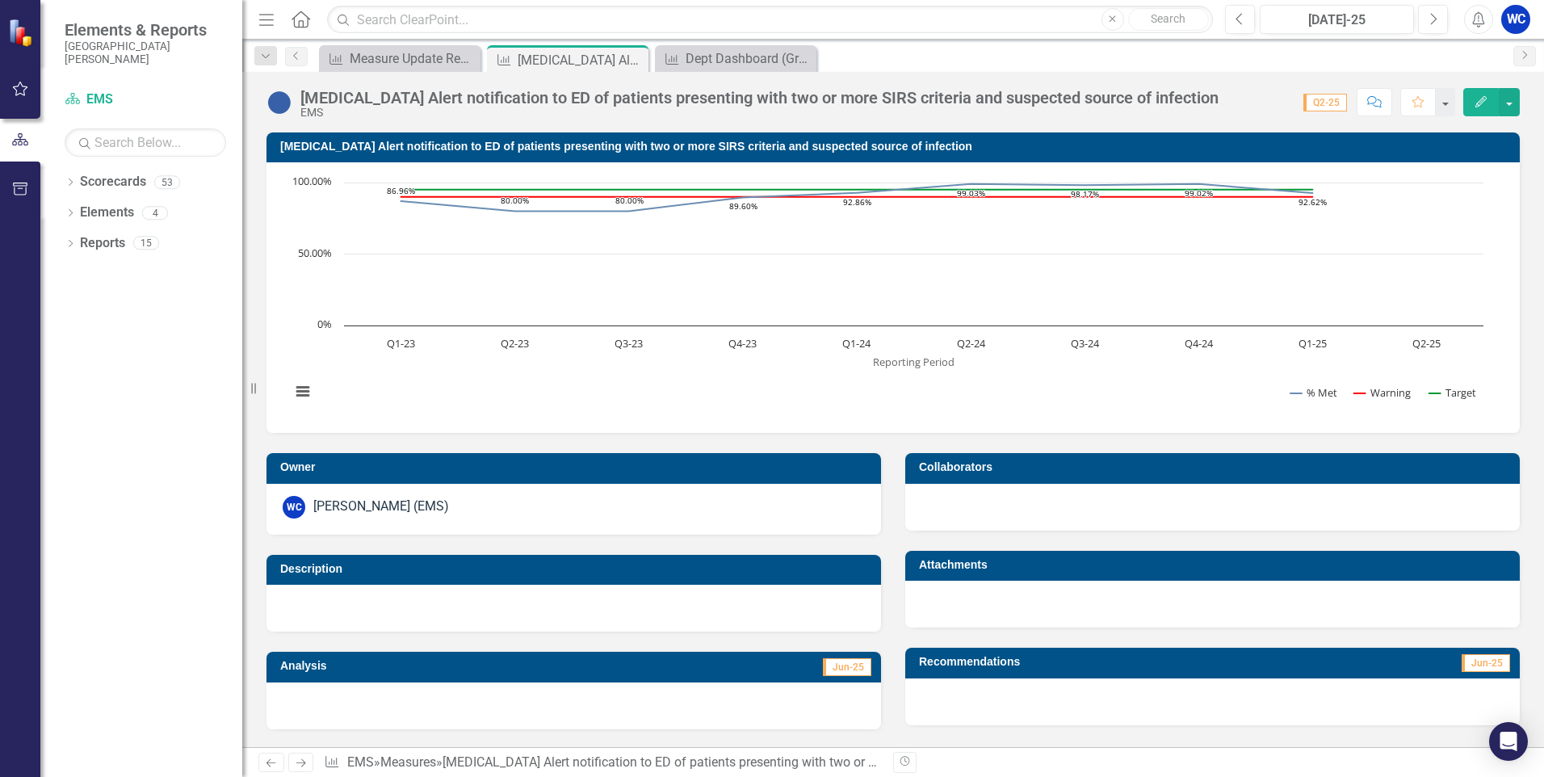
scroll to position [340, 0]
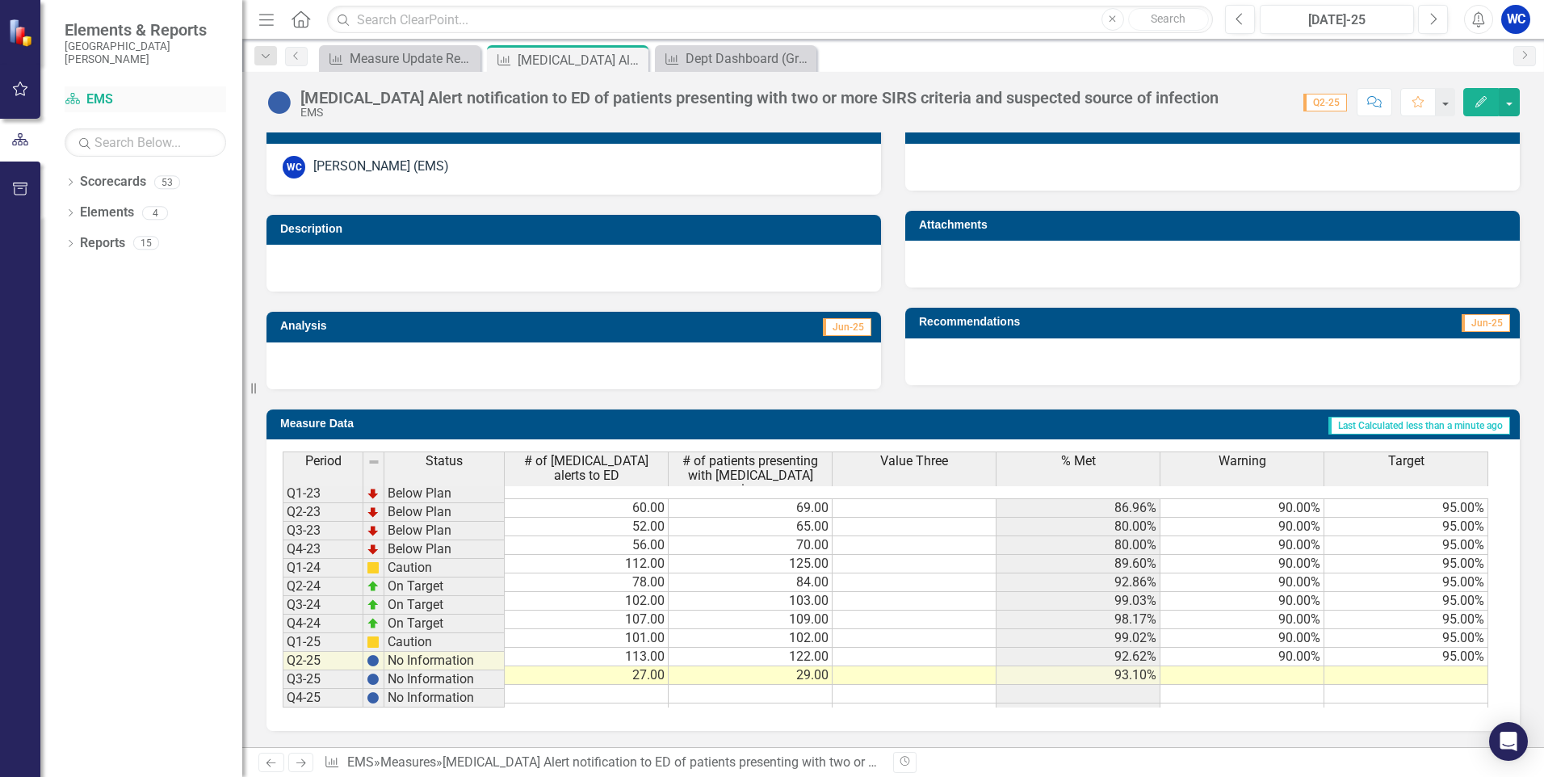
click at [111, 95] on link "Scorecard EMS" at bounding box center [146, 99] width 162 height 19
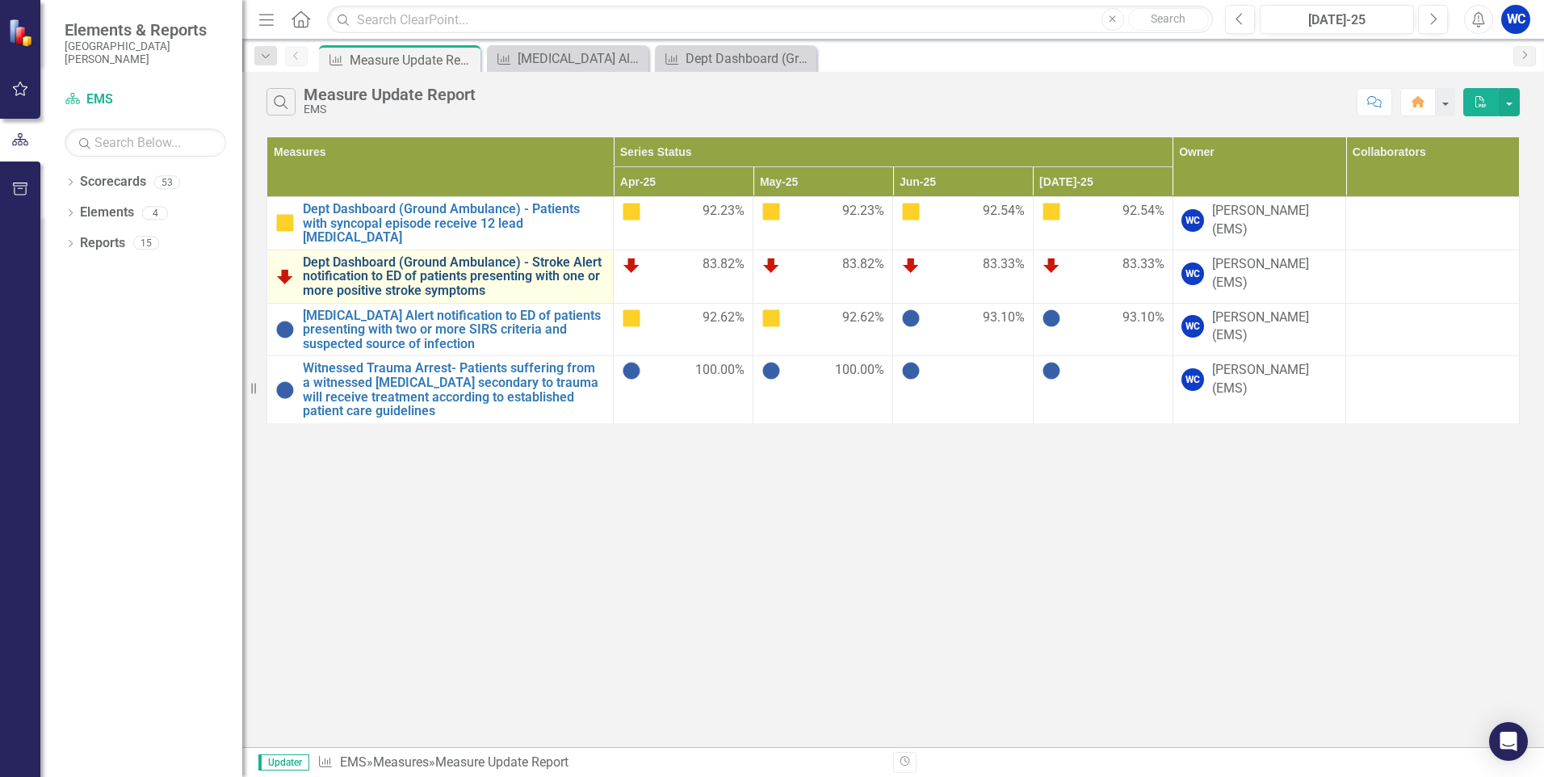
click at [517, 263] on link "Dept Dashboard (Ground Ambulance) - Stroke Alert notification to ED of patients…" at bounding box center [454, 276] width 302 height 43
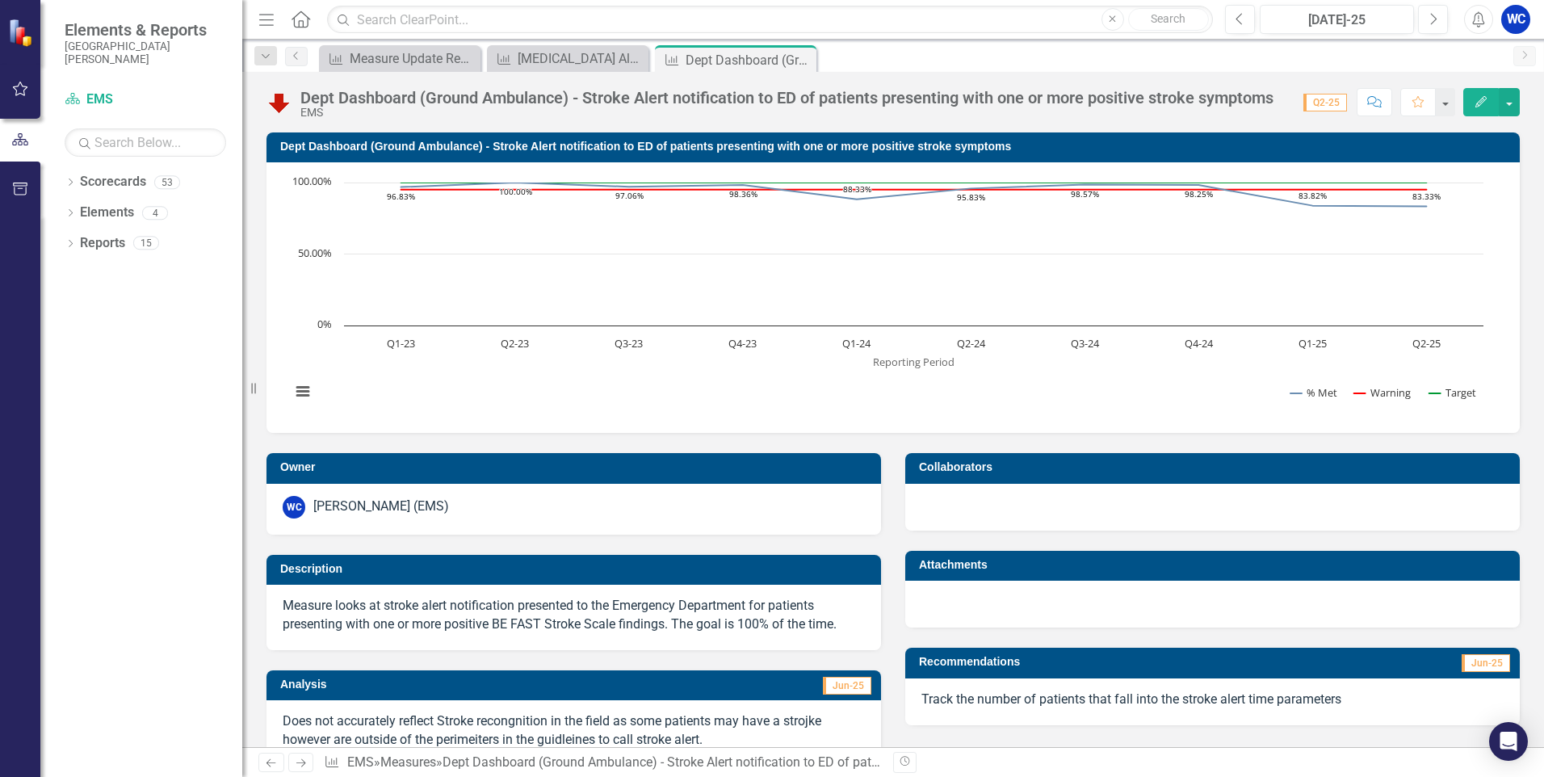
scroll to position [376, 0]
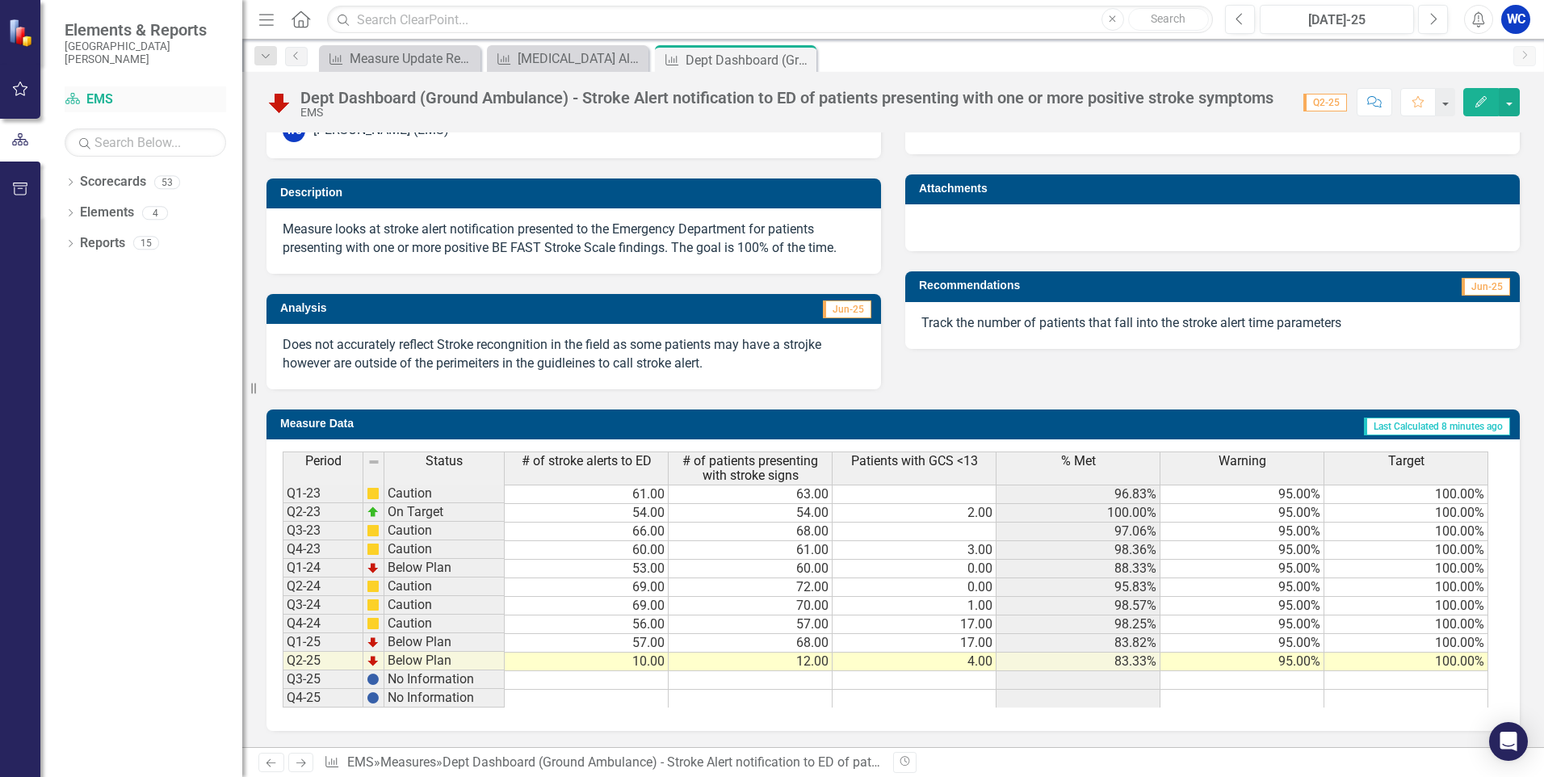
click at [99, 100] on link "Scorecard EMS" at bounding box center [146, 99] width 162 height 19
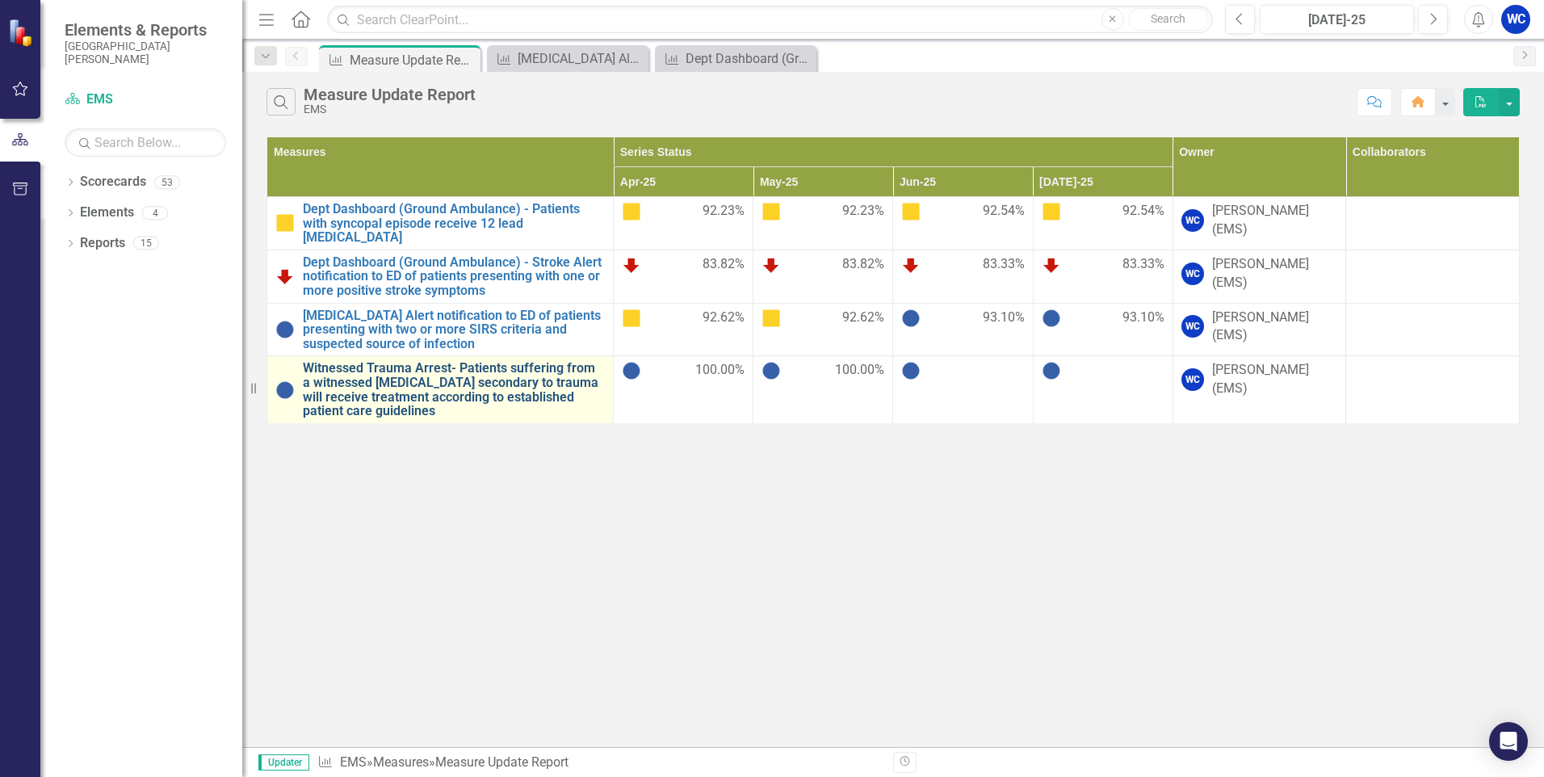
click at [497, 369] on link "Witnessed Trauma Arrest- Patients suffering from a witnessed [MEDICAL_DATA] sec…" at bounding box center [454, 389] width 302 height 57
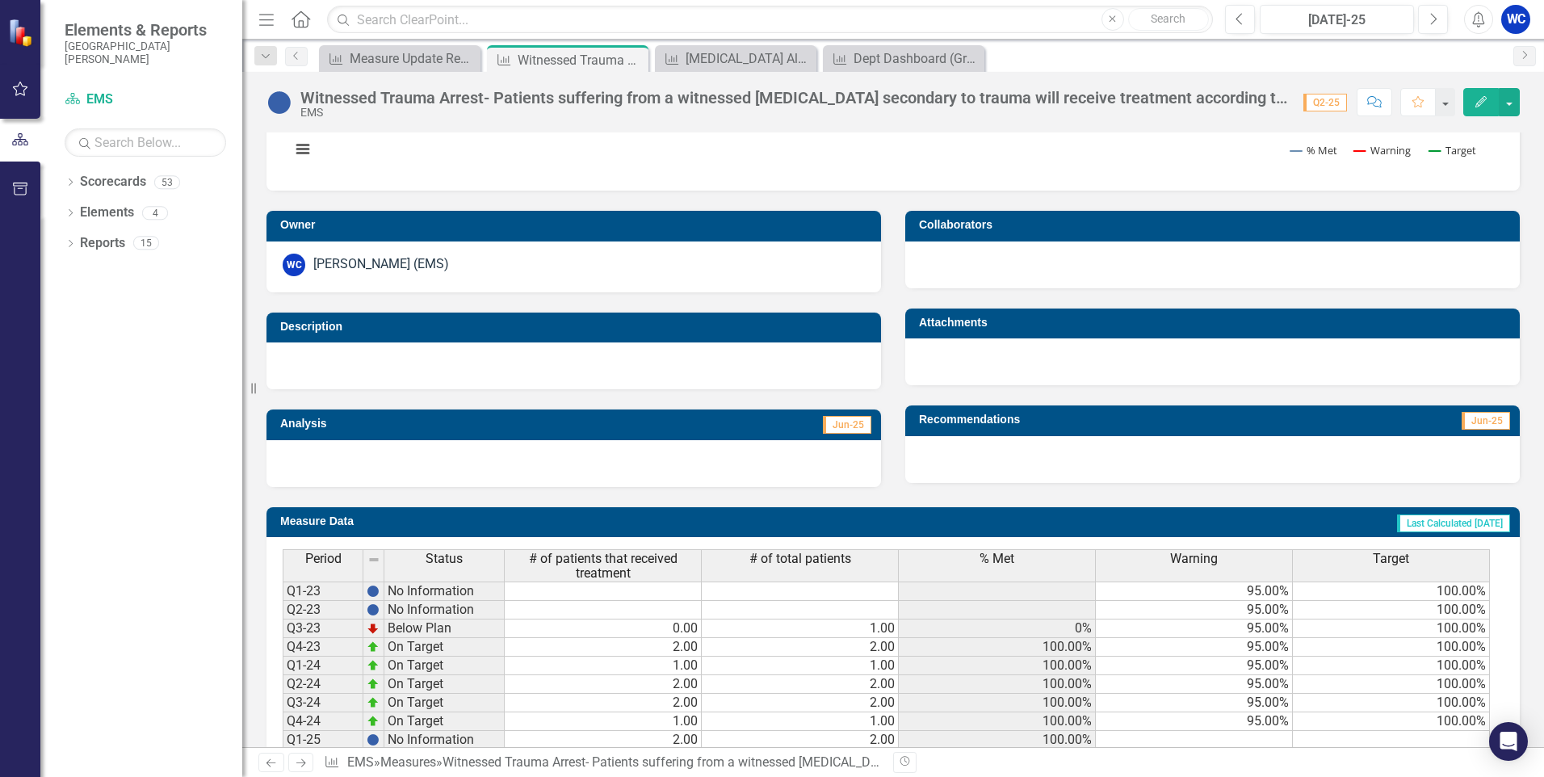
scroll to position [340, 0]
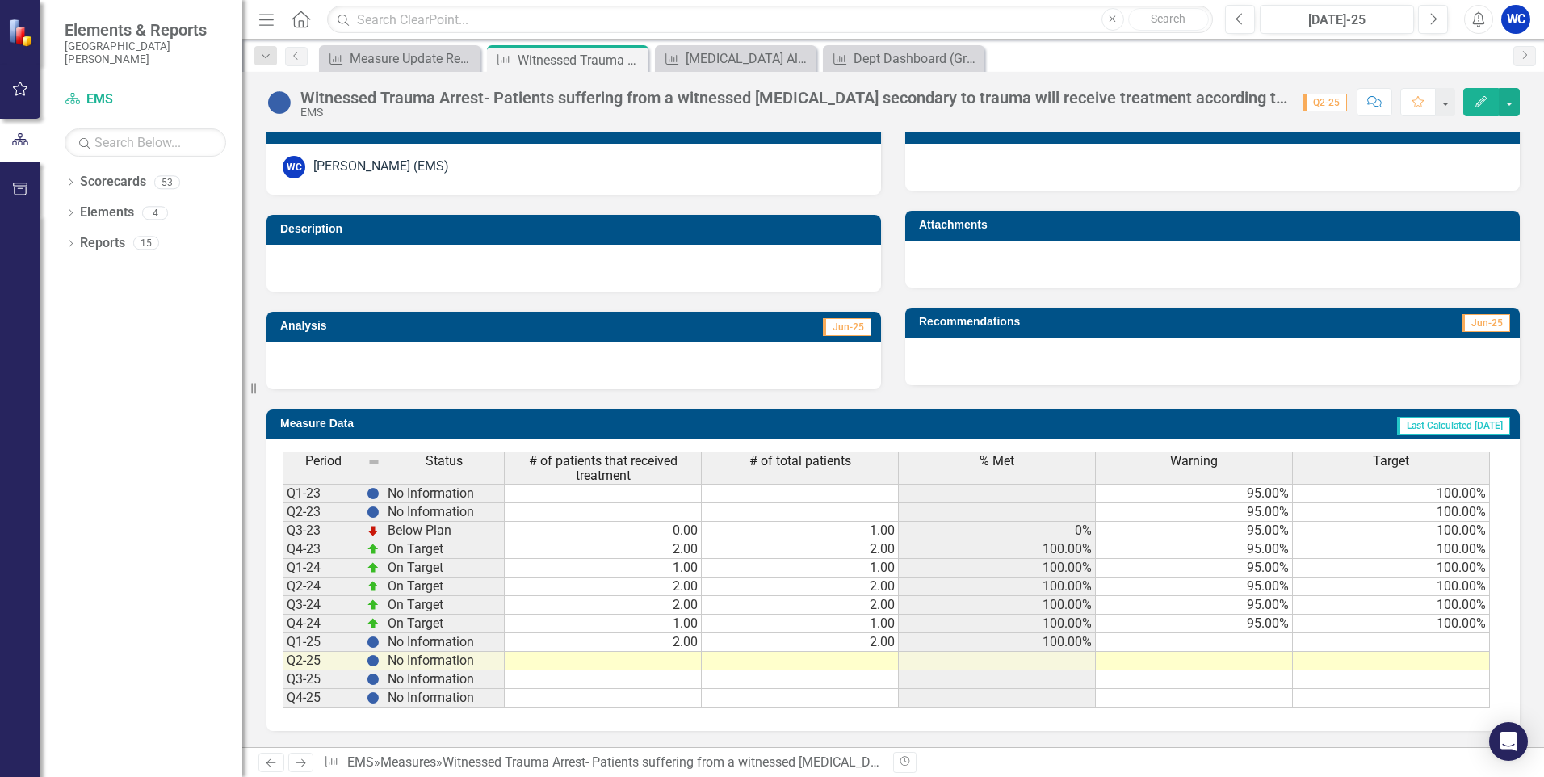
click at [1471, 105] on button "Edit" at bounding box center [1481, 102] width 36 height 28
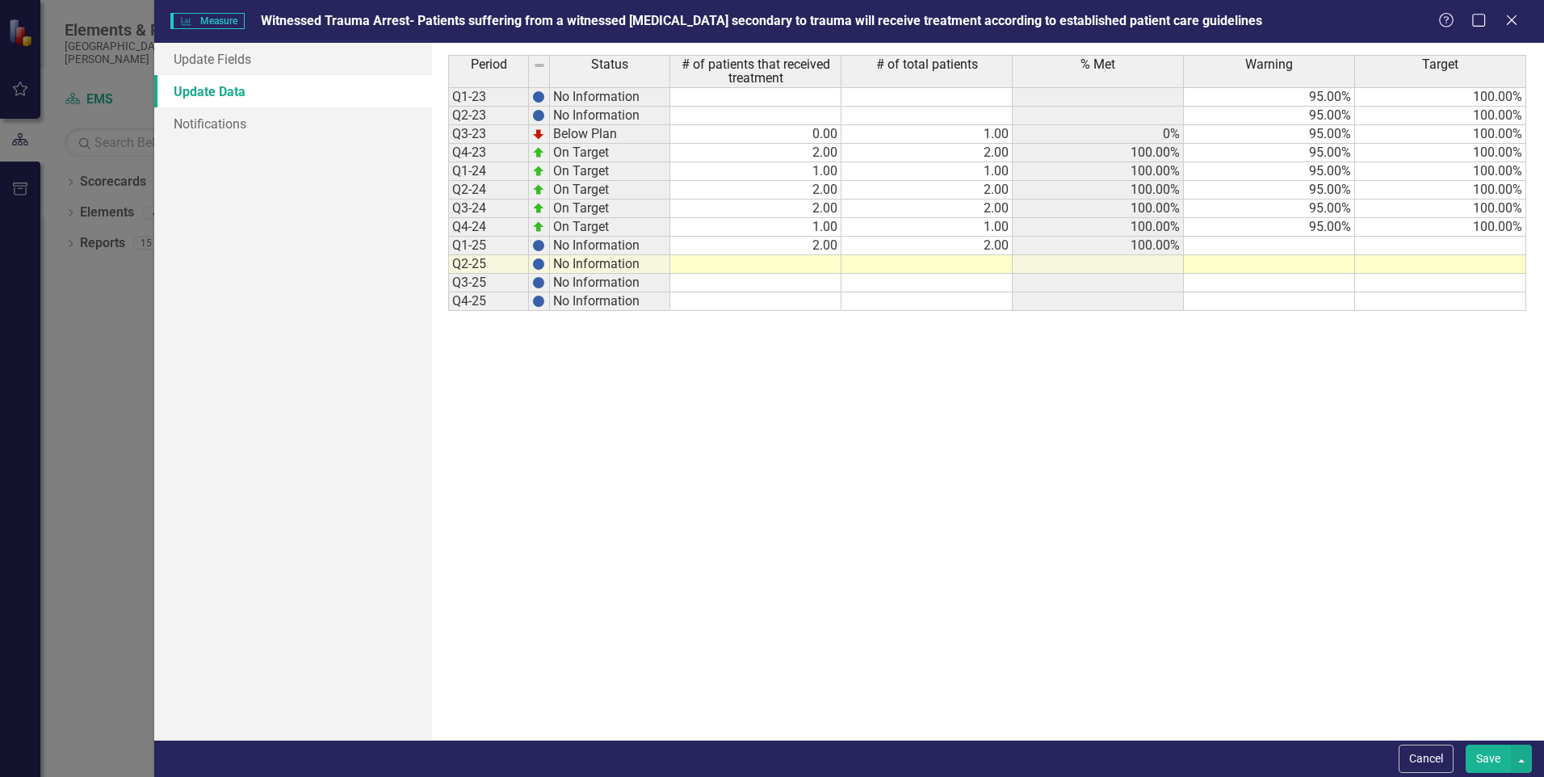
scroll to position [0, 0]
click at [1423, 758] on button "Cancel" at bounding box center [1426, 759] width 55 height 28
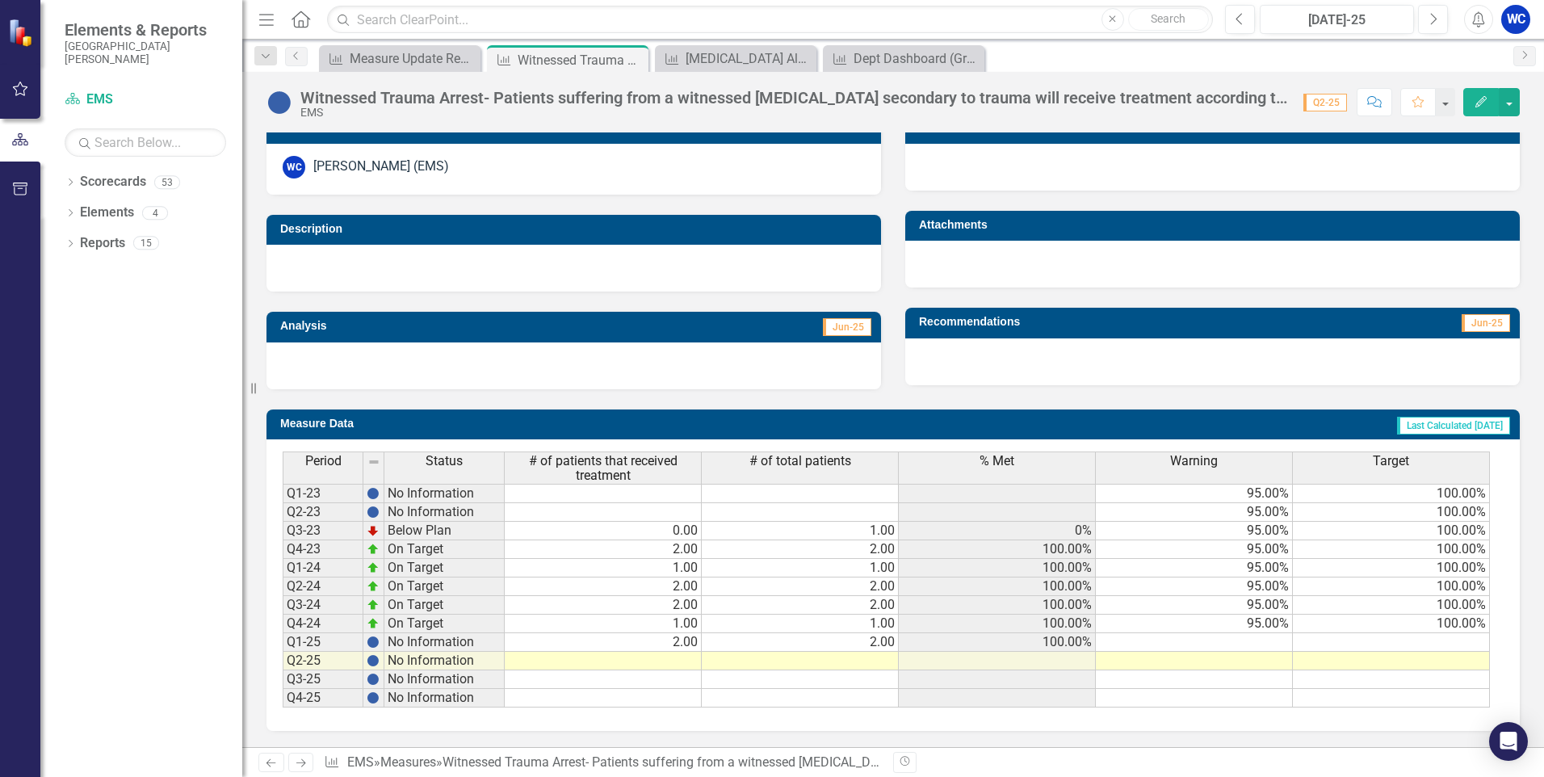
drag, startPoint x: 1290, startPoint y: 644, endPoint x: 1248, endPoint y: 642, distance: 42.1
click at [1287, 644] on td at bounding box center [1194, 642] width 197 height 19
click at [1475, 100] on icon "Edit" at bounding box center [1481, 101] width 15 height 11
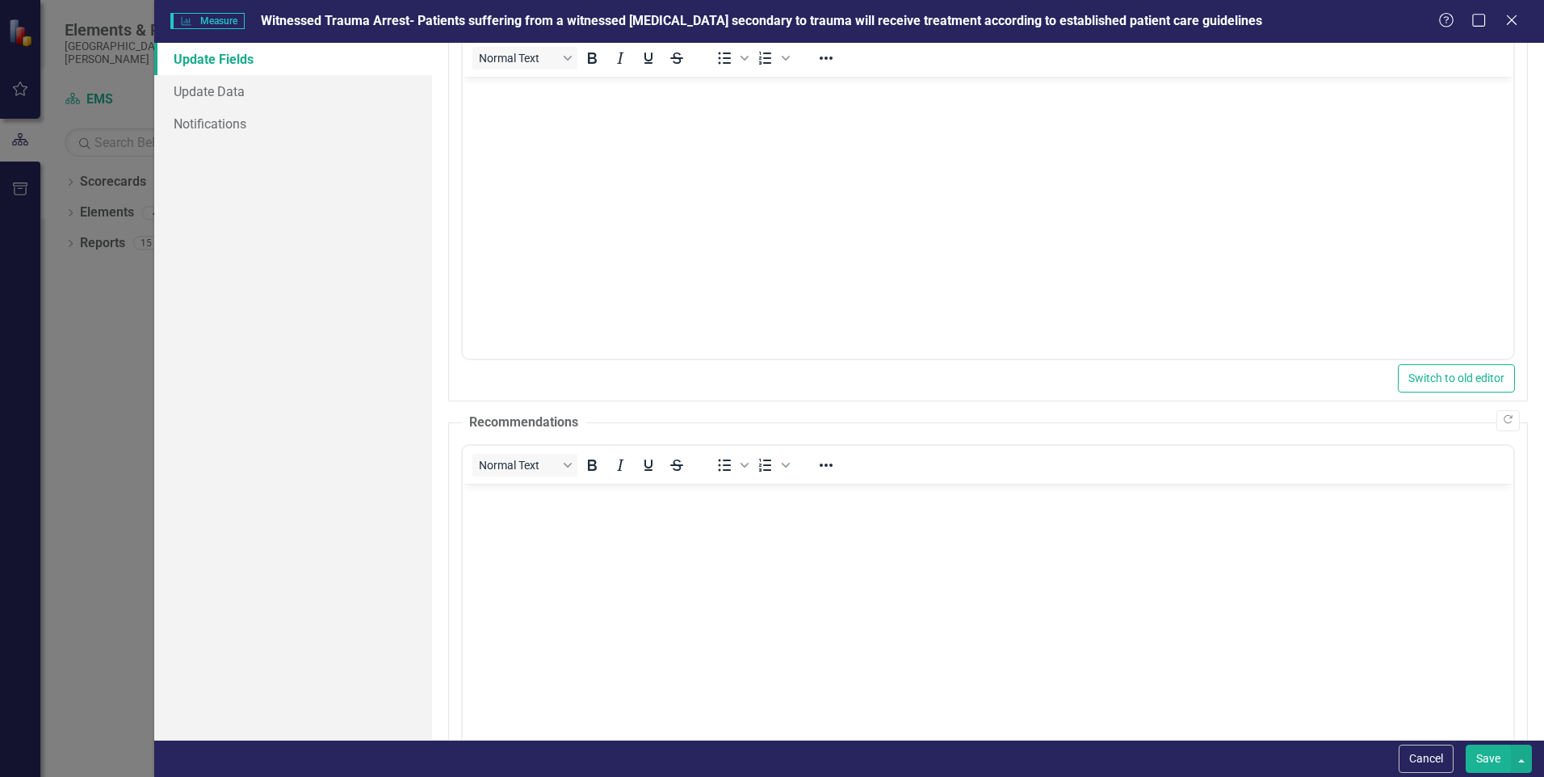
scroll to position [58, 0]
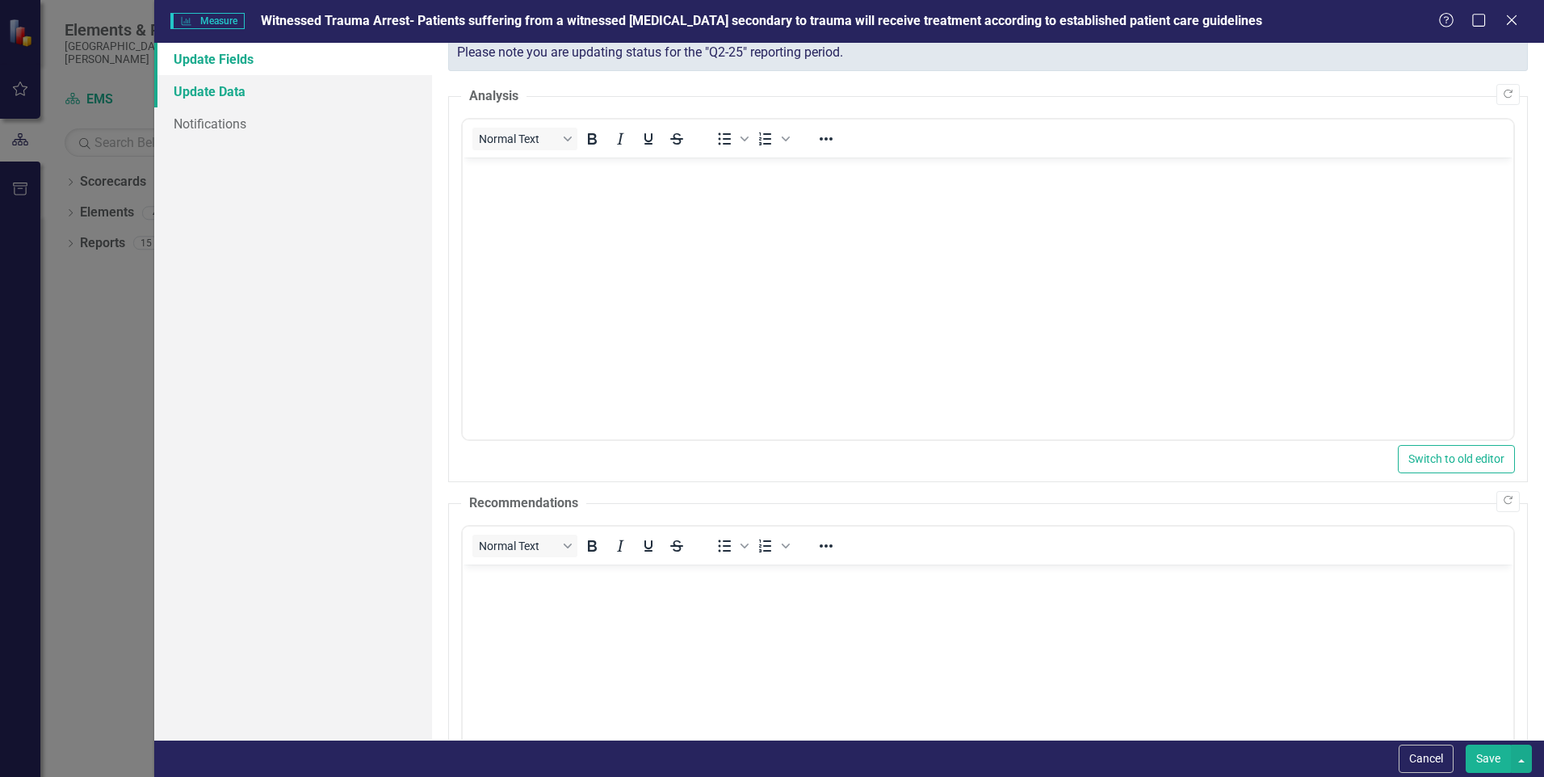
click at [225, 94] on link "Update Data" at bounding box center [293, 91] width 278 height 32
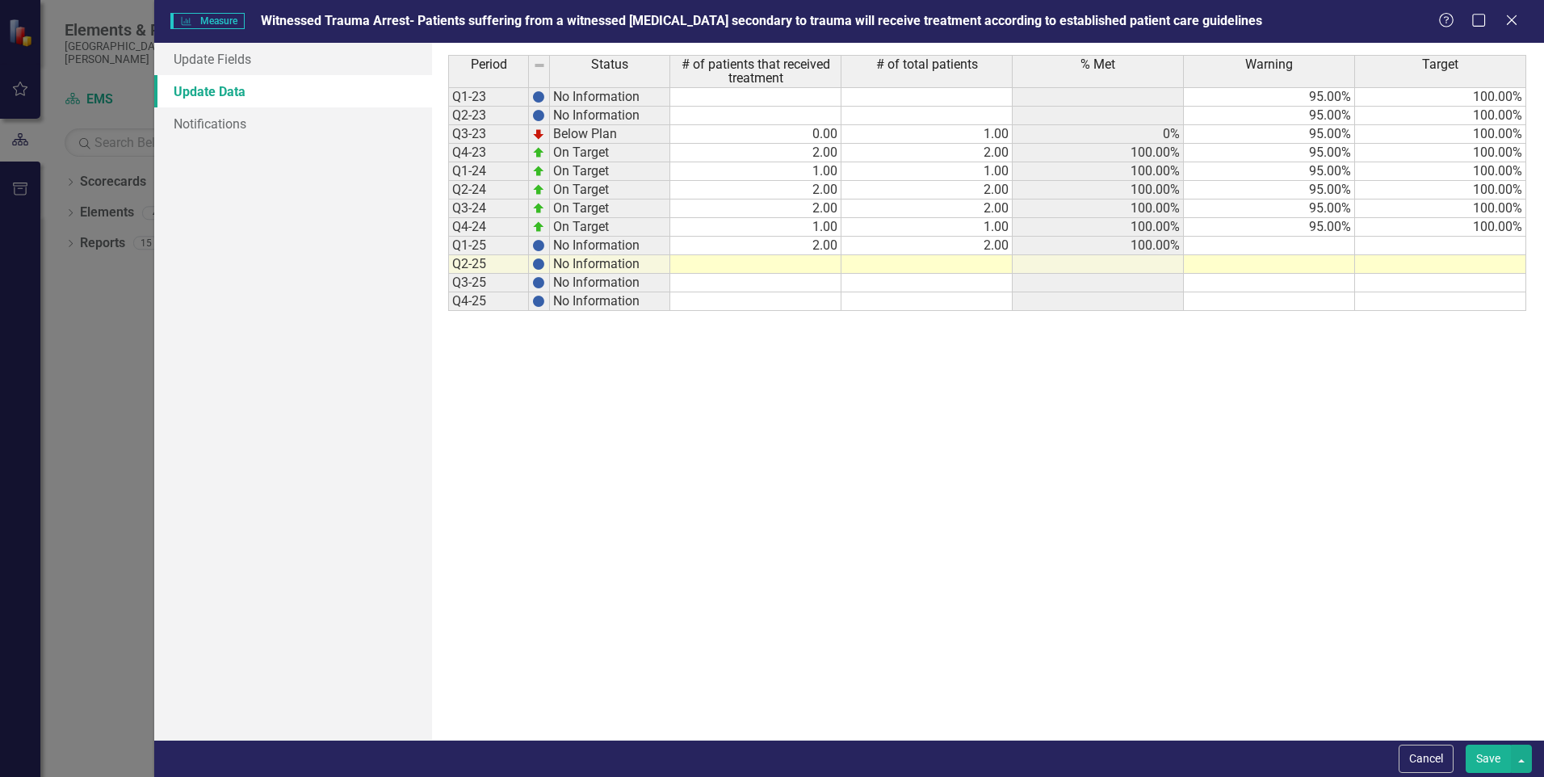
click at [1306, 245] on td at bounding box center [1269, 246] width 171 height 19
type textarea "95"
click at [1478, 245] on td at bounding box center [1440, 246] width 171 height 19
type textarea "100"
click at [1309, 263] on td at bounding box center [1269, 264] width 171 height 19
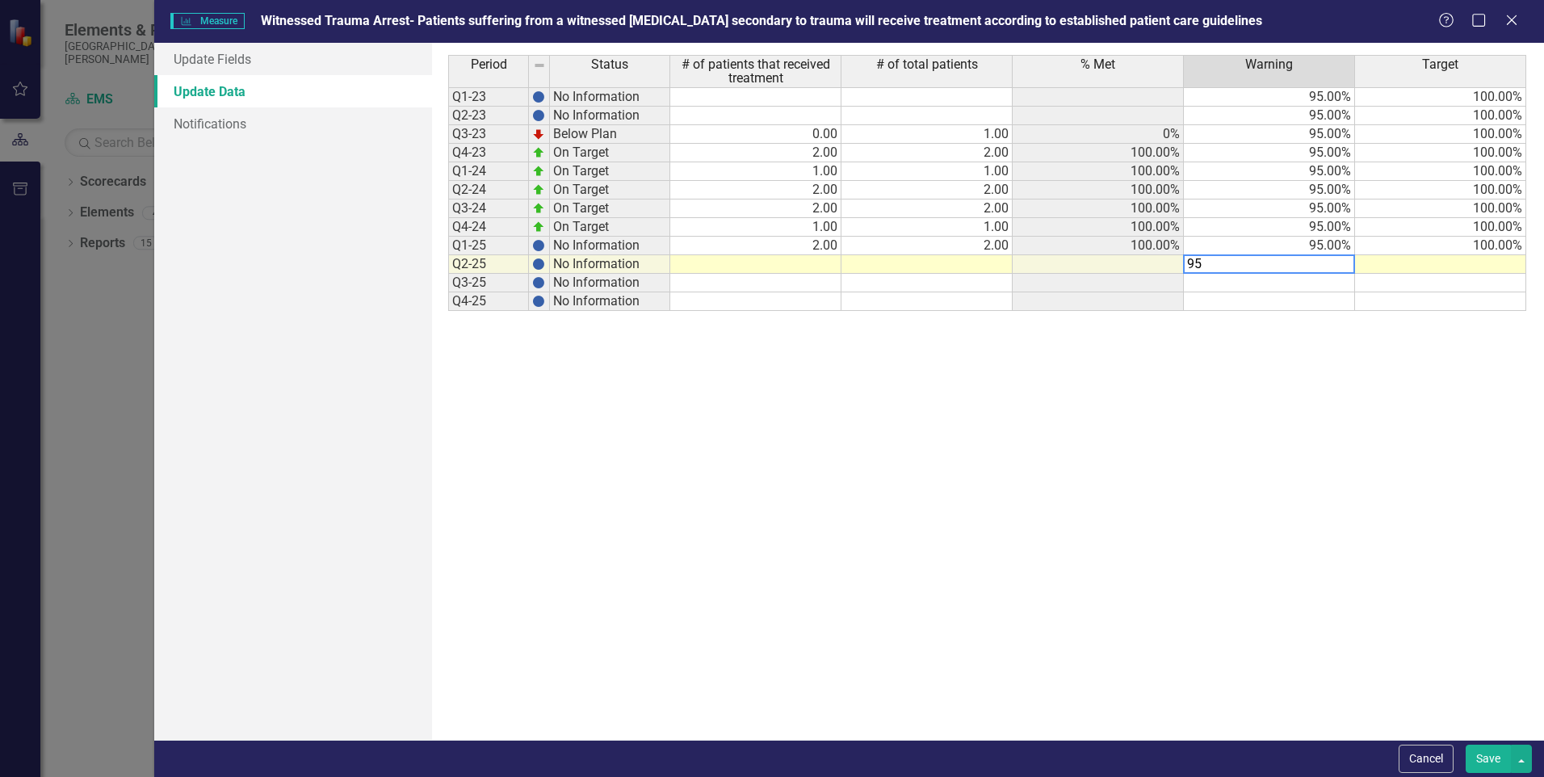
type textarea "95"
click at [1494, 270] on td at bounding box center [1440, 264] width 171 height 19
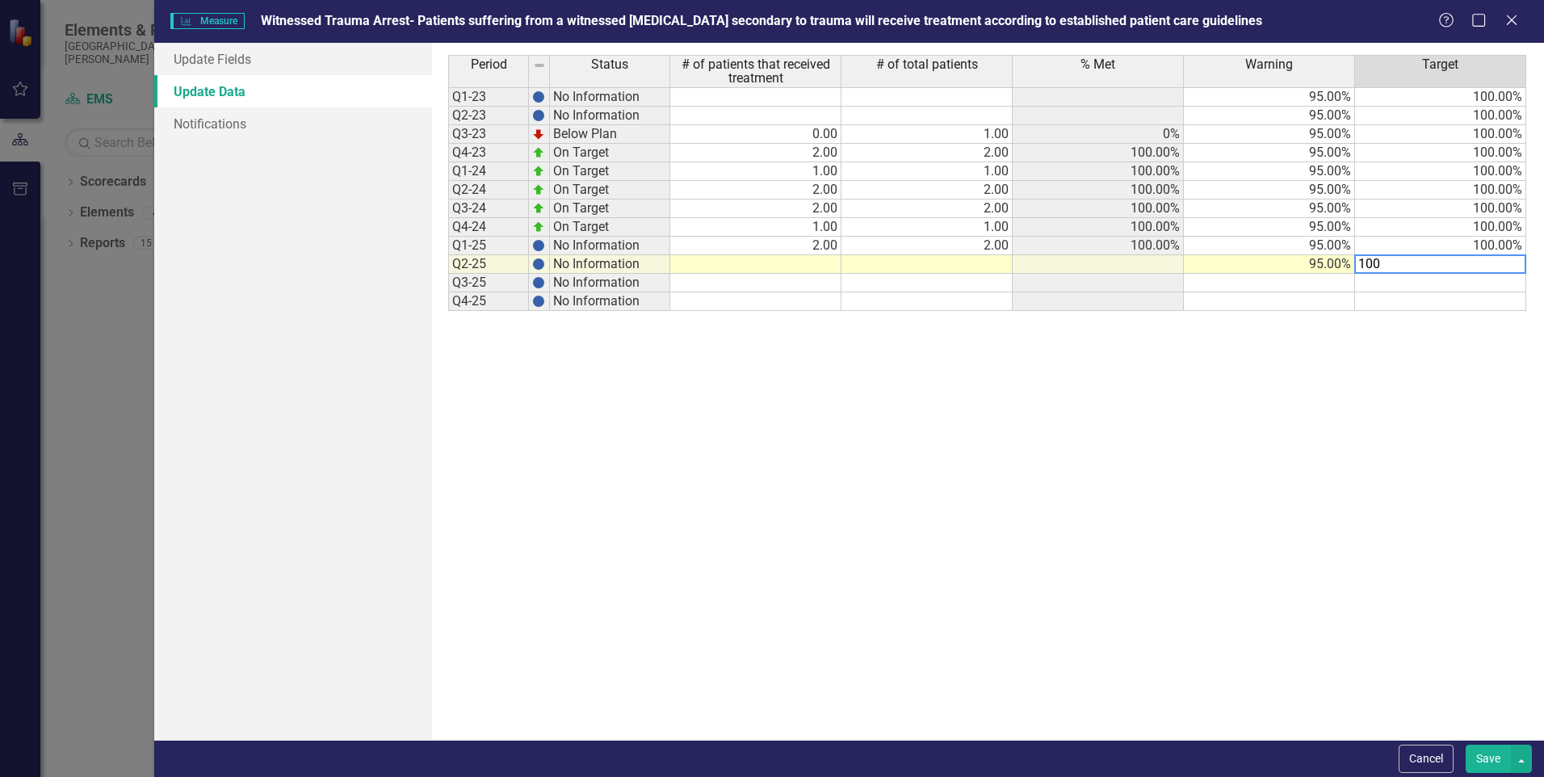
click at [1313, 446] on div "Period Status # of patients that received treatment # of total patients % Met W…" at bounding box center [987, 391] width 1079 height 673
click at [823, 267] on td at bounding box center [755, 264] width 171 height 19
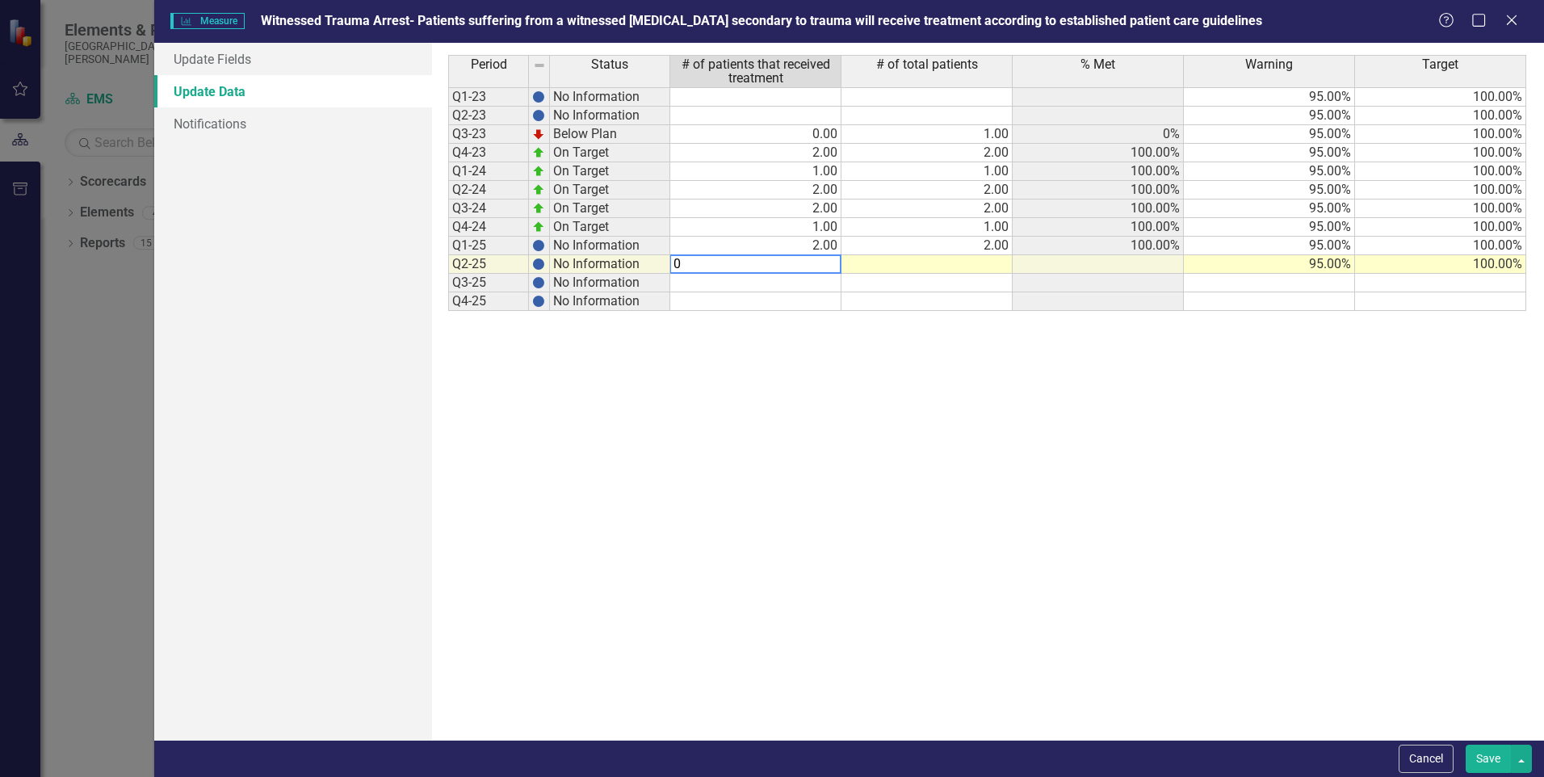
type textarea "0"
click at [960, 262] on td at bounding box center [927, 264] width 171 height 19
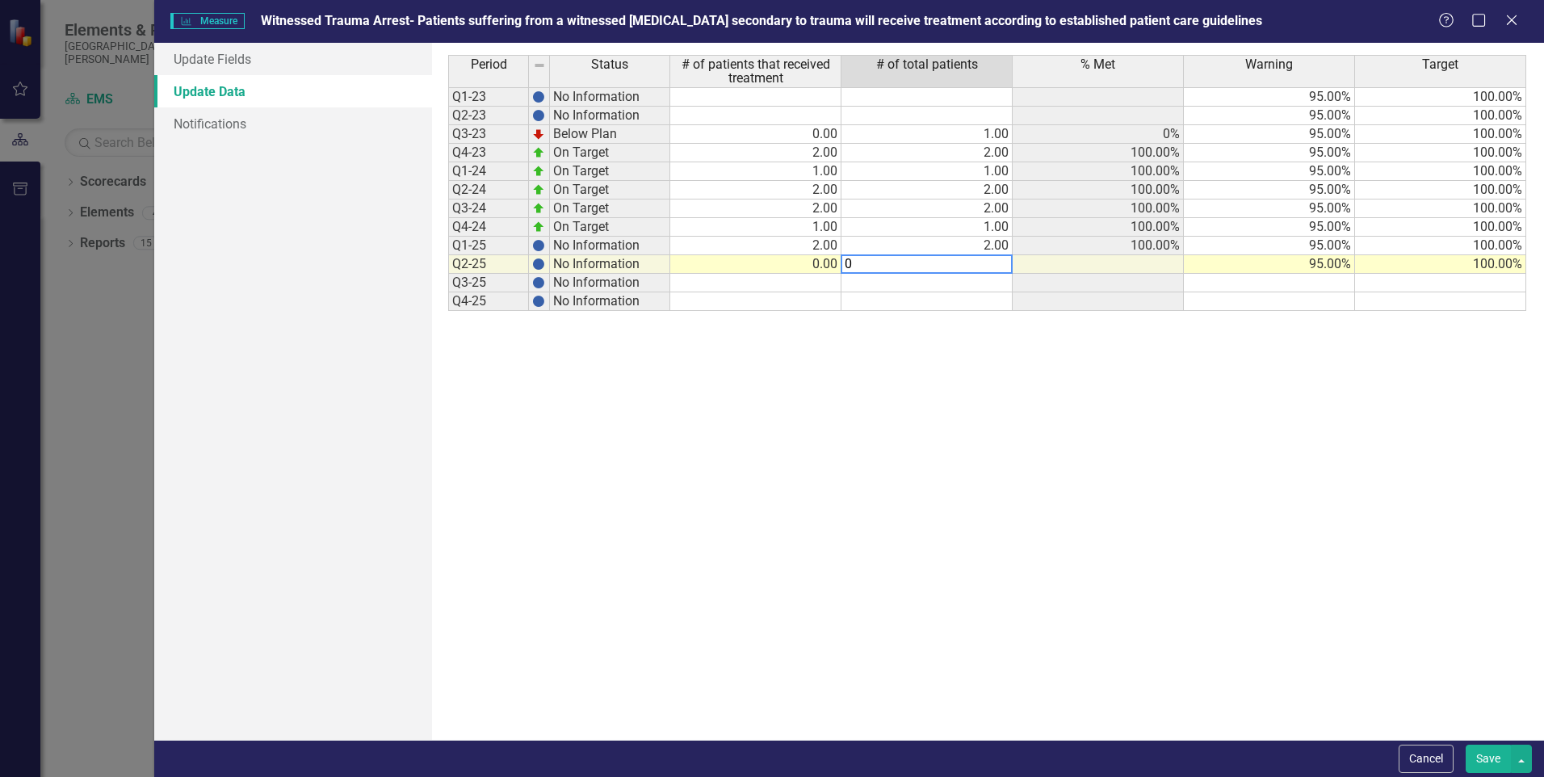
type textarea "0"
click at [1212, 460] on div "Period Status # of patients that received treatment # of total patients % Met W…" at bounding box center [987, 391] width 1079 height 673
click at [1489, 758] on button "Save" at bounding box center [1488, 759] width 45 height 28
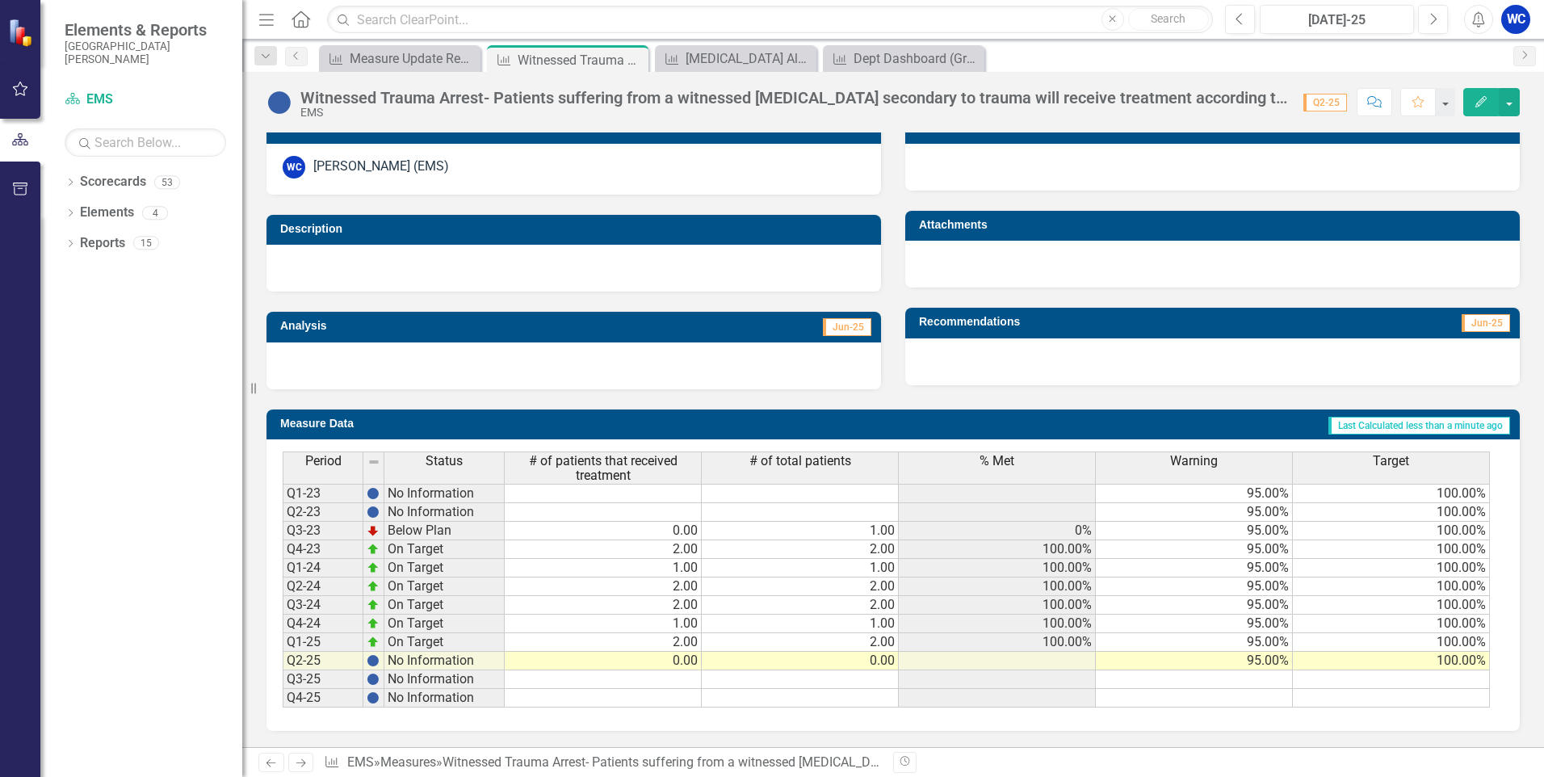
click at [1061, 662] on td at bounding box center [997, 661] width 197 height 19
click at [1481, 97] on icon "Edit" at bounding box center [1481, 101] width 15 height 11
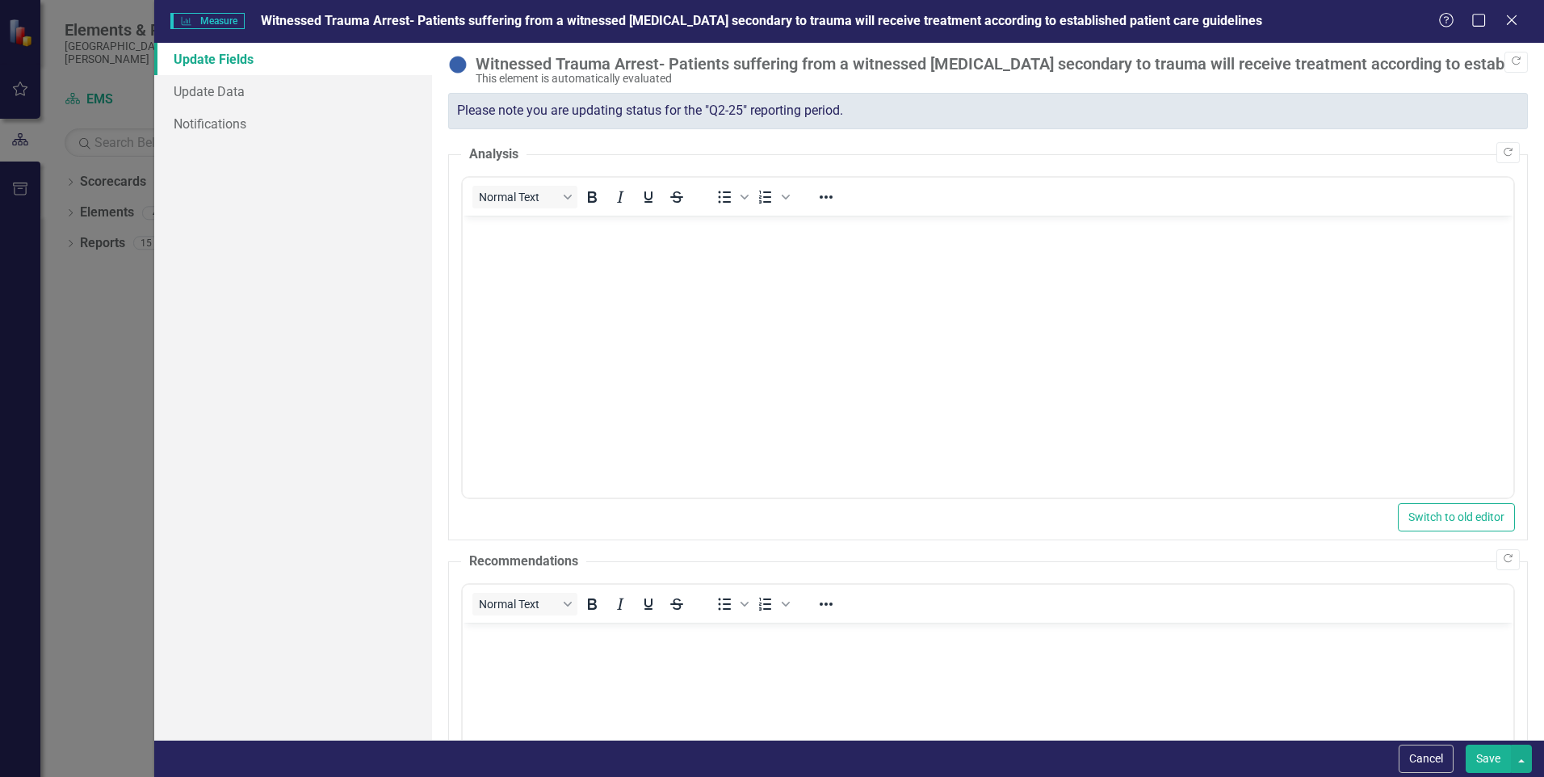
scroll to position [0, 0]
click at [230, 87] on link "Update Data" at bounding box center [293, 91] width 278 height 32
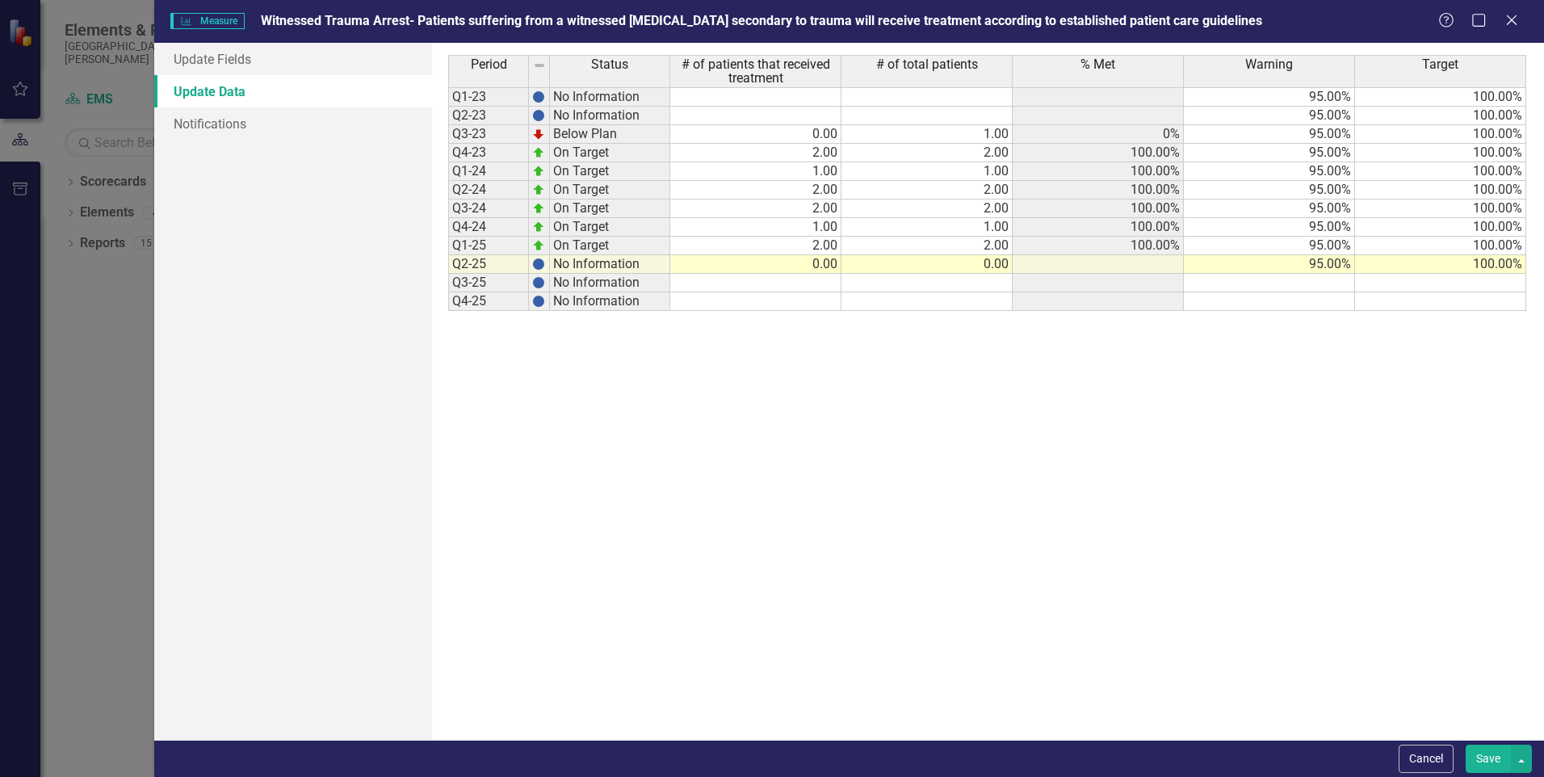
click at [1135, 267] on td at bounding box center [1098, 264] width 171 height 19
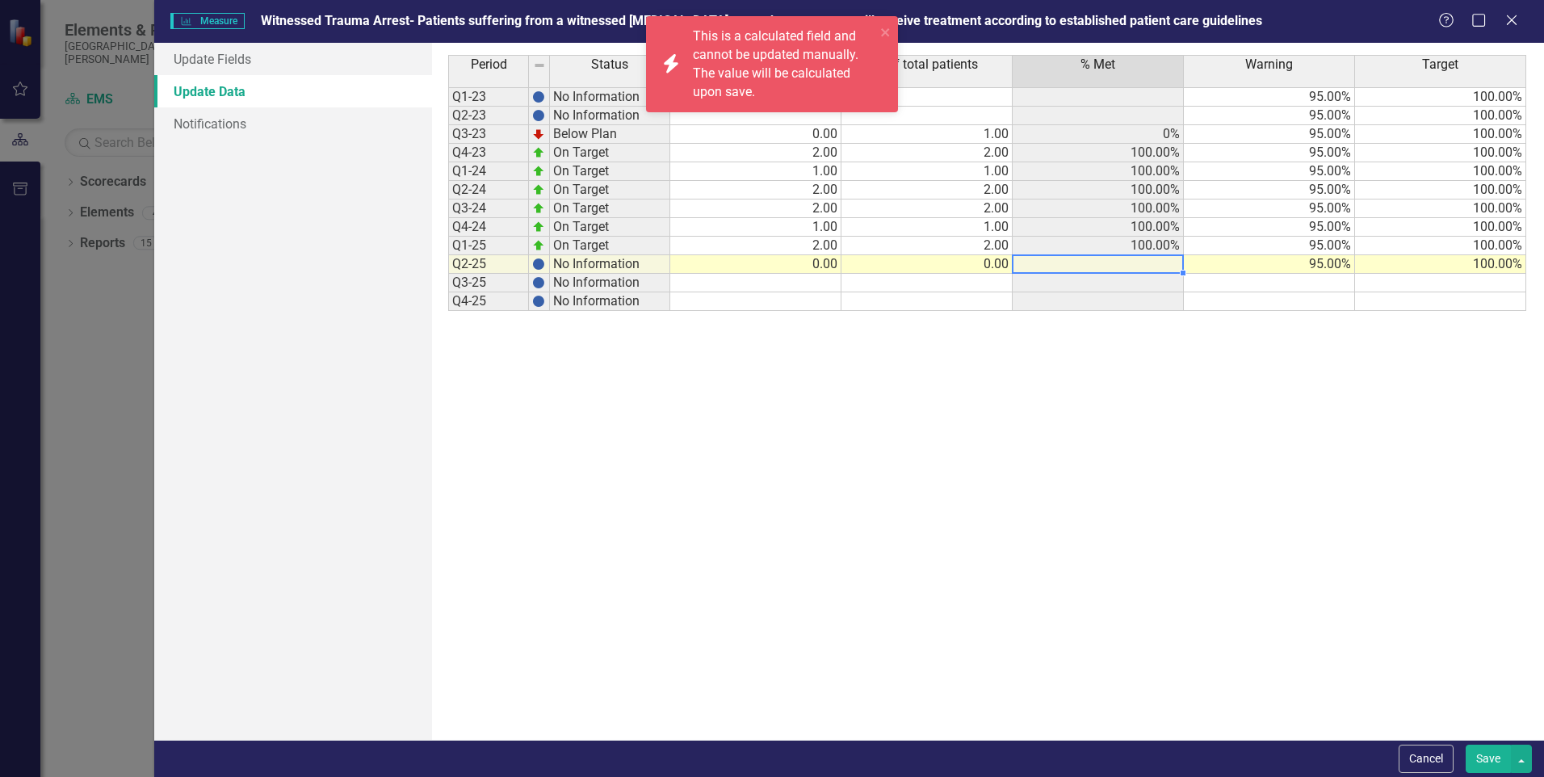
click at [896, 648] on div "Period Status # of patients that received treatment # of total patients % Met W…" at bounding box center [987, 391] width 1079 height 673
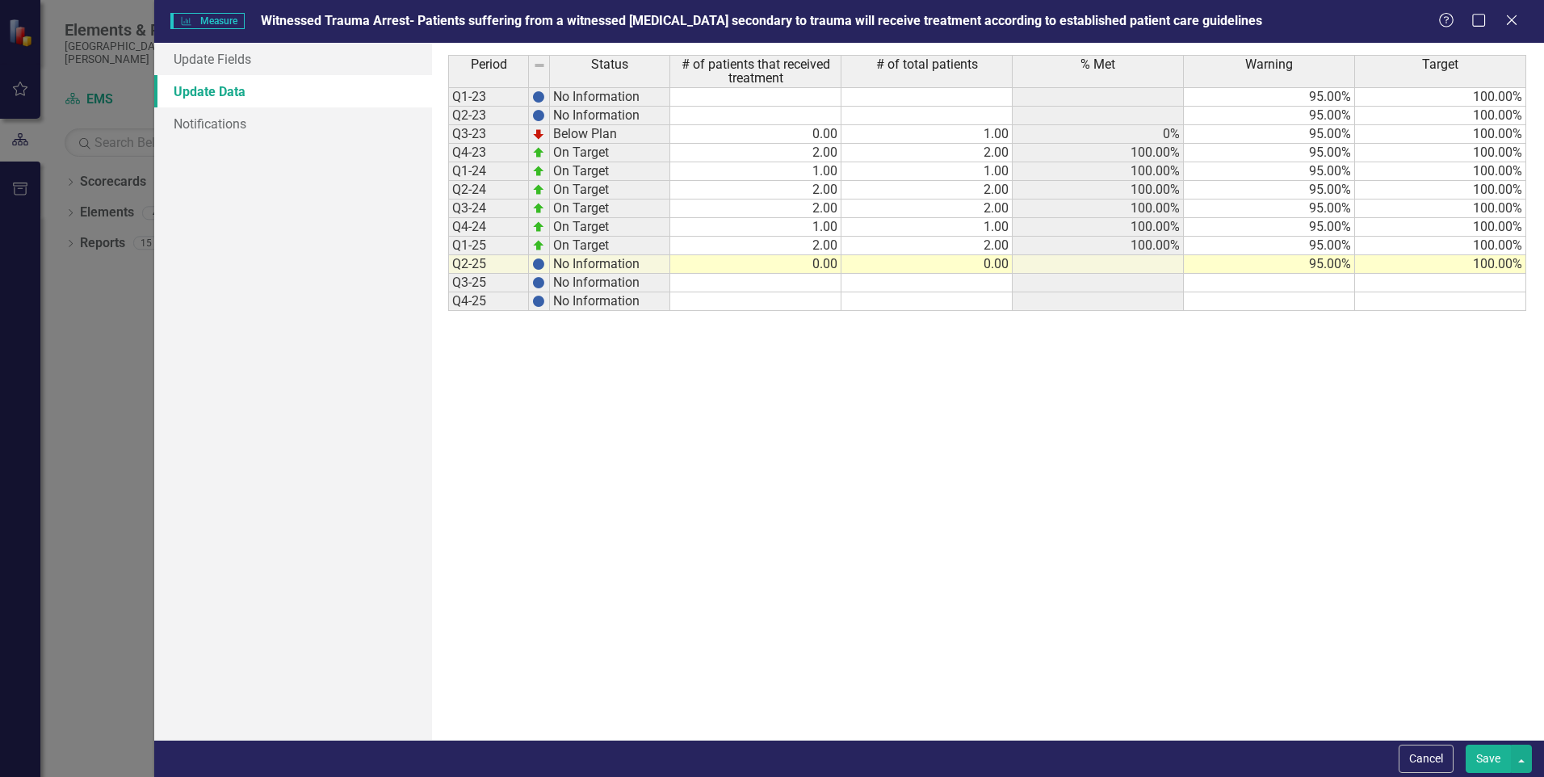
click at [1476, 759] on button "Save" at bounding box center [1488, 759] width 45 height 28
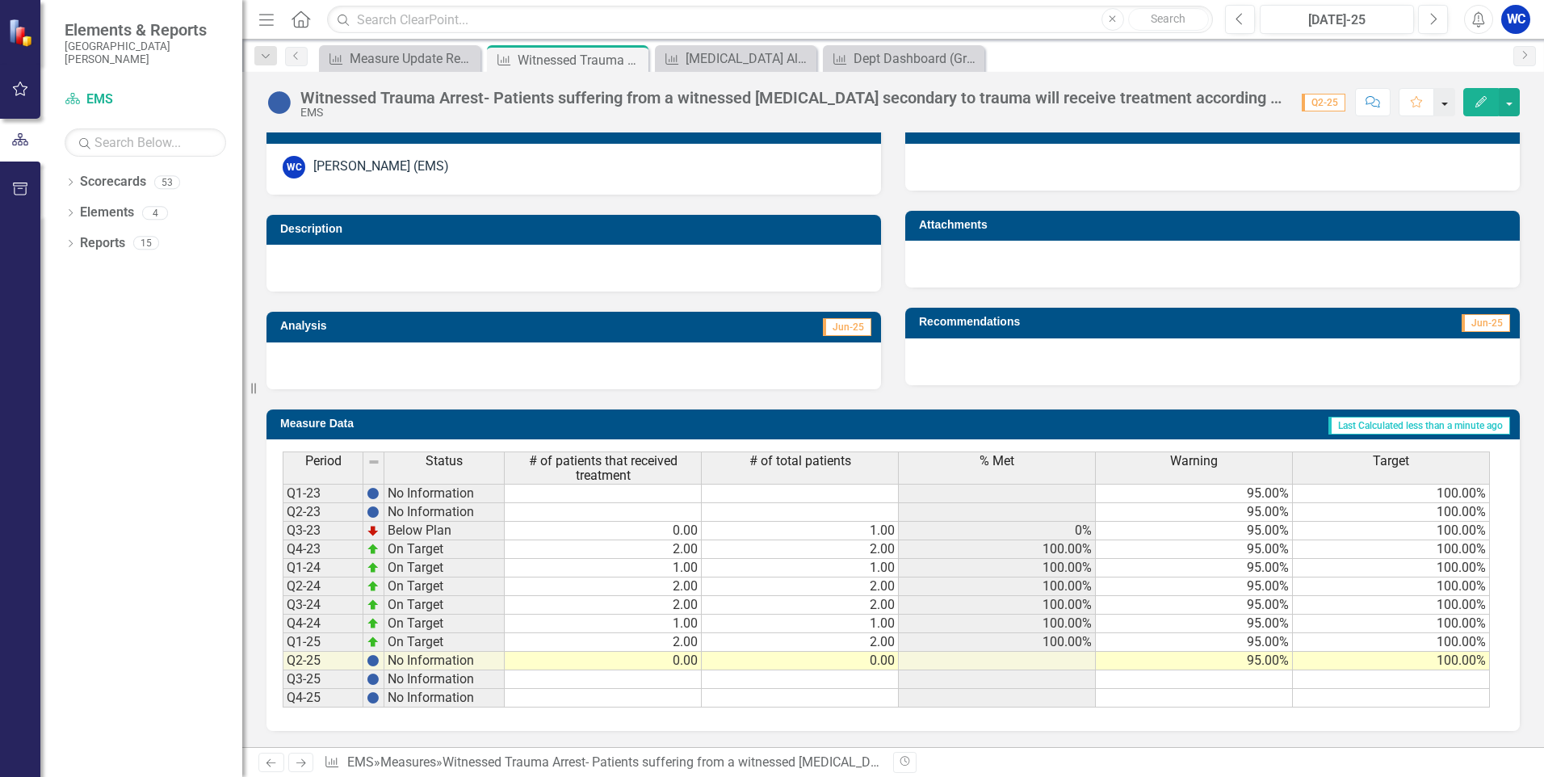
click at [1450, 106] on button "button" at bounding box center [1444, 102] width 21 height 28
click at [1515, 107] on button "button" at bounding box center [1509, 102] width 21 height 28
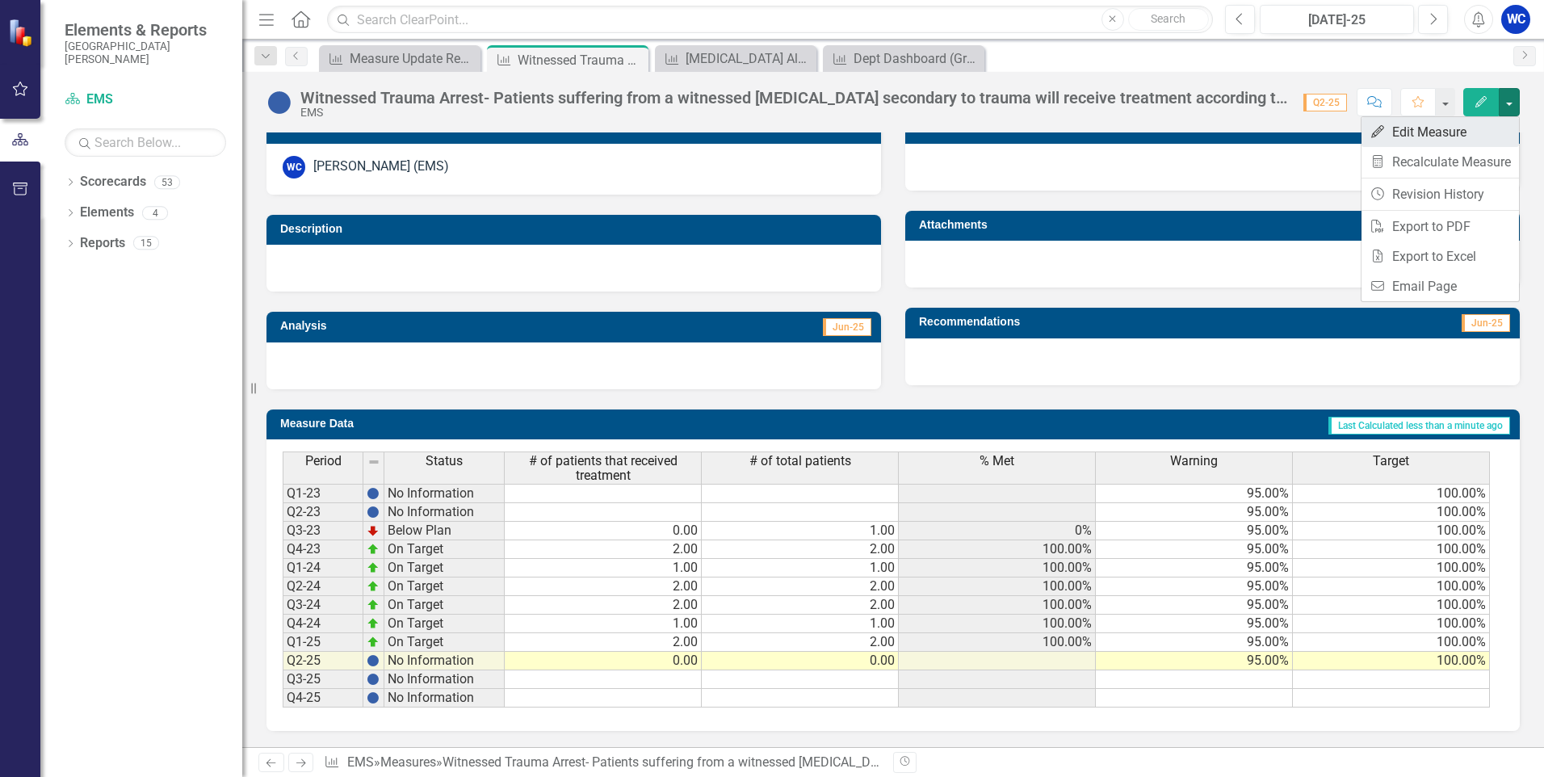
click at [1399, 137] on link "Edit Edit Measure" at bounding box center [1440, 132] width 157 height 30
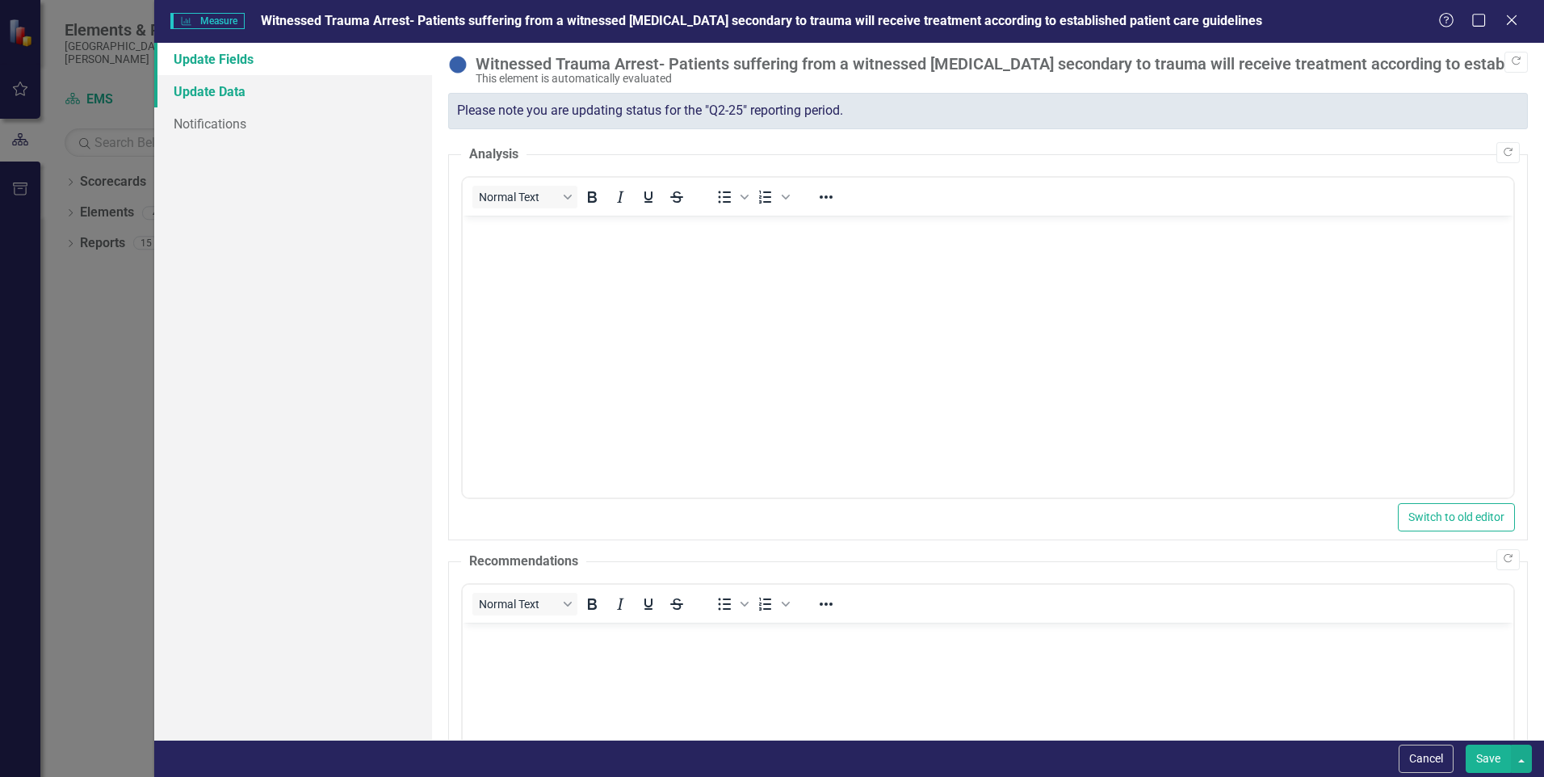
click at [204, 95] on link "Update Data" at bounding box center [293, 91] width 278 height 32
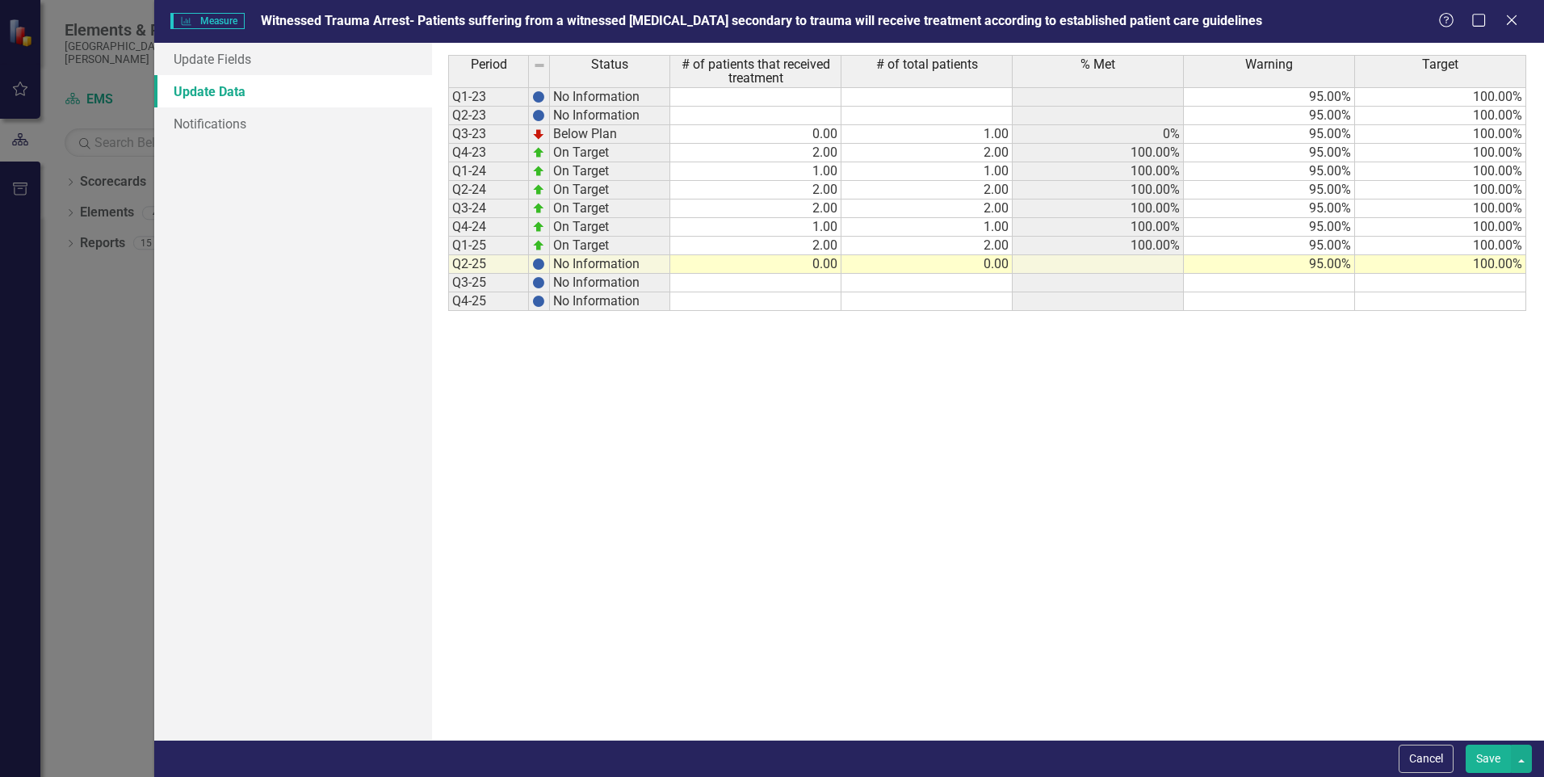
click at [937, 78] on th "# of total patients" at bounding box center [927, 71] width 171 height 32
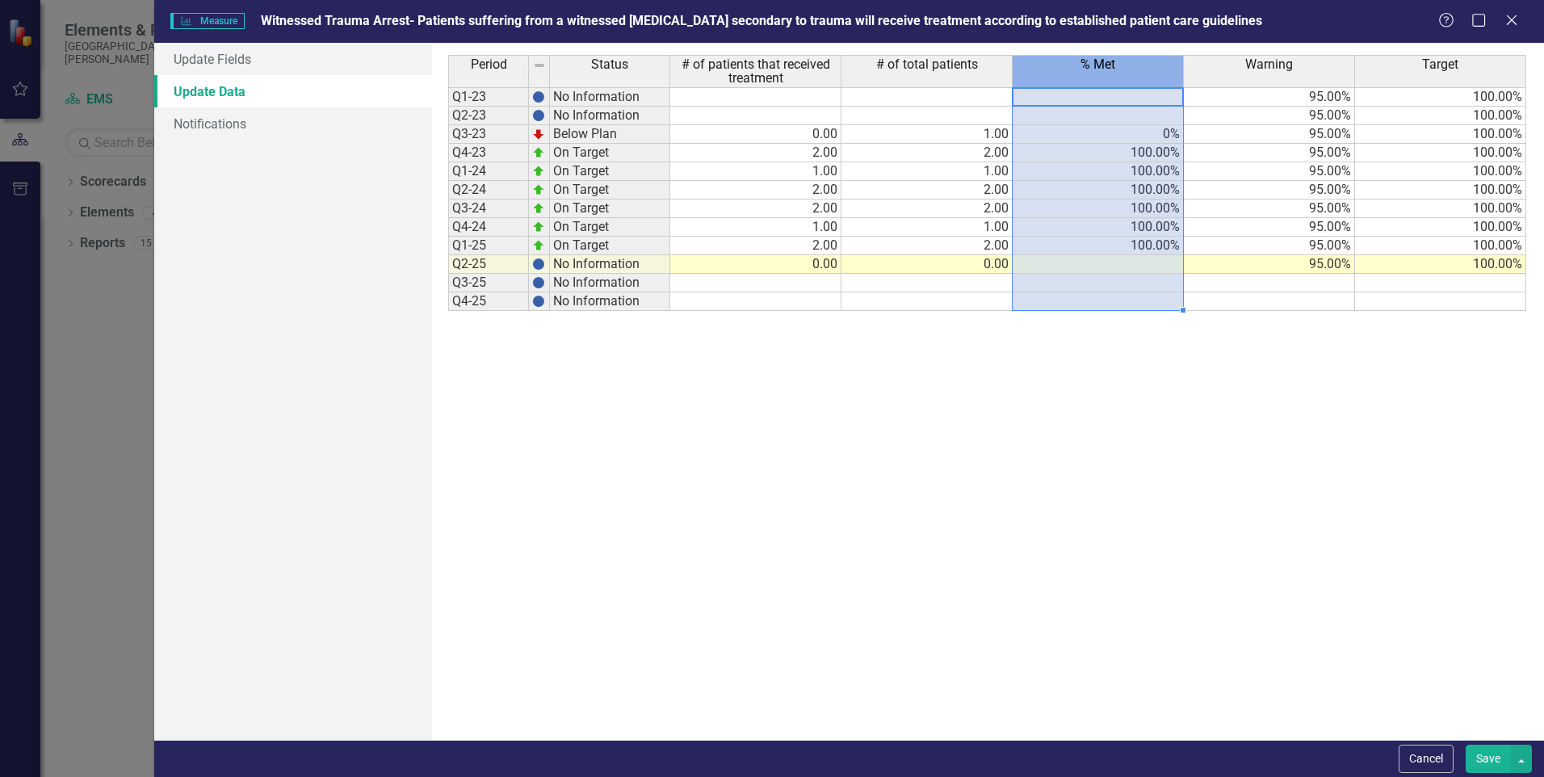
click at [1093, 69] on span "% Met" at bounding box center [1098, 64] width 35 height 15
click at [1093, 68] on span "% Met" at bounding box center [1098, 64] width 35 height 15
click at [1517, 23] on icon "Close" at bounding box center [1511, 19] width 20 height 15
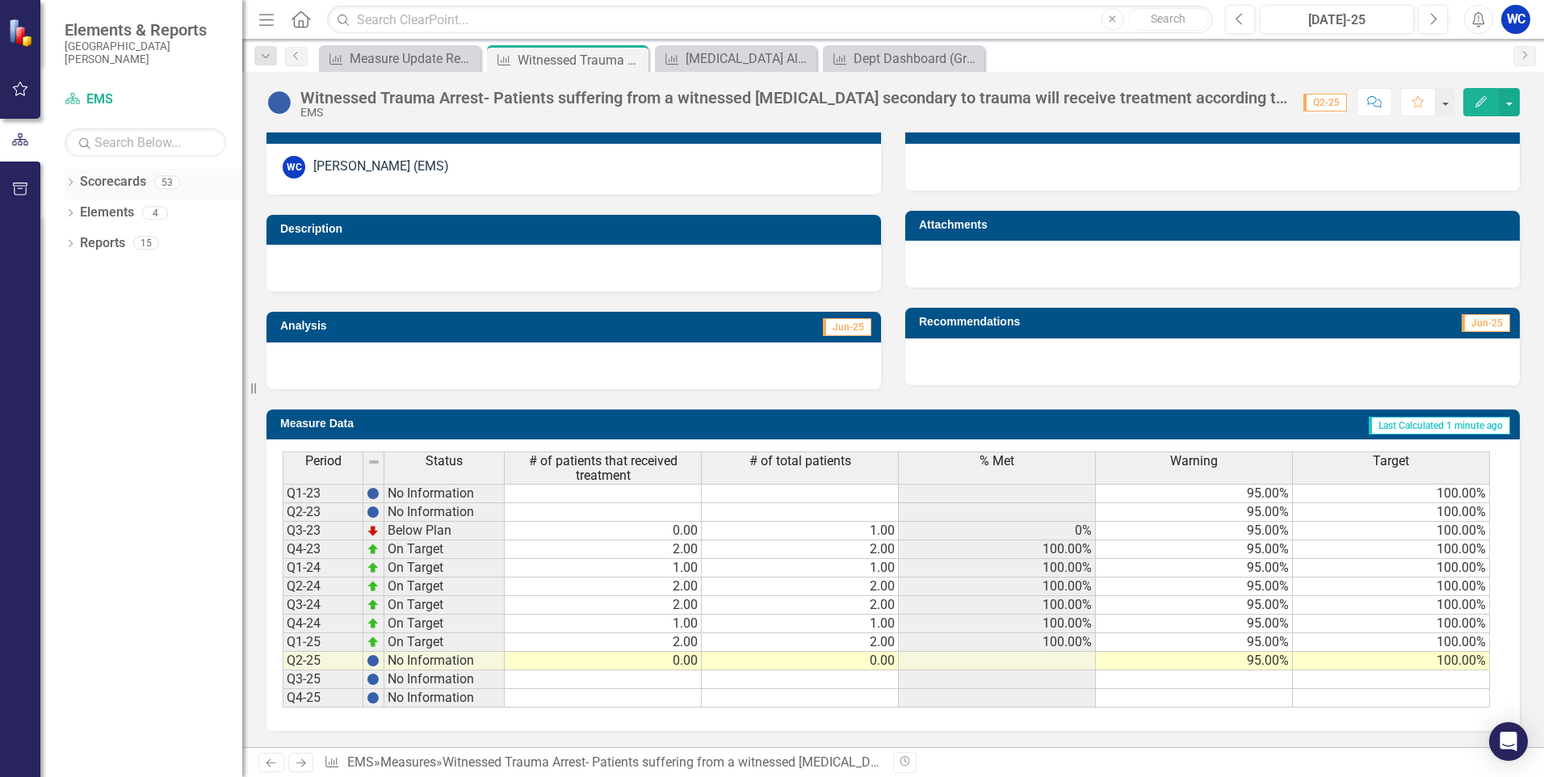
click at [111, 185] on link "Scorecards" at bounding box center [113, 182] width 66 height 19
click at [74, 186] on icon "Dropdown" at bounding box center [70, 183] width 11 height 9
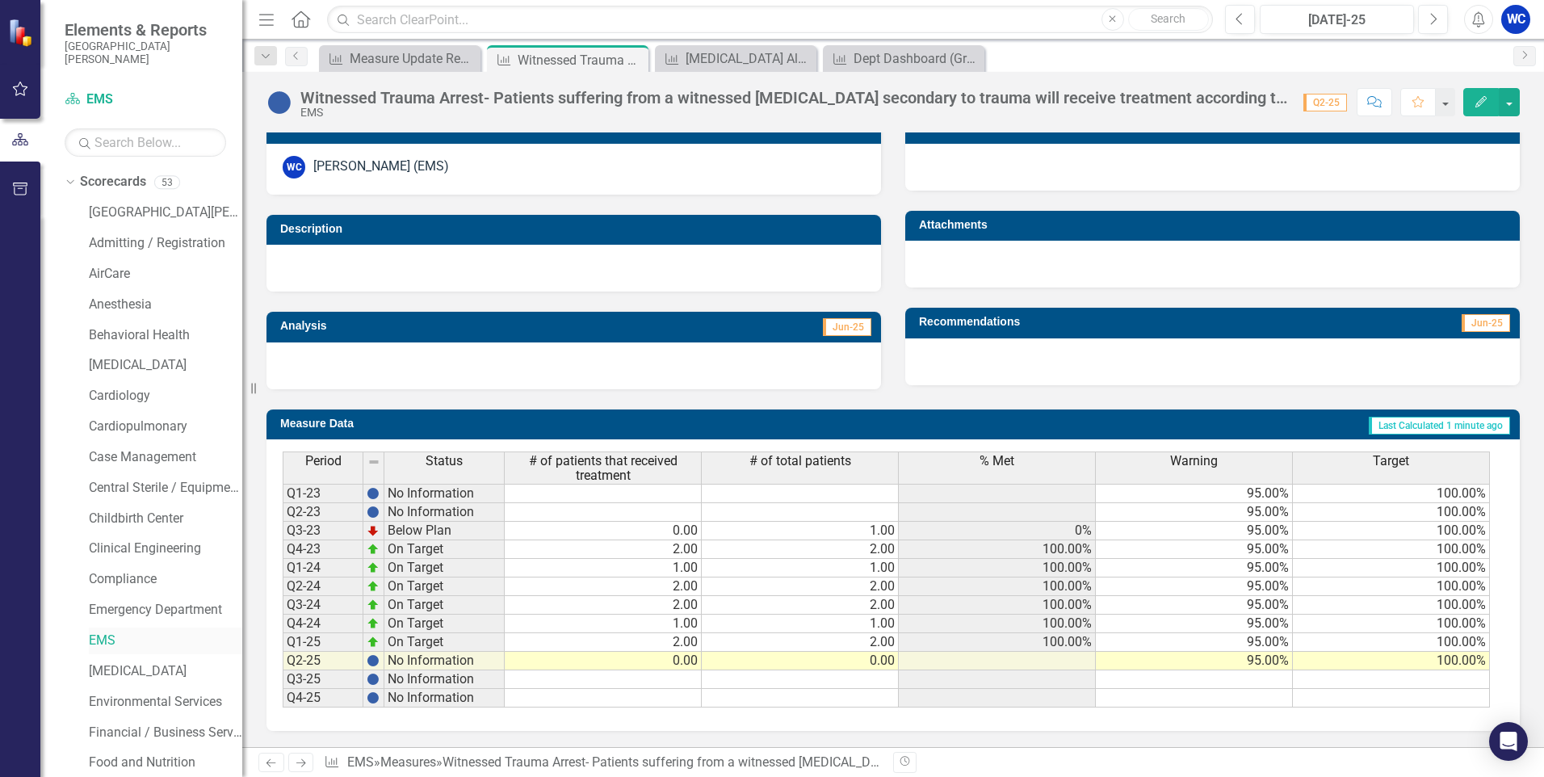
click at [97, 638] on link "EMS" at bounding box center [165, 641] width 153 height 19
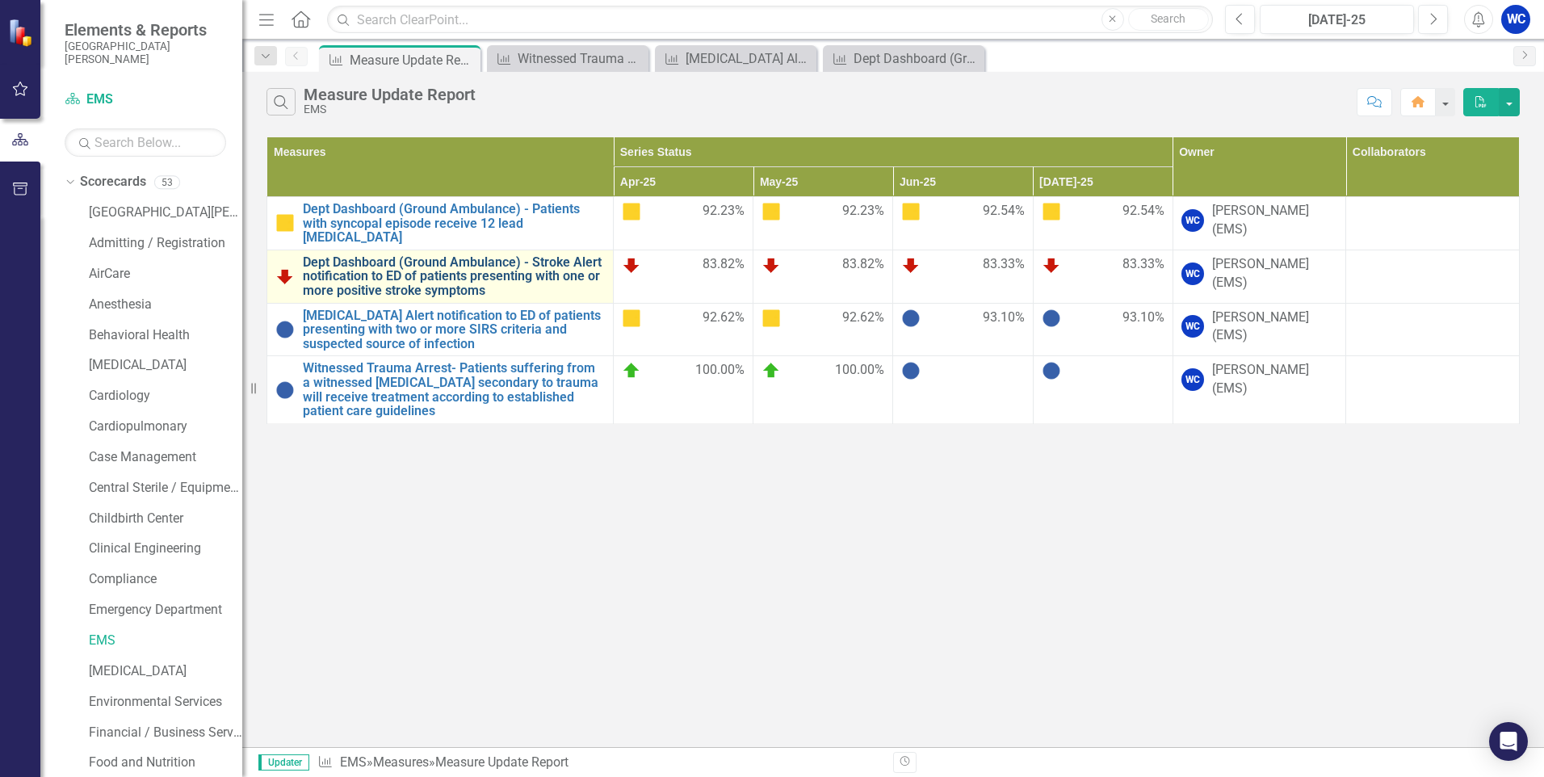
click at [396, 267] on link "Dept Dashboard (Ground Ambulance) - Stroke Alert notification to ED of patients…" at bounding box center [454, 276] width 302 height 43
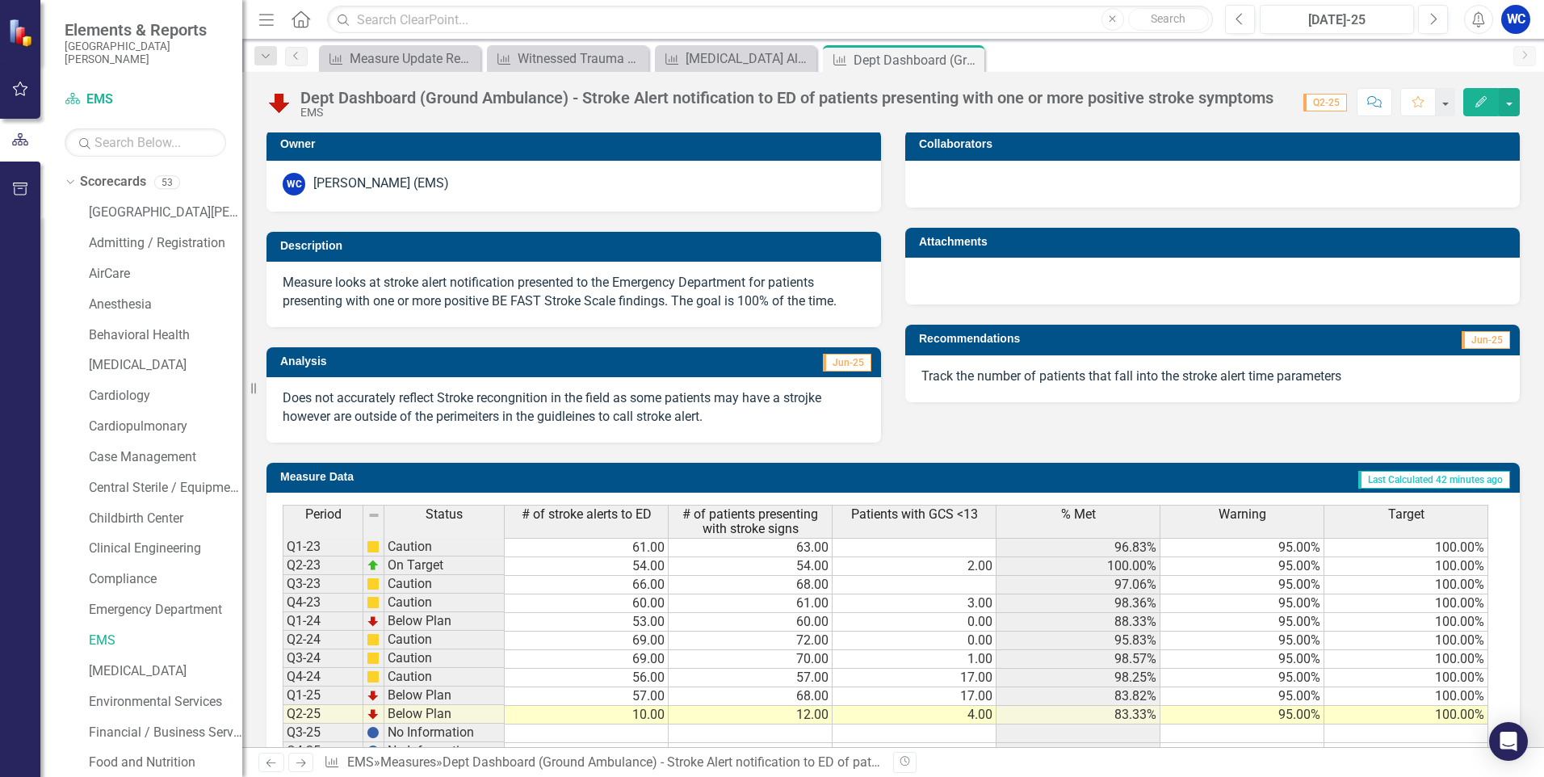
scroll to position [376, 0]
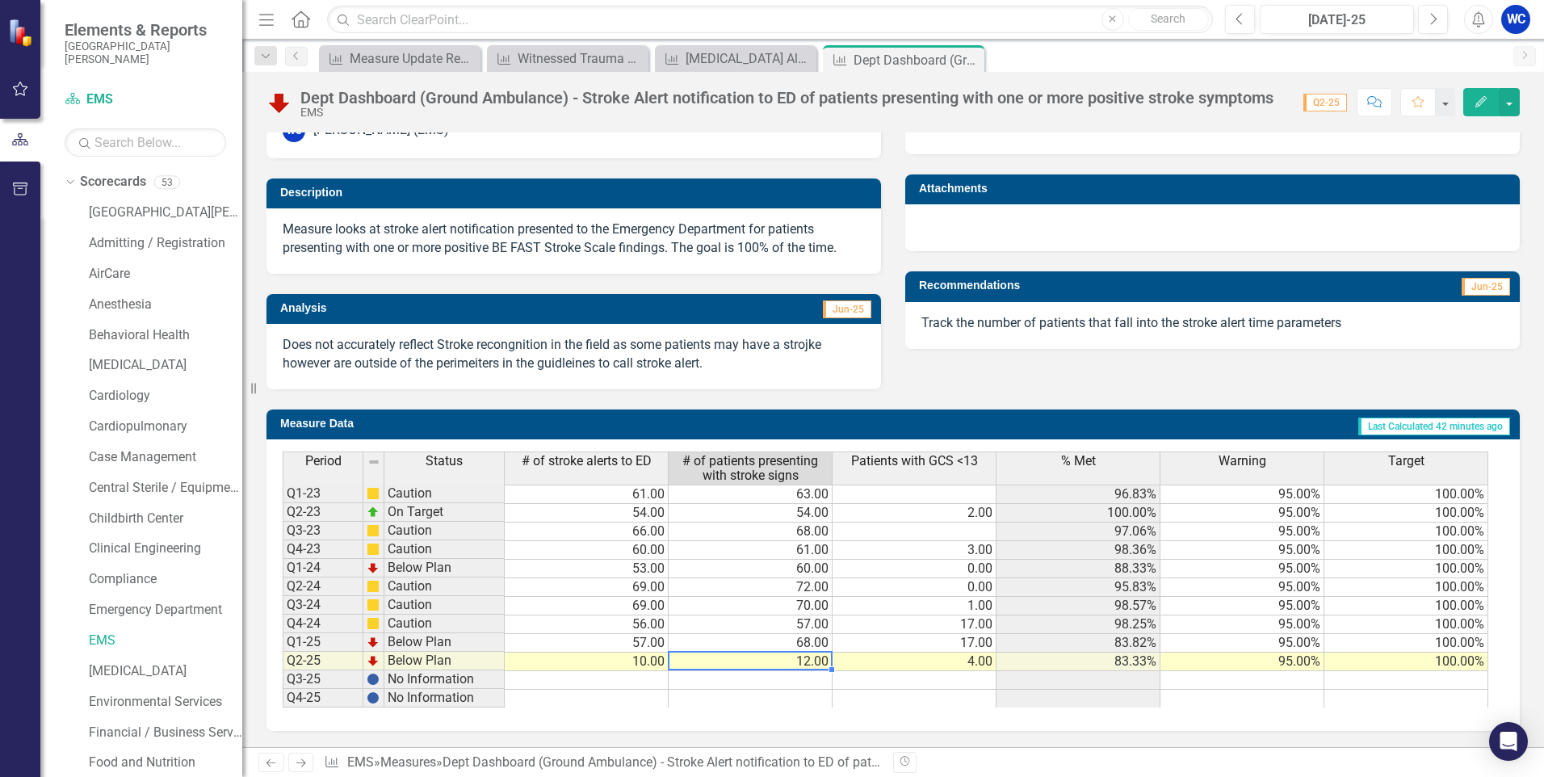
click at [806, 662] on td "12.00" at bounding box center [751, 662] width 164 height 19
click at [1482, 90] on button "Edit" at bounding box center [1481, 102] width 36 height 28
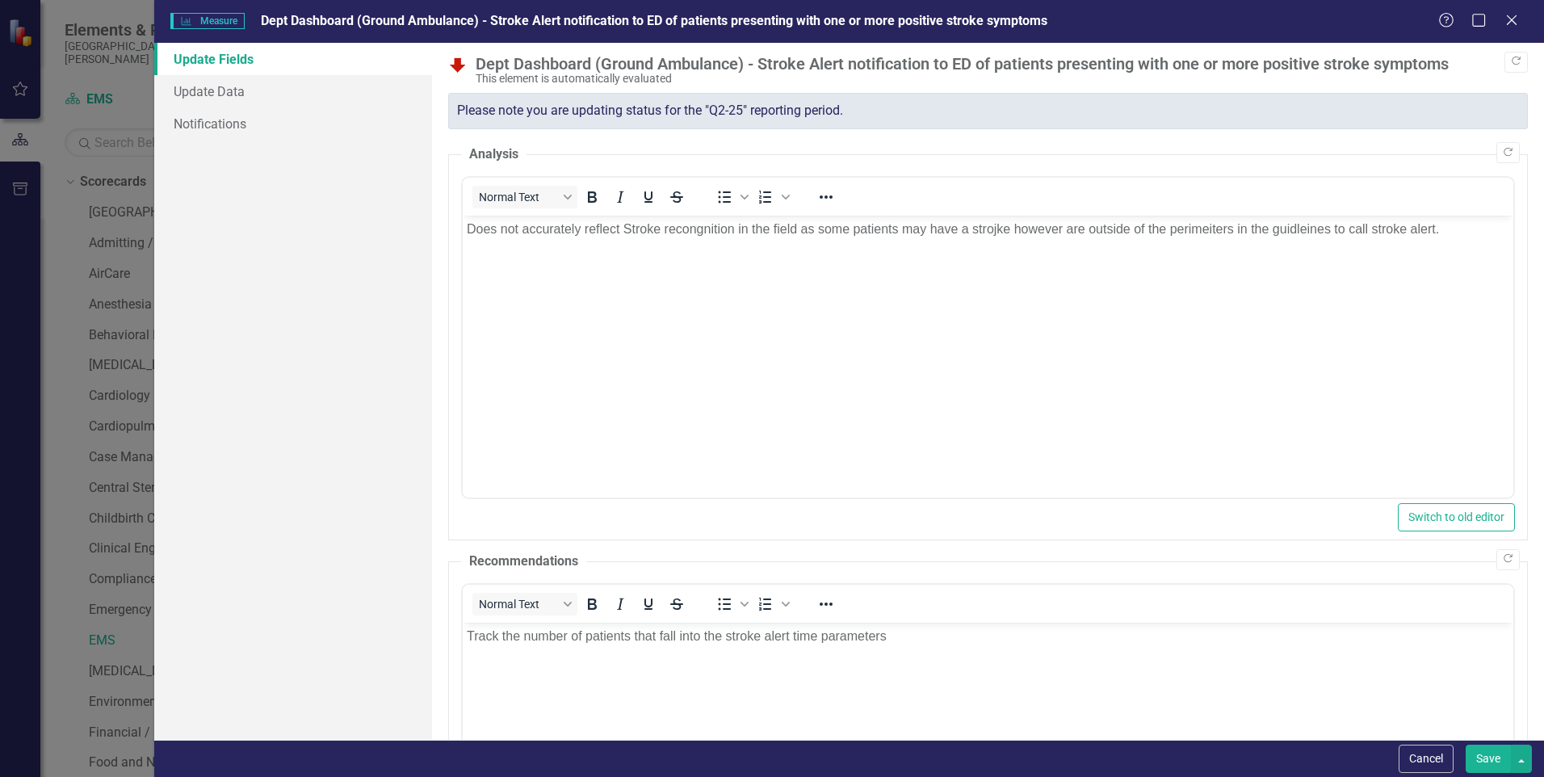
scroll to position [0, 0]
click at [235, 89] on link "Update Data" at bounding box center [293, 91] width 278 height 32
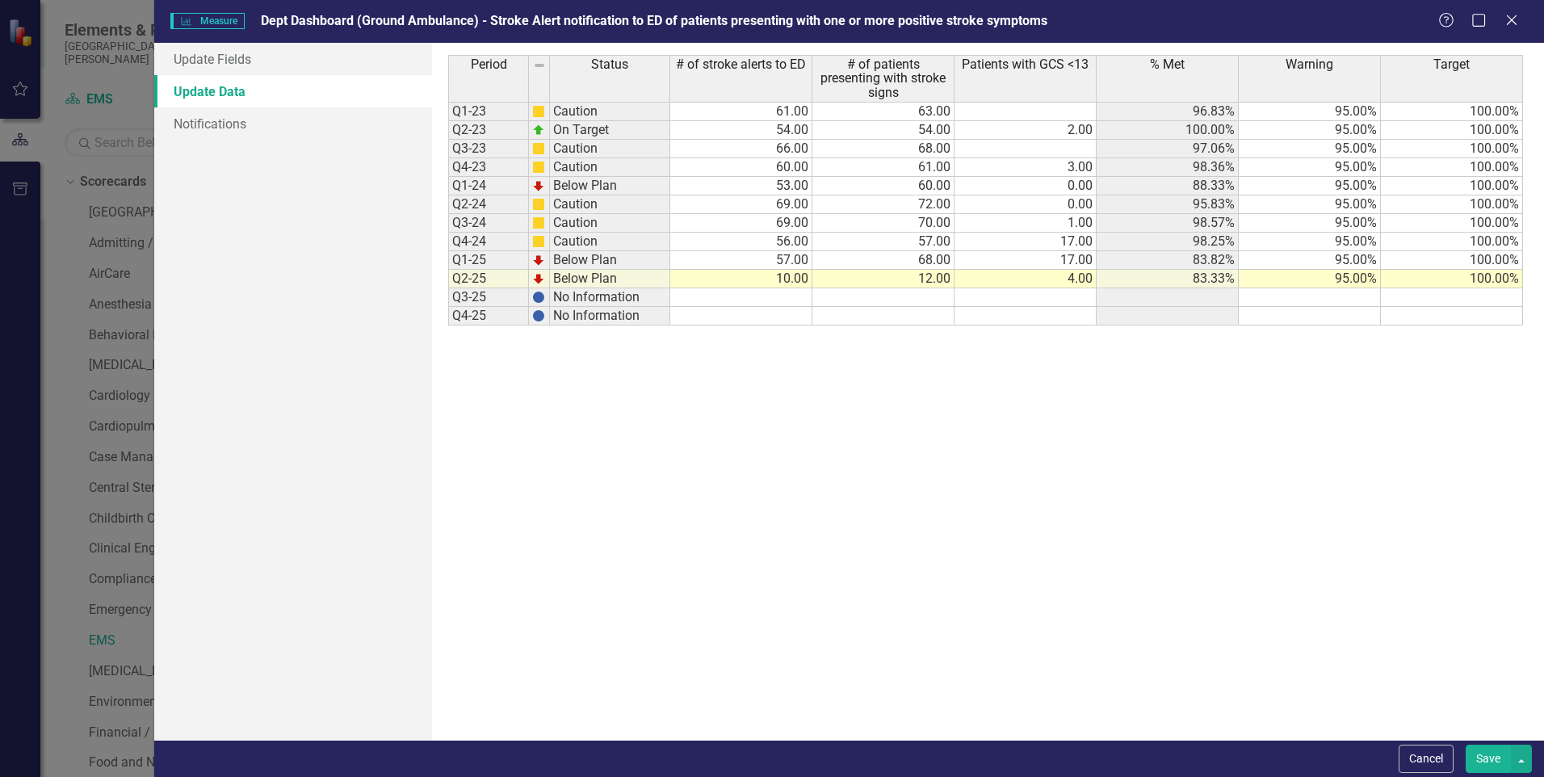
click at [932, 279] on td "12.00" at bounding box center [883, 279] width 142 height 19
click at [932, 278] on td "12.00" at bounding box center [883, 279] width 142 height 19
type textarea "10"
click at [993, 464] on div "Period Status # of stroke alerts to ED # of patients presenting with stroke sig…" at bounding box center [987, 391] width 1079 height 673
click at [261, 61] on link "Update Fields" at bounding box center [293, 59] width 278 height 32
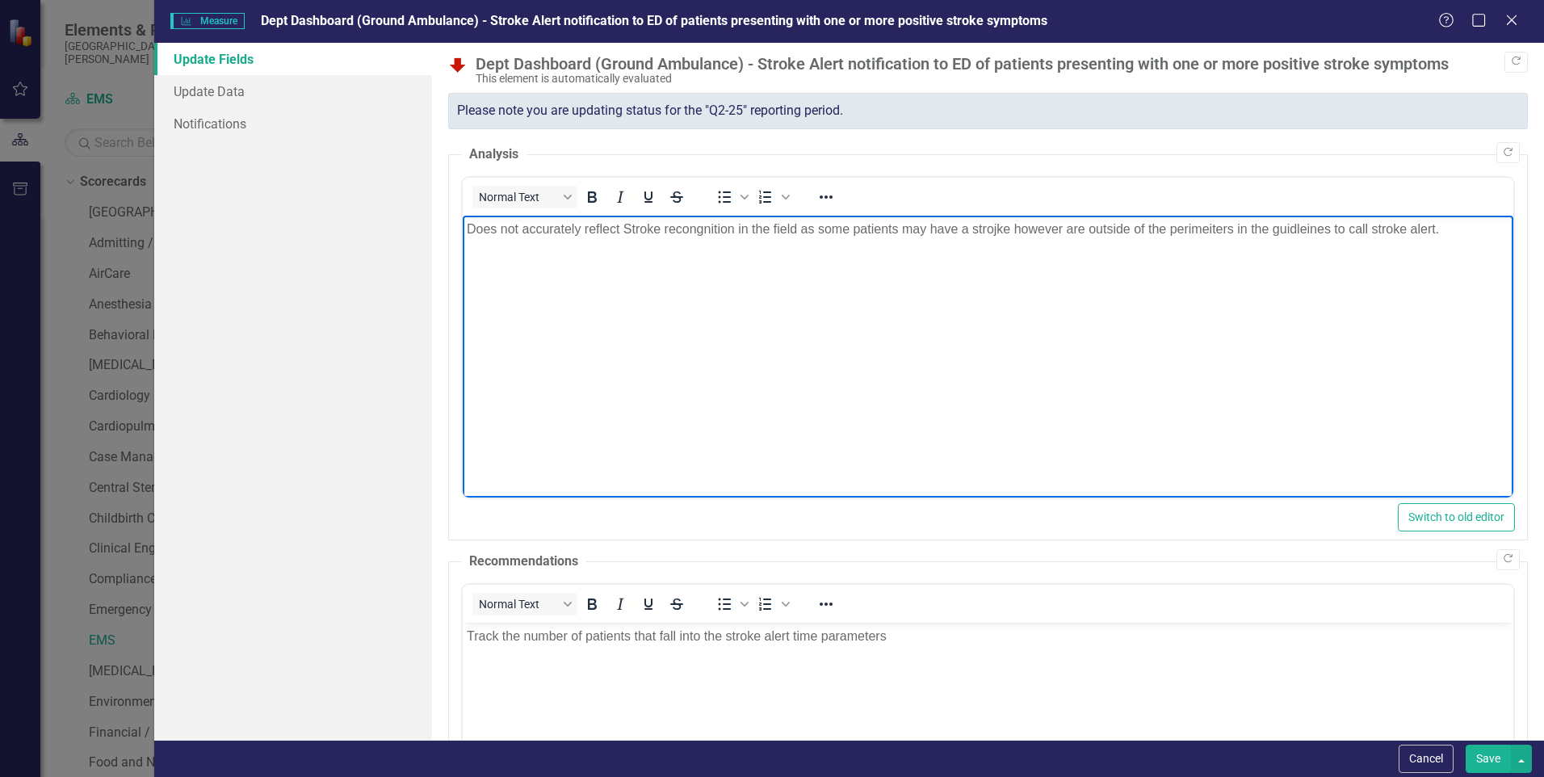
drag, startPoint x: 1449, startPoint y: 231, endPoint x: 1468, endPoint y: 218, distance: 23.3
click at [1468, 219] on p "Does not accurately reflect Stroke recongnition in the field as some patients m…" at bounding box center [988, 228] width 1043 height 19
drag, startPoint x: 1055, startPoint y: 228, endPoint x: 1015, endPoint y: 228, distance: 39.6
click at [1015, 228] on p "Does not accurately reflect Stroke recongnition in the field as some patients m…" at bounding box center [988, 228] width 1043 height 19
drag, startPoint x: 1061, startPoint y: 227, endPoint x: 1006, endPoint y: 228, distance: 54.9
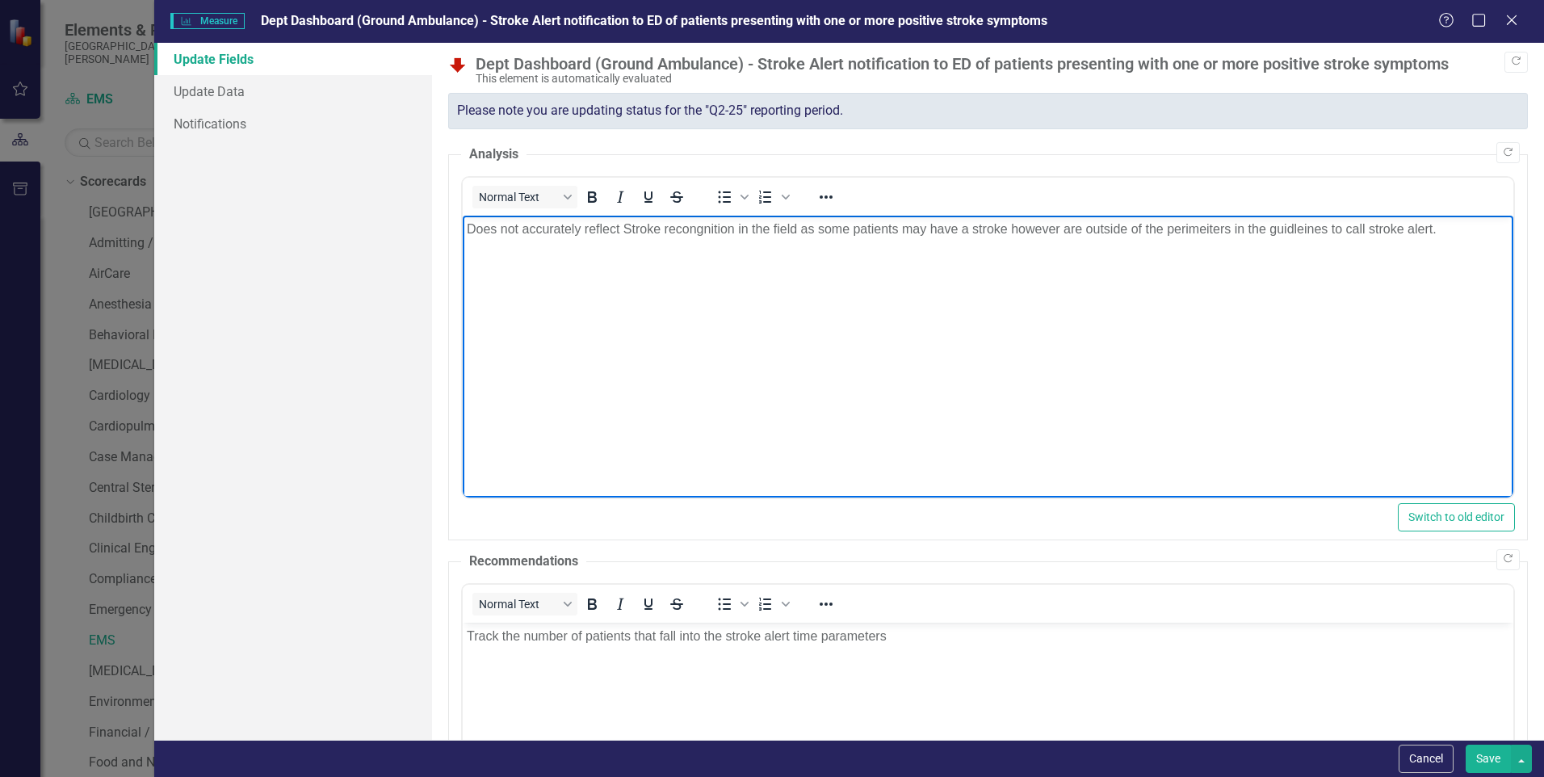
click at [1006, 228] on p "Does not accurately reflect Stroke recongnition in the field as some patients m…" at bounding box center [988, 228] width 1043 height 19
drag, startPoint x: 1058, startPoint y: 227, endPoint x: 1009, endPoint y: 225, distance: 49.3
click at [1009, 226] on p "Does not accurately reflect Stroke recongnition in the field as some patients m…" at bounding box center [988, 228] width 1043 height 19
click at [1007, 223] on p "Does not accurately reflect Stroke recongnition in the field as some patients m…" at bounding box center [988, 228] width 1043 height 19
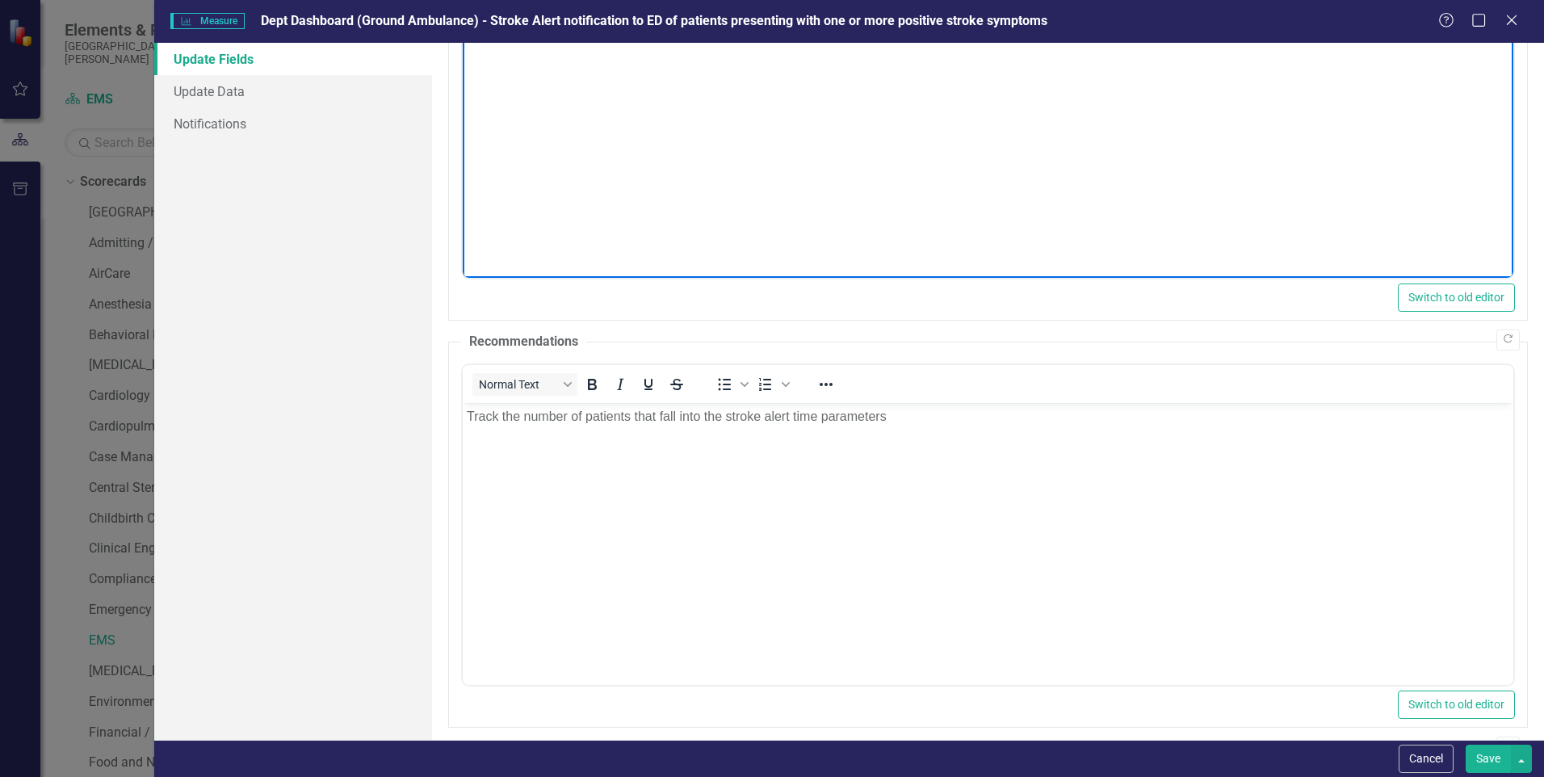
scroll to position [462, 0]
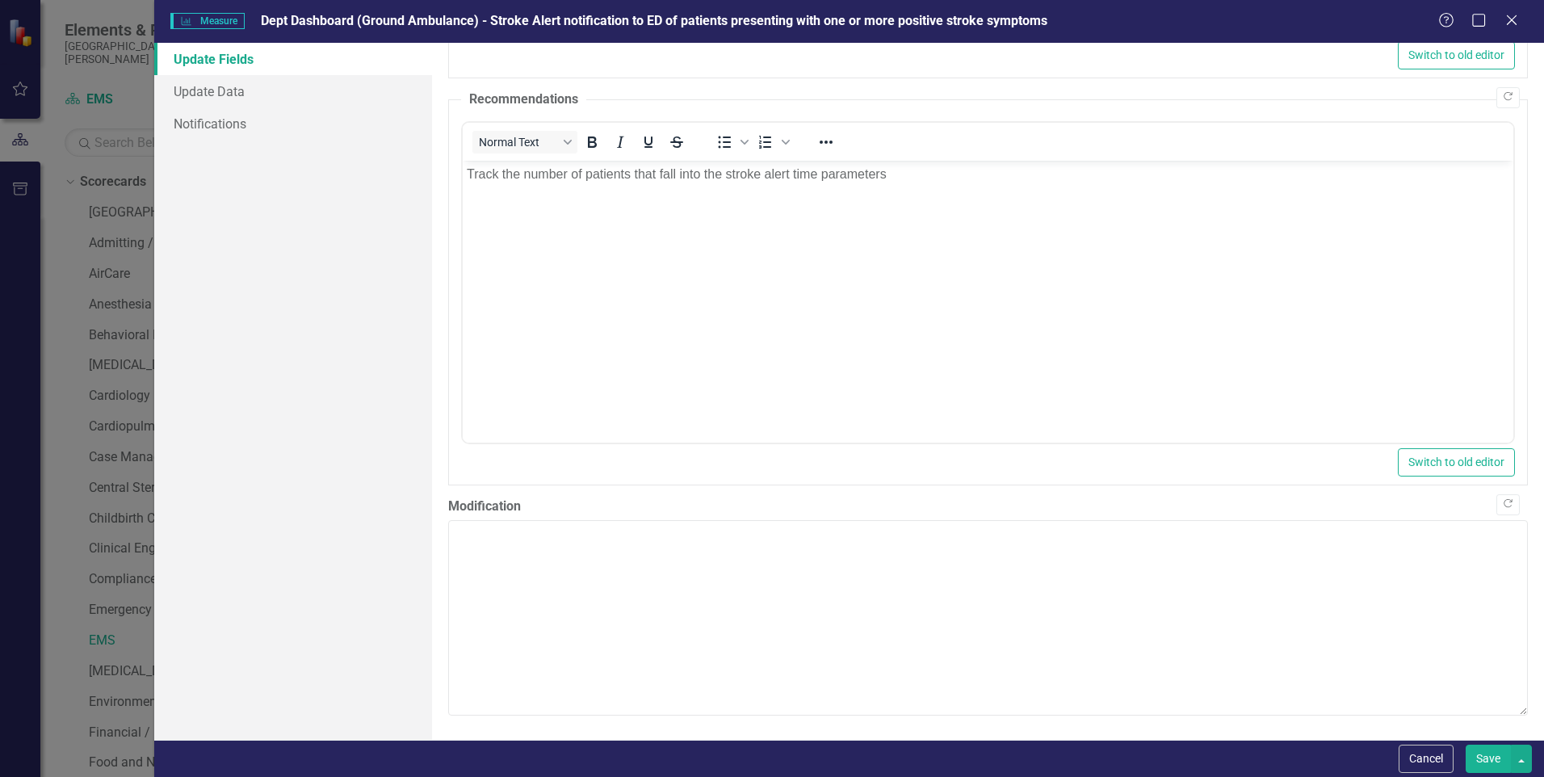
click at [1478, 750] on button "Save" at bounding box center [1488, 759] width 45 height 28
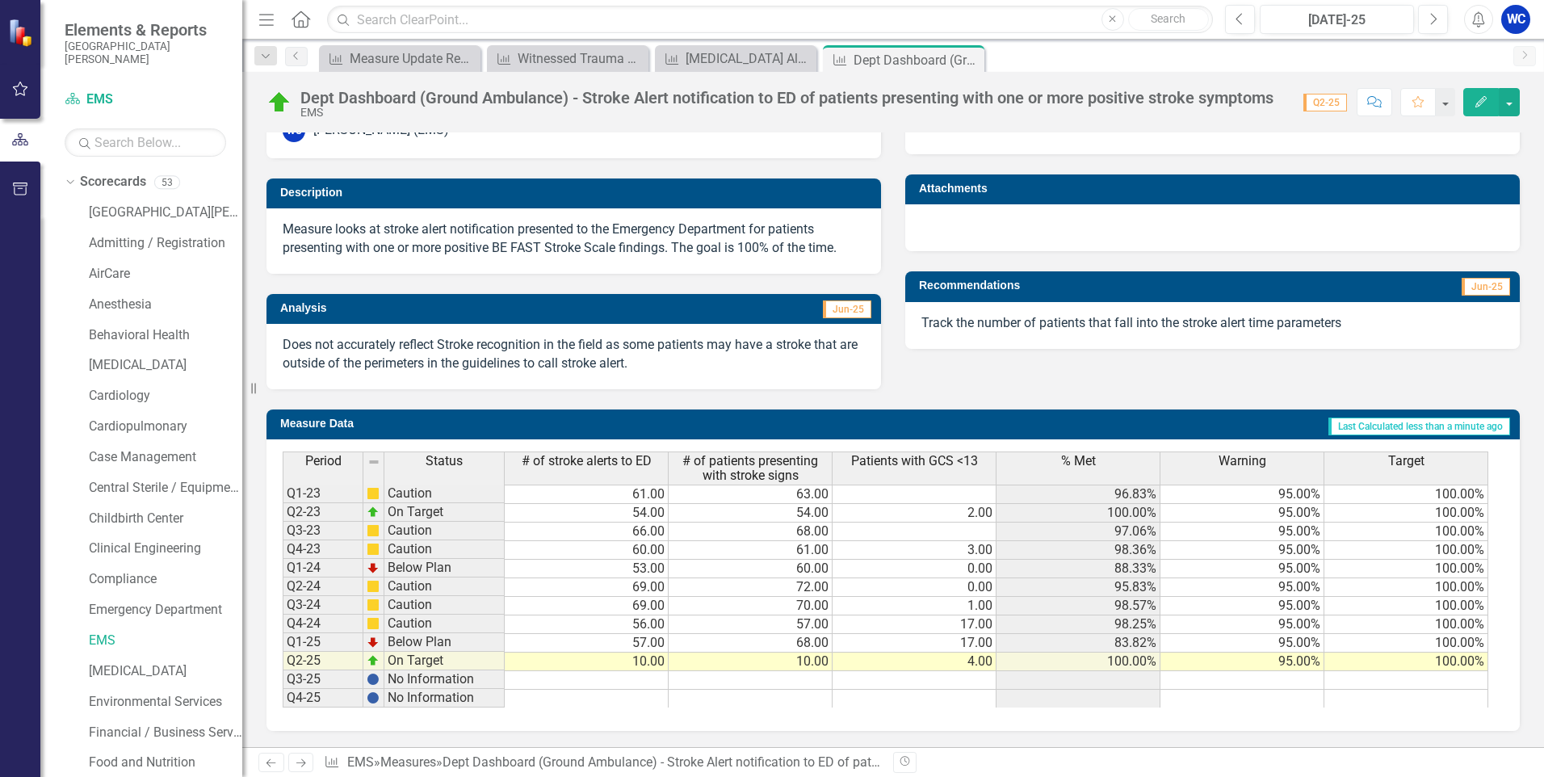
click at [807, 661] on td "10.00" at bounding box center [751, 662] width 164 height 19
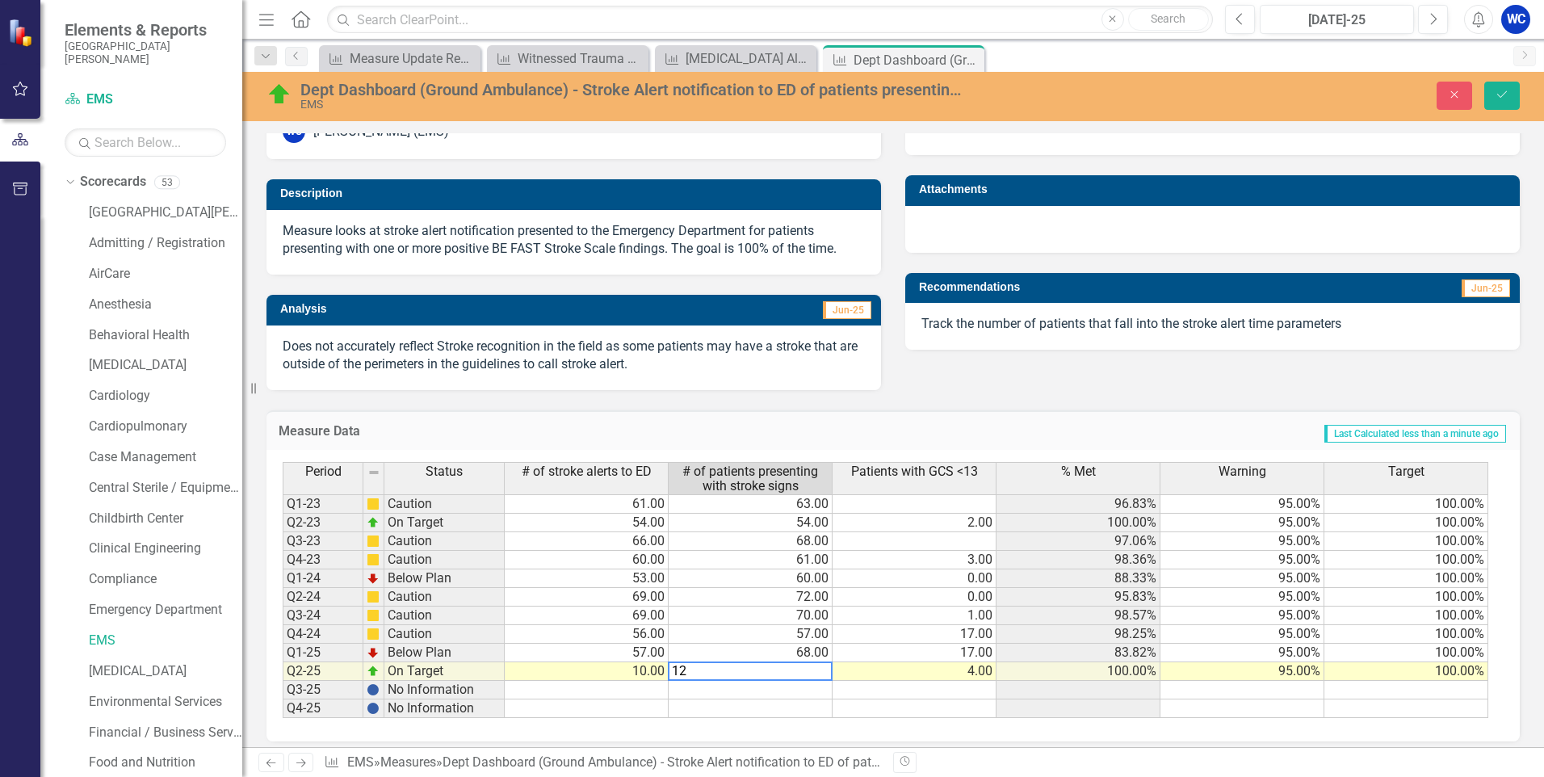
type textarea "12"
click at [854, 699] on tbody "Q1-23 Caution 61.00 63.00 96.83% 95.00% 100.00% Q2-23 On Target 54.00 54.00 2.0…" at bounding box center [886, 606] width 1206 height 224
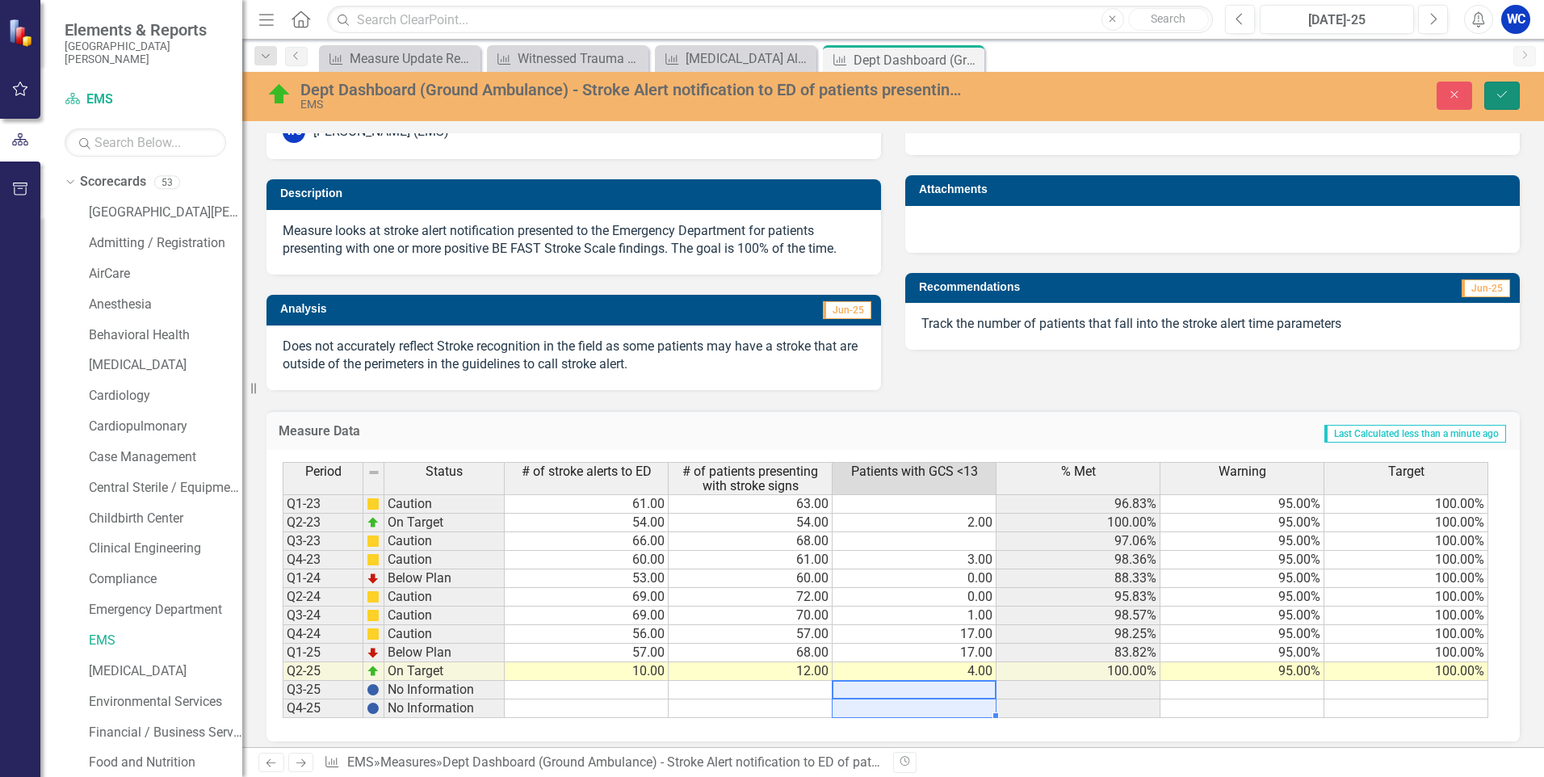
click at [1505, 101] on button "Save" at bounding box center [1502, 96] width 36 height 28
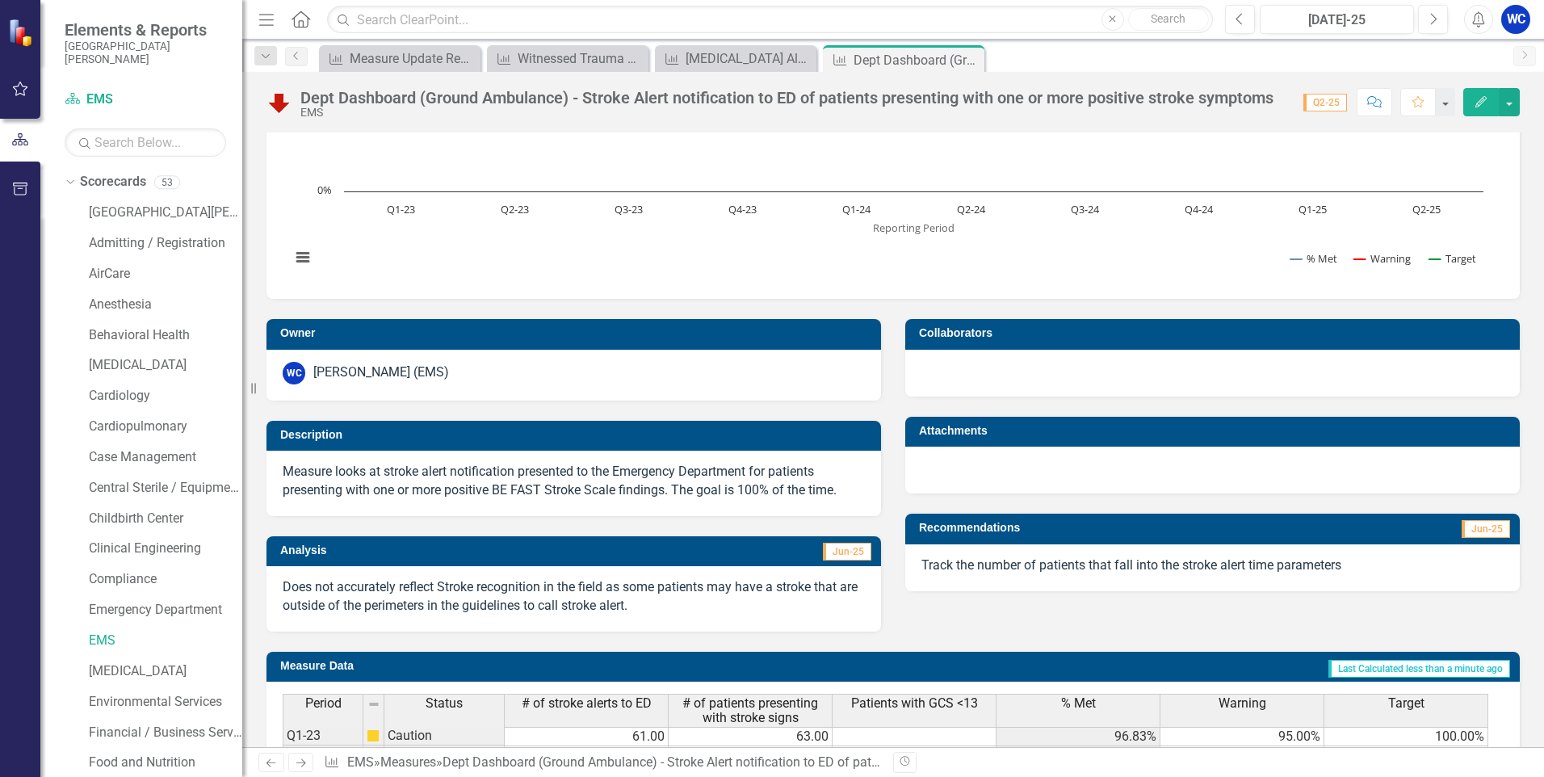
scroll to position [0, 0]
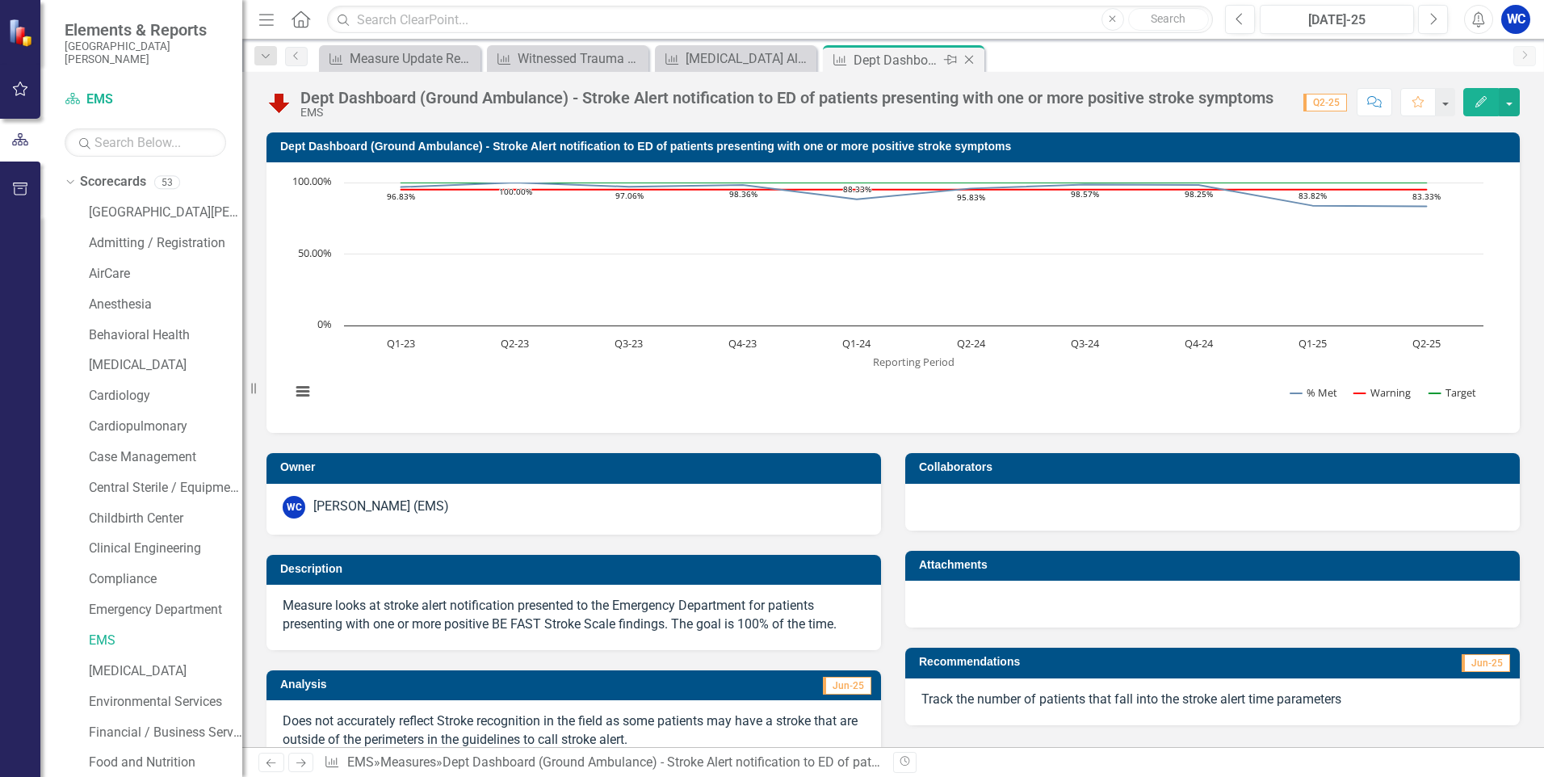
click at [968, 60] on icon "Close" at bounding box center [969, 59] width 16 height 13
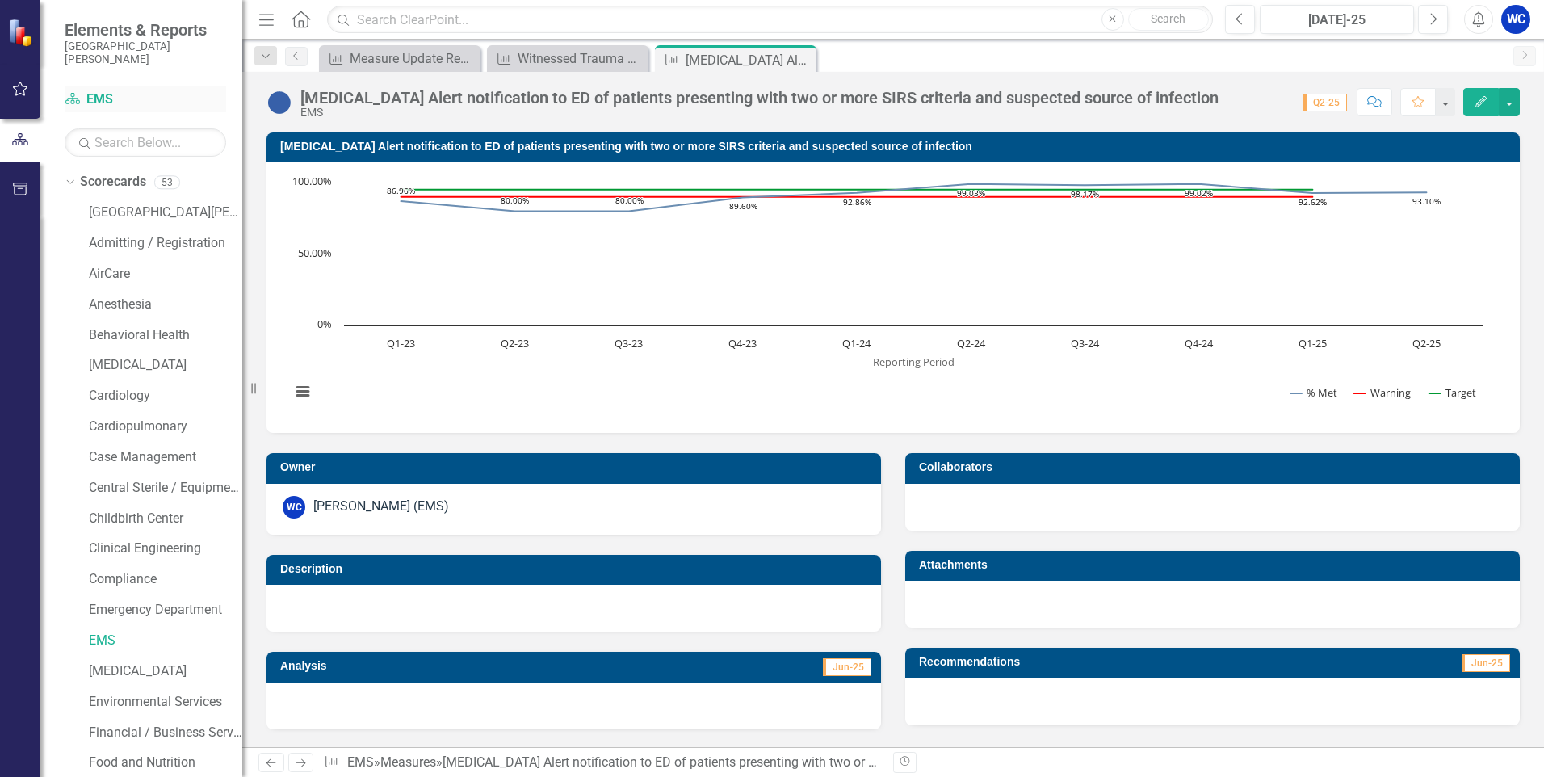
click at [103, 96] on link "Scorecard EMS" at bounding box center [146, 99] width 162 height 19
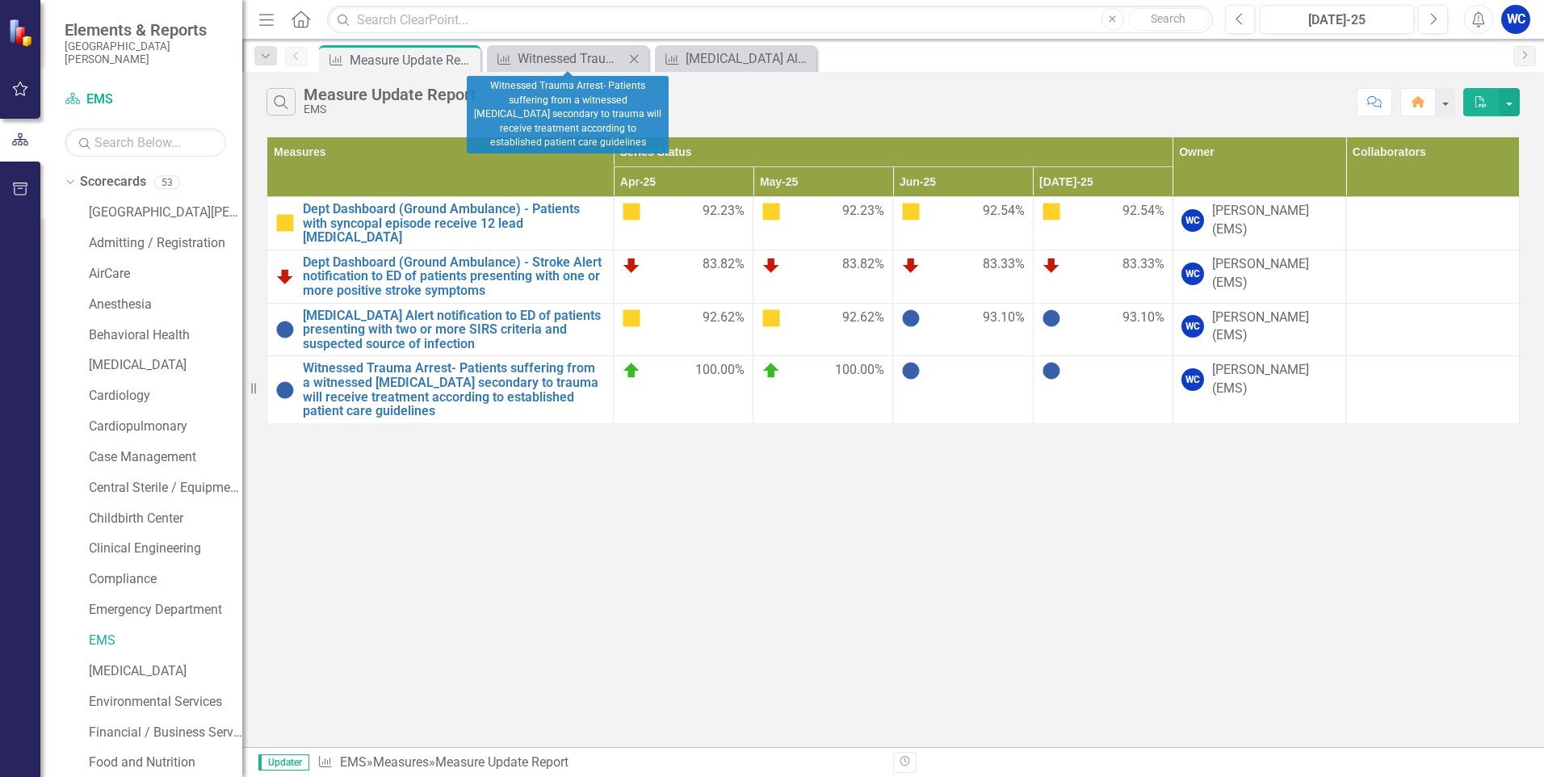
click at [636, 58] on icon "Close" at bounding box center [634, 58] width 16 height 13
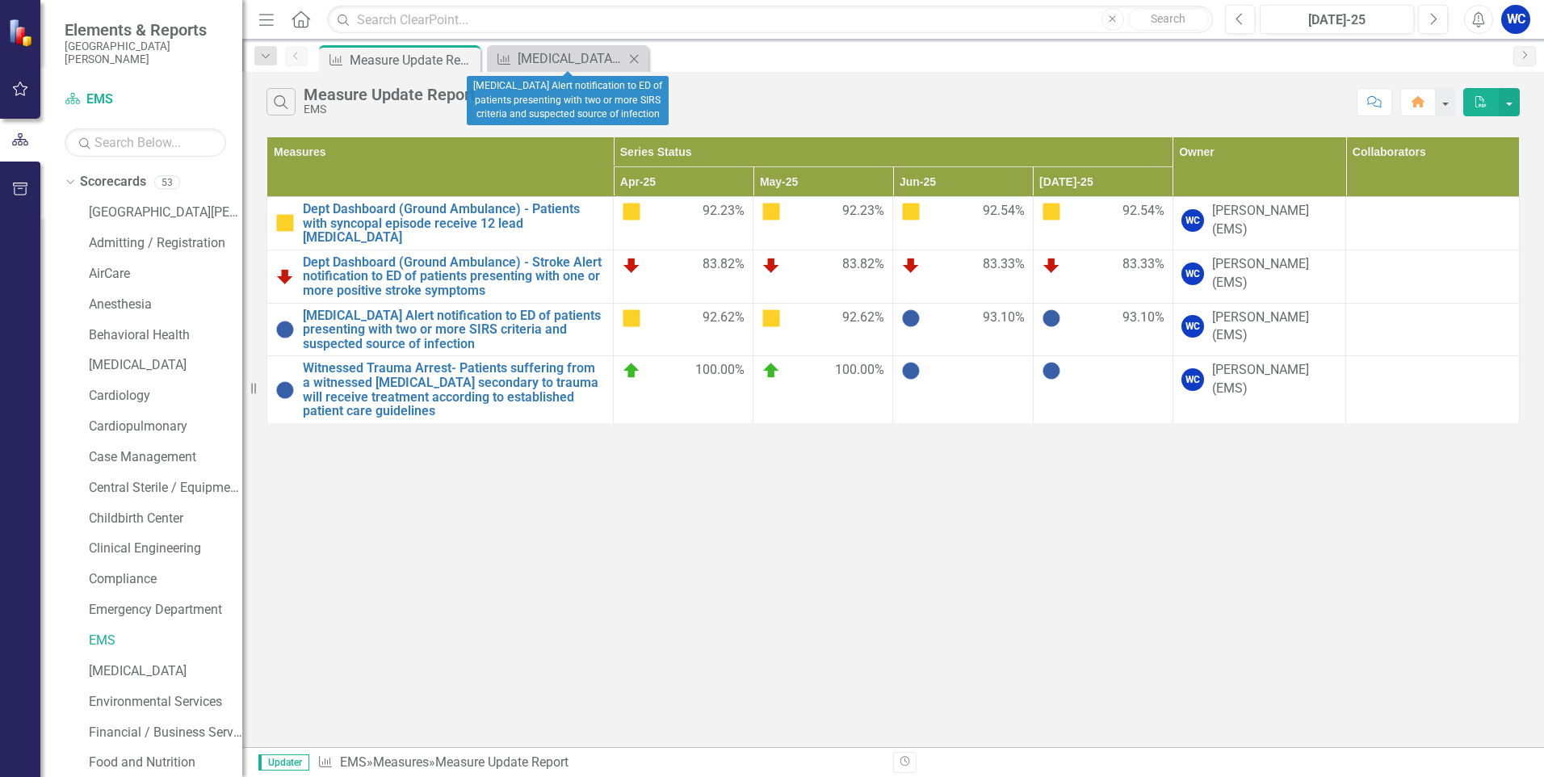
click at [633, 57] on icon "Close" at bounding box center [634, 58] width 16 height 13
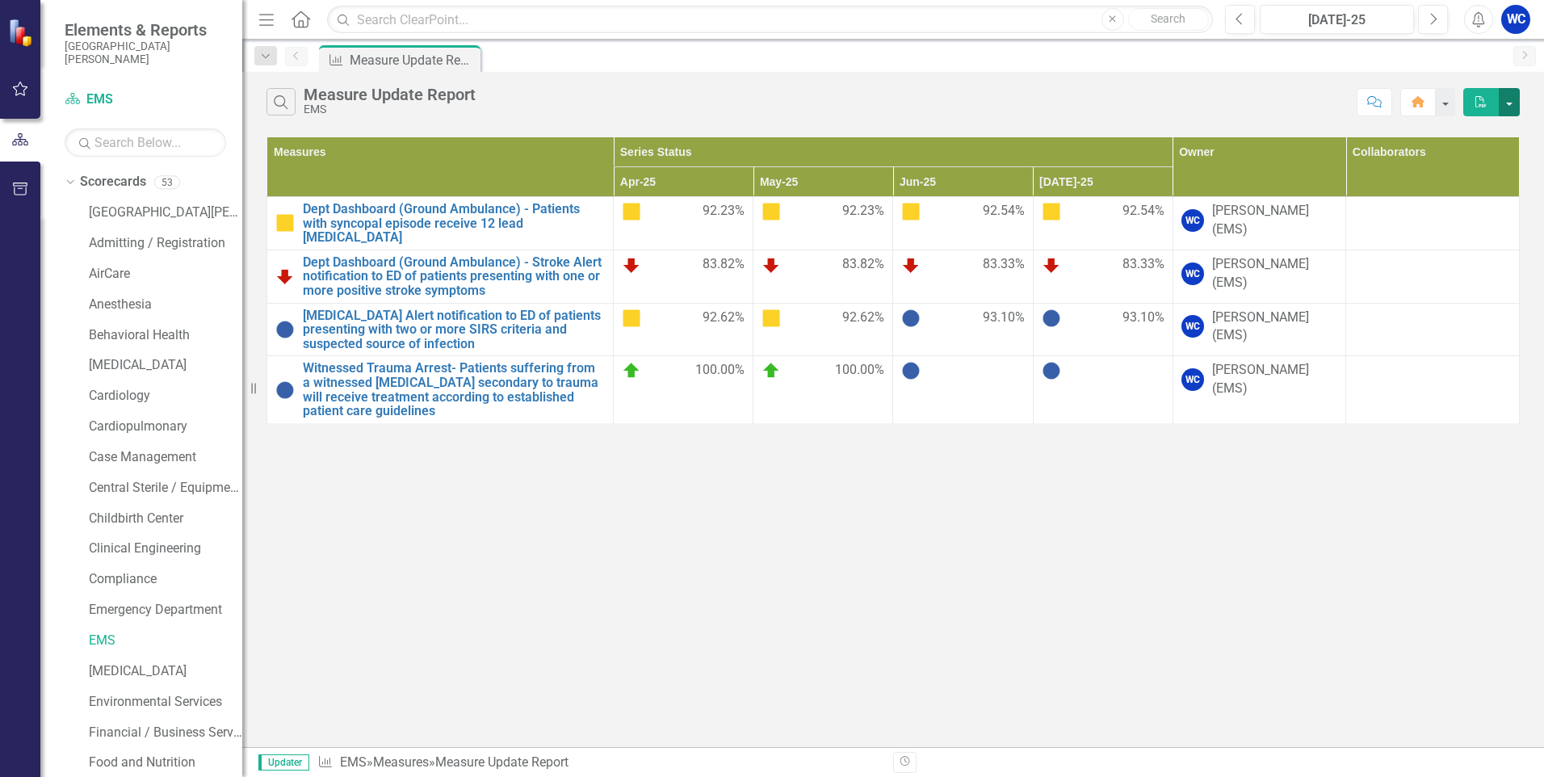
click at [1513, 104] on button "button" at bounding box center [1509, 102] width 21 height 28
click at [1442, 107] on button "button" at bounding box center [1444, 102] width 21 height 28
click at [1270, 512] on div "Search Measure Update Report EMS Comment Home PDF Measures Series Status Owner …" at bounding box center [893, 409] width 1302 height 675
click at [268, 19] on icon "button" at bounding box center [266, 19] width 15 height 11
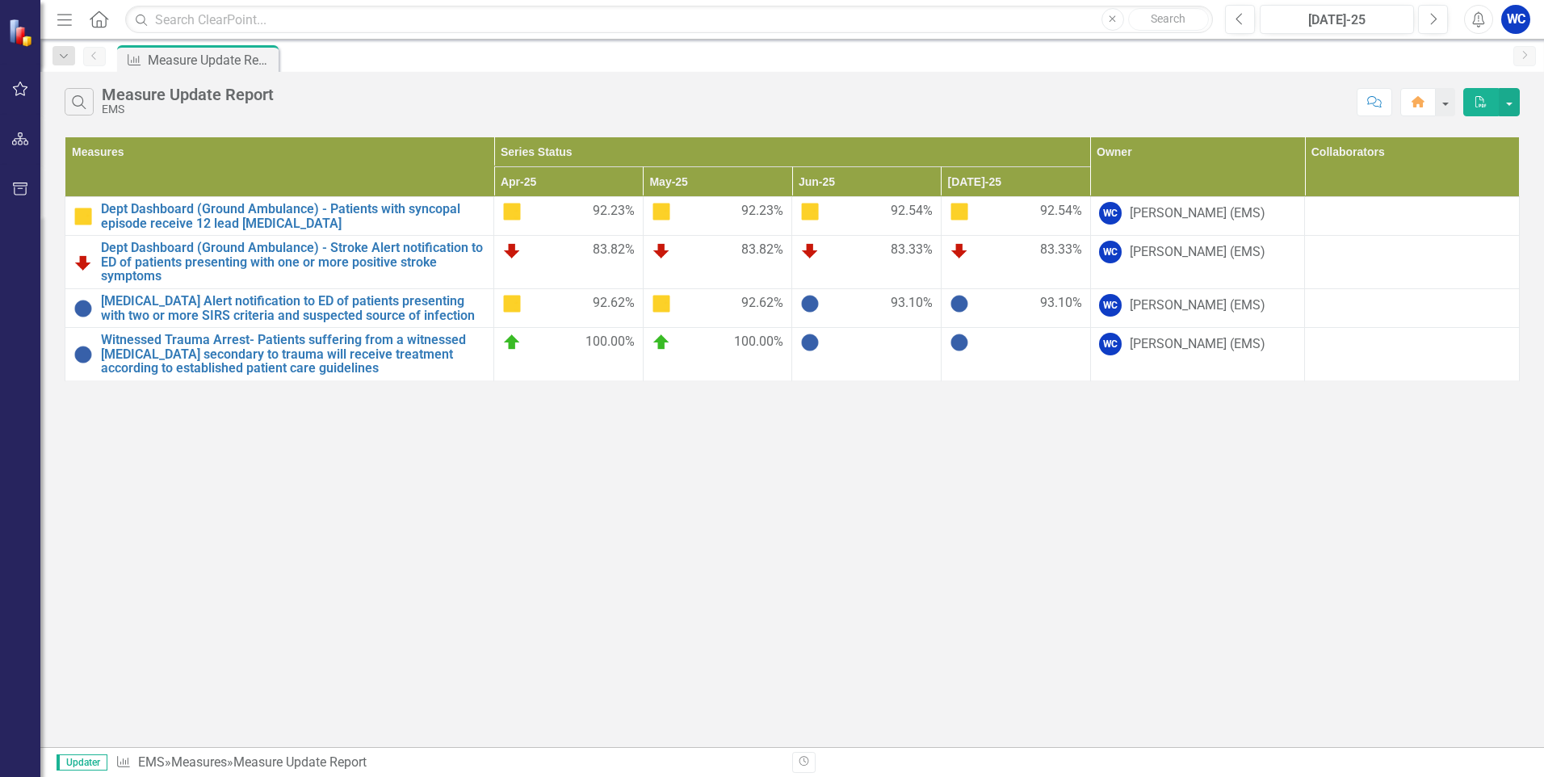
click at [67, 19] on icon "Menu" at bounding box center [64, 18] width 21 height 17
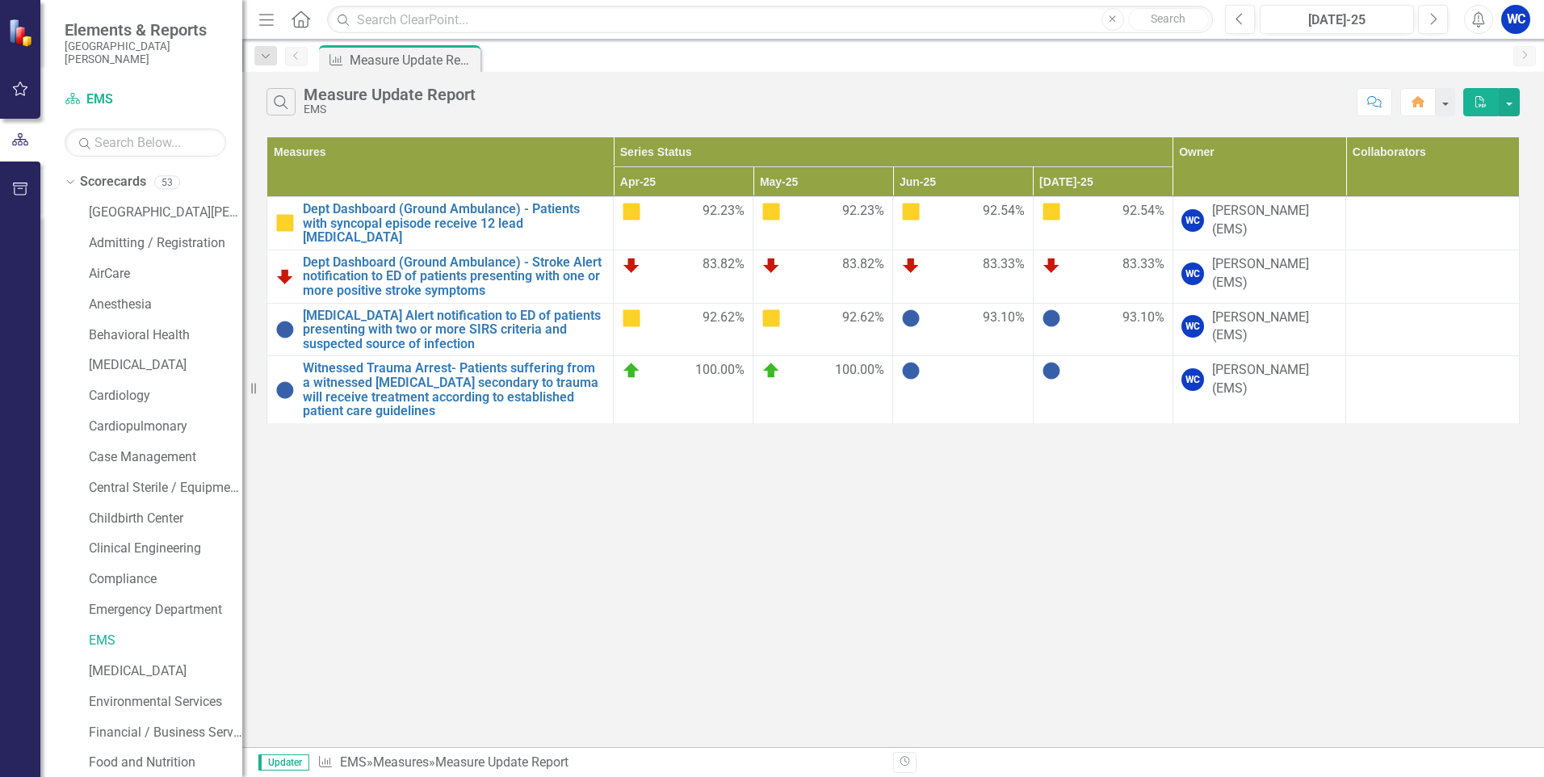
drag, startPoint x: 272, startPoint y: 24, endPoint x: 262, endPoint y: 22, distance: 10.8
click at [272, 23] on icon "Menu" at bounding box center [266, 18] width 21 height 17
